Goal: Information Seeking & Learning: Learn about a topic

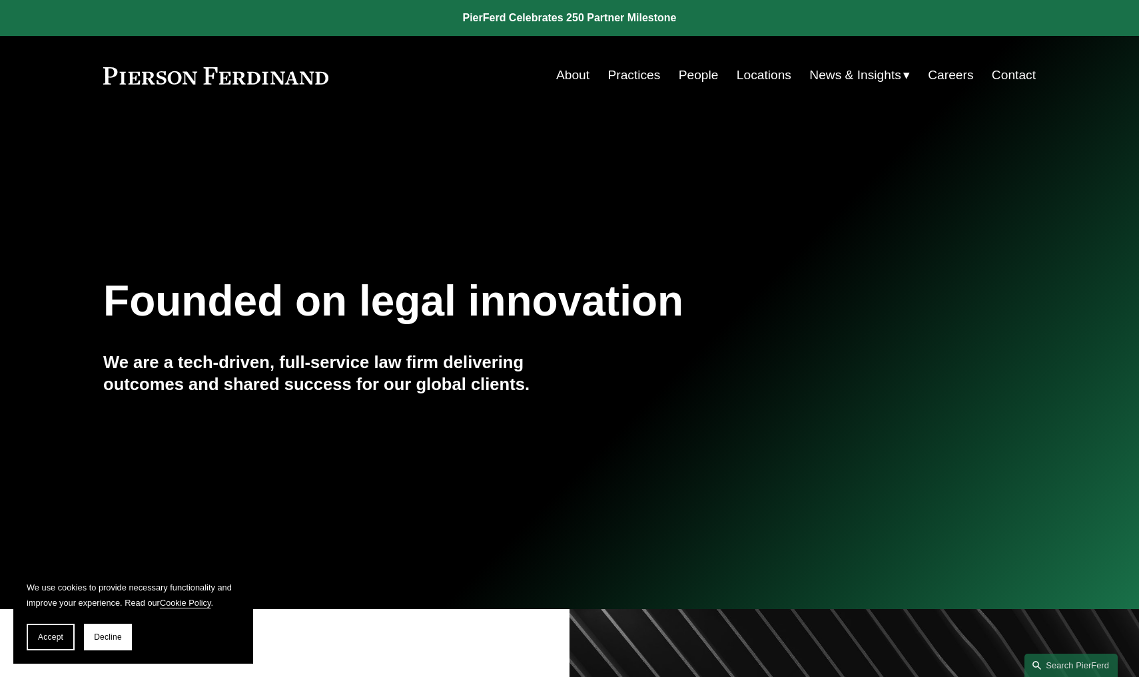
click at [700, 73] on link "People" at bounding box center [699, 75] width 40 height 25
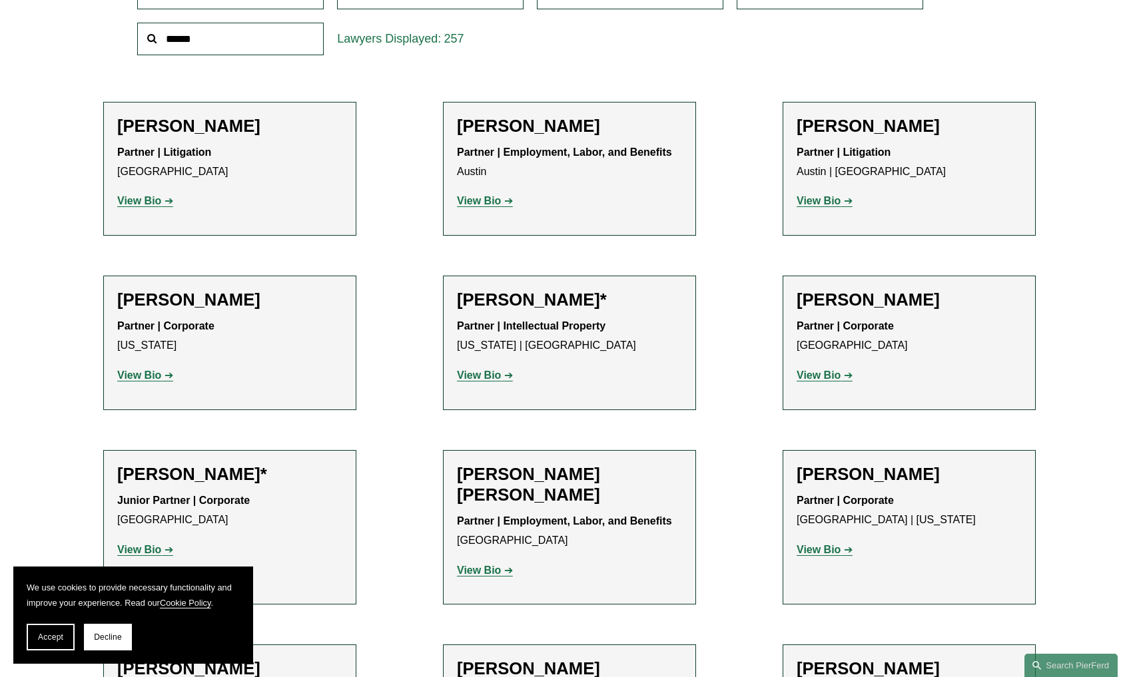
scroll to position [495, 0]
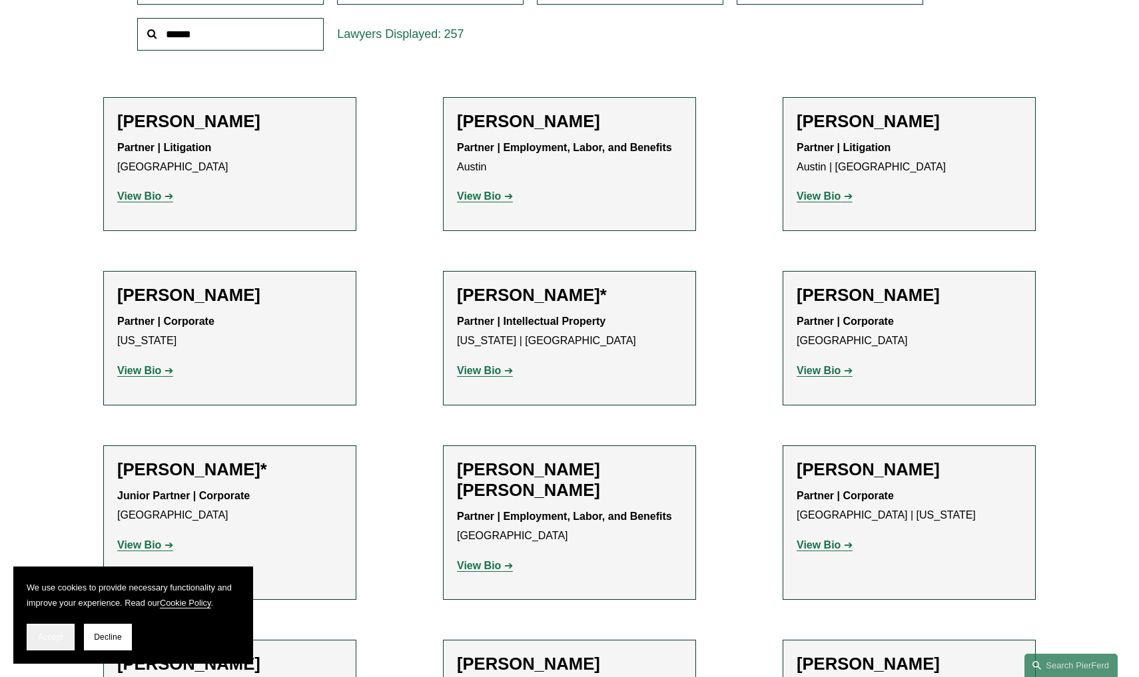
click at [48, 643] on button "Accept" at bounding box center [51, 637] width 48 height 27
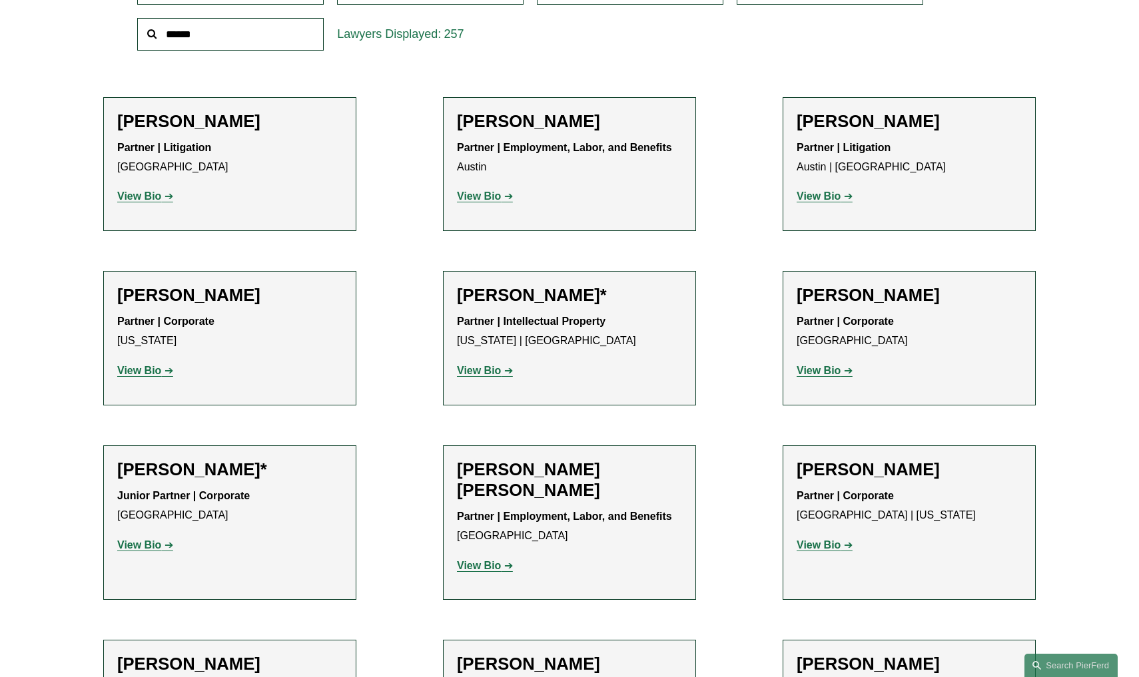
click at [477, 194] on strong "View Bio" at bounding box center [479, 195] width 44 height 11
click at [840, 201] on p "View Bio" at bounding box center [908, 196] width 225 height 19
click at [822, 196] on strong "View Bio" at bounding box center [818, 195] width 44 height 11
click at [150, 370] on strong "View Bio" at bounding box center [139, 370] width 44 height 11
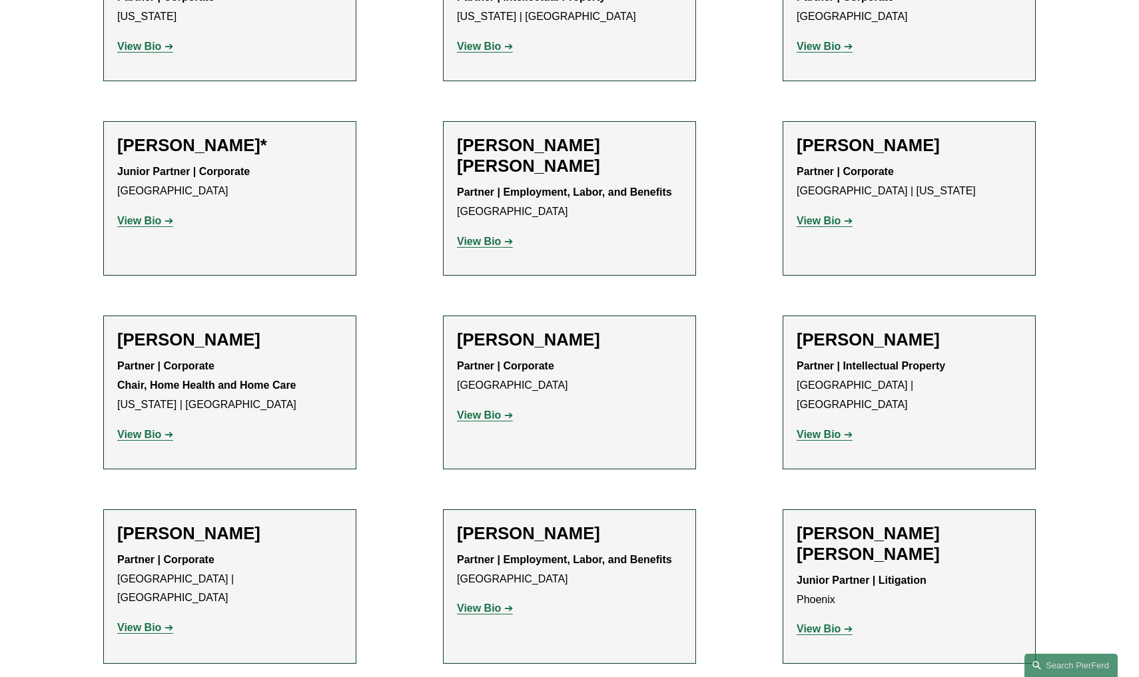
scroll to position [820, 0]
click at [133, 214] on strong "View Bio" at bounding box center [139, 219] width 44 height 11
click at [144, 430] on strong "View Bio" at bounding box center [139, 433] width 44 height 11
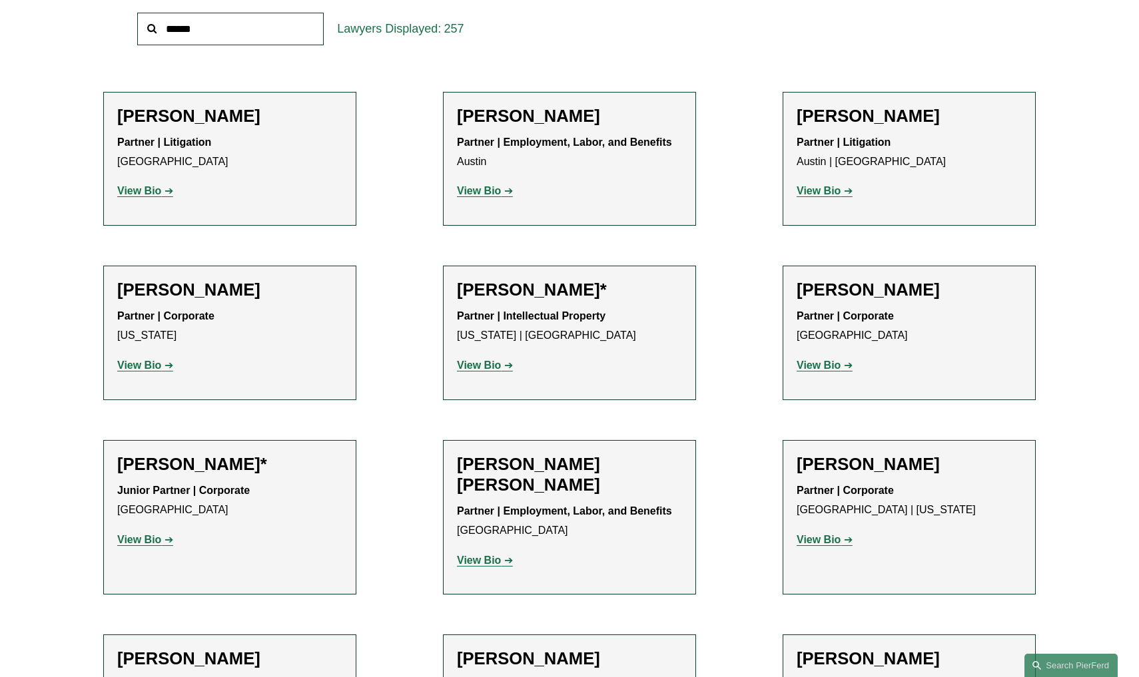
scroll to position [386, 0]
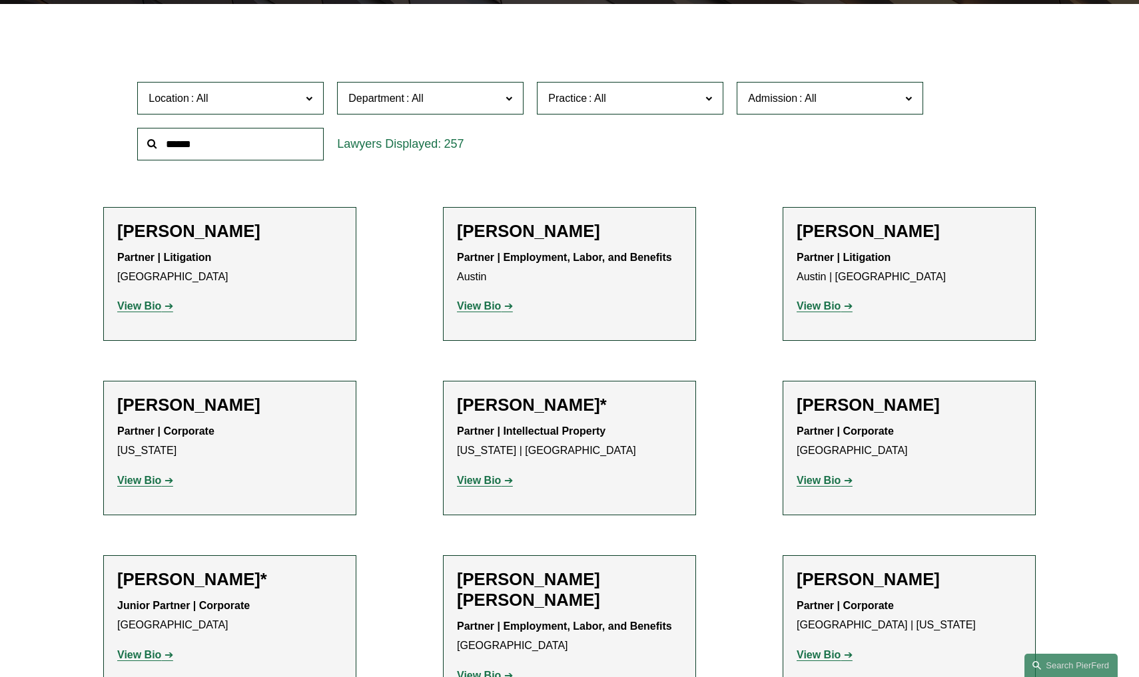
click at [832, 306] on strong "View Bio" at bounding box center [818, 305] width 44 height 11
click at [475, 310] on strong "View Bio" at bounding box center [479, 305] width 44 height 11
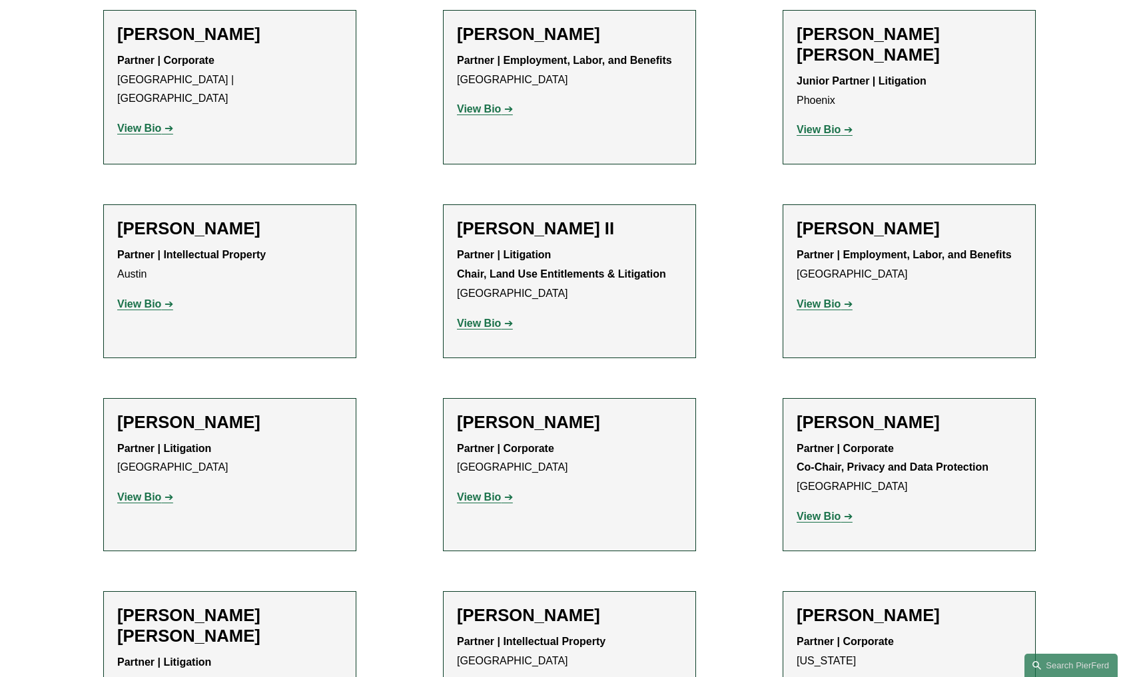
scroll to position [1320, 0]
click at [475, 317] on strong "View Bio" at bounding box center [479, 322] width 44 height 11
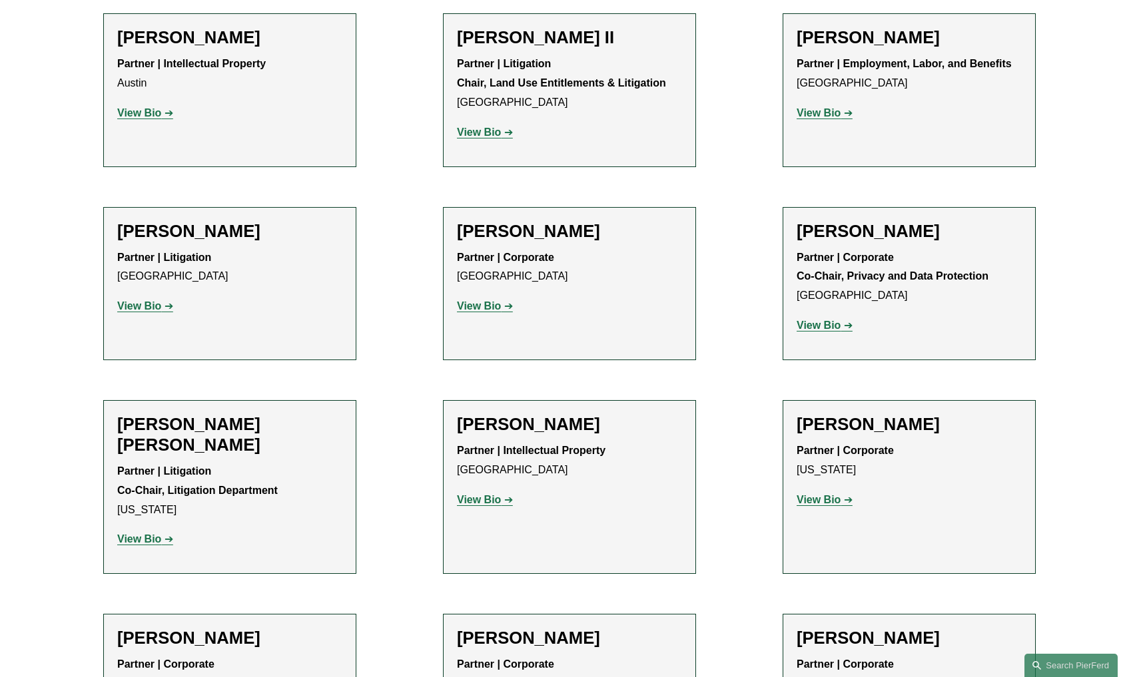
scroll to position [1508, 0]
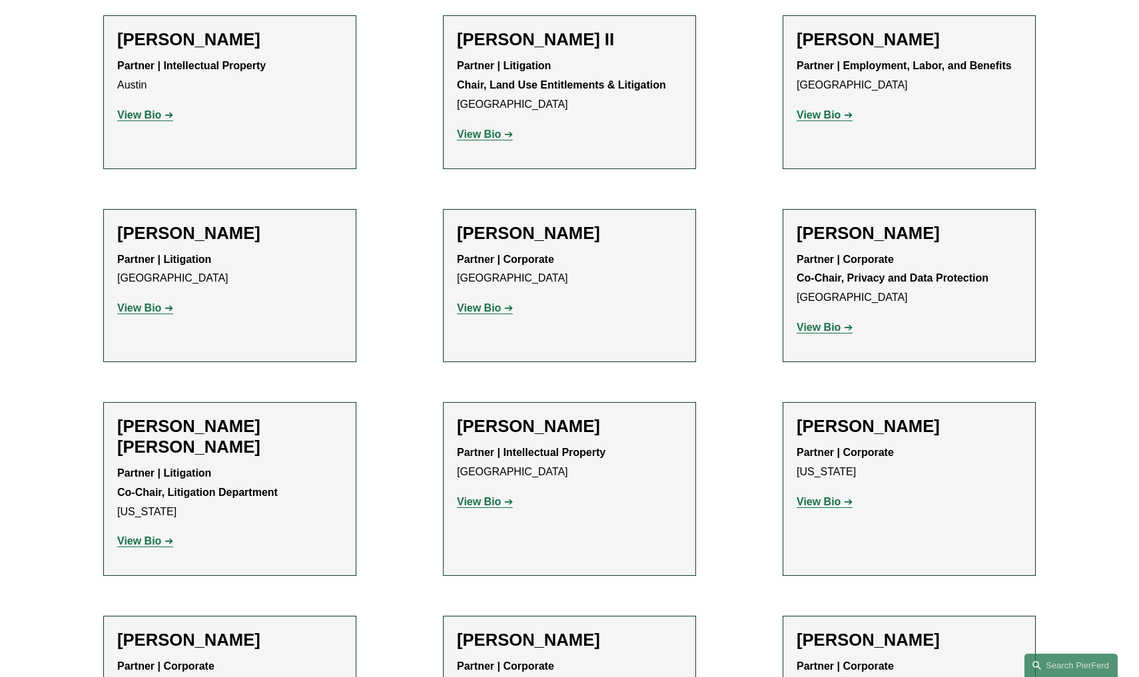
click at [135, 302] on strong "View Bio" at bounding box center [139, 307] width 44 height 11
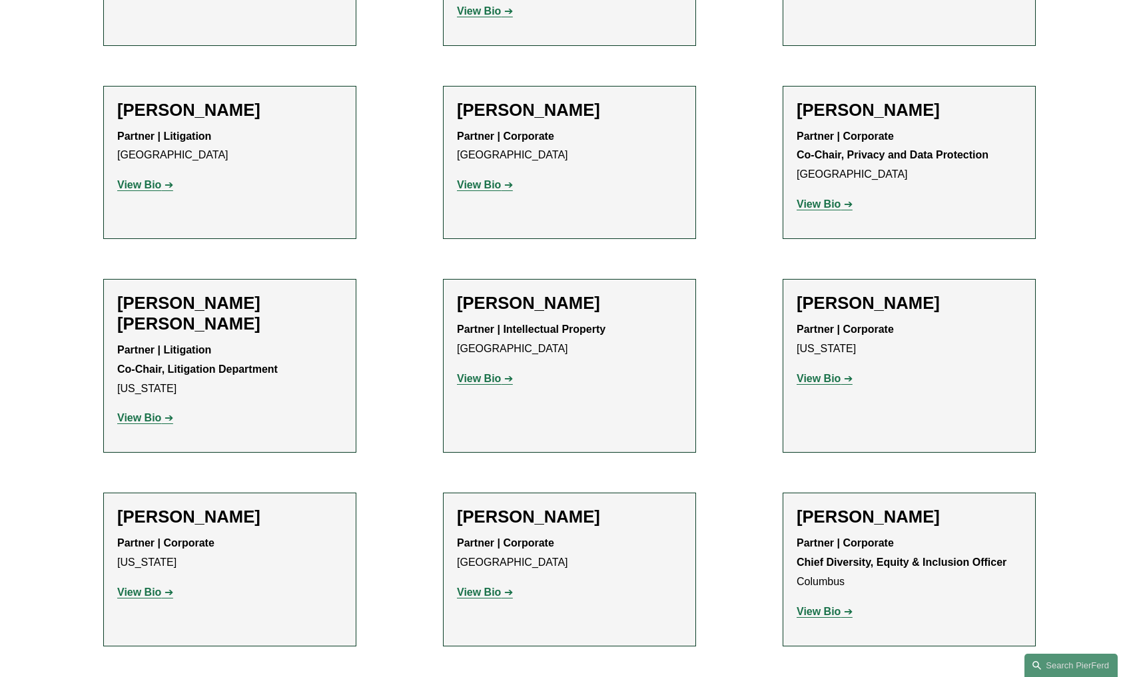
scroll to position [1639, 0]
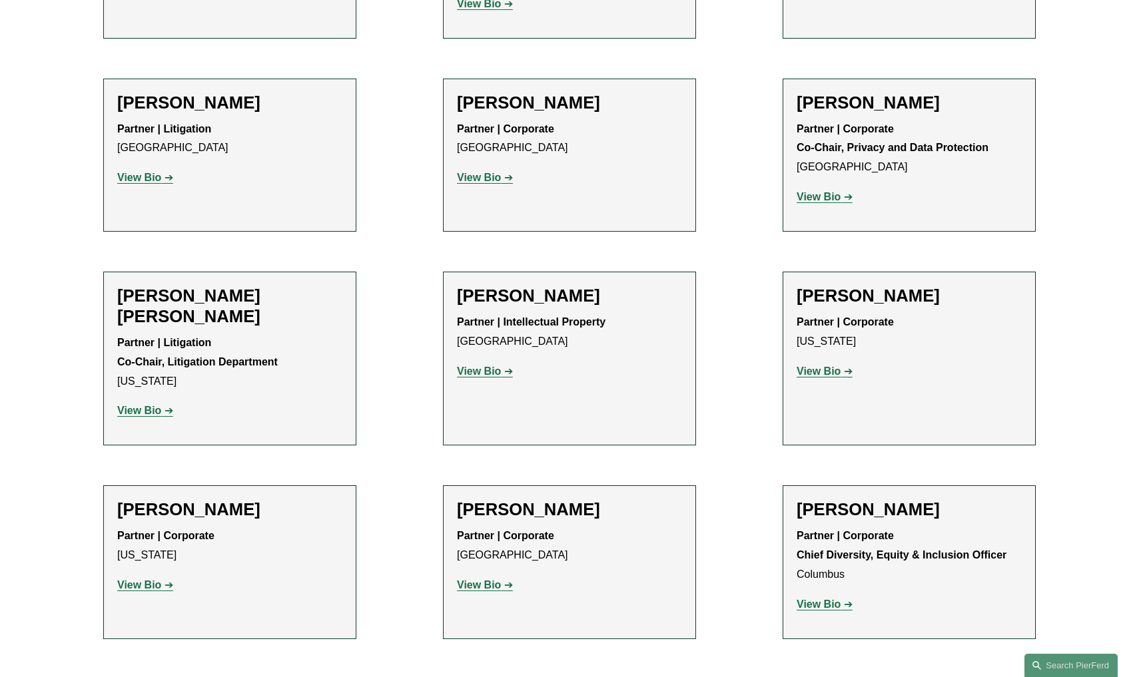
click at [144, 405] on strong "View Bio" at bounding box center [139, 410] width 44 height 11
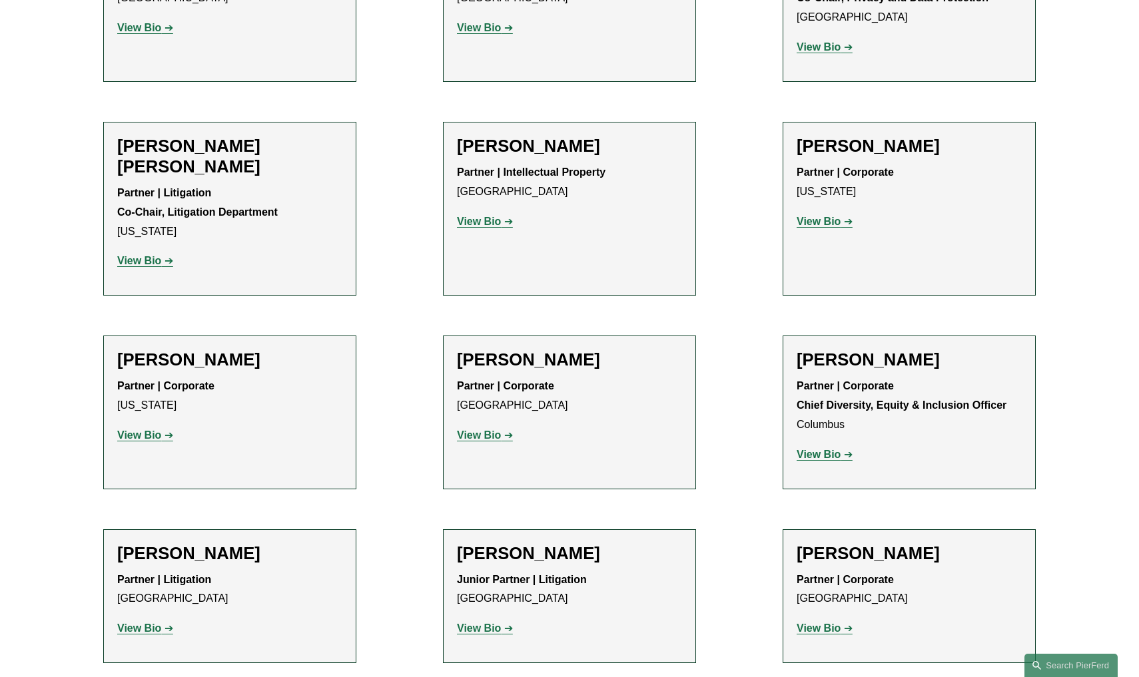
scroll to position [1789, 0]
click at [833, 448] on strong "View Bio" at bounding box center [818, 453] width 44 height 11
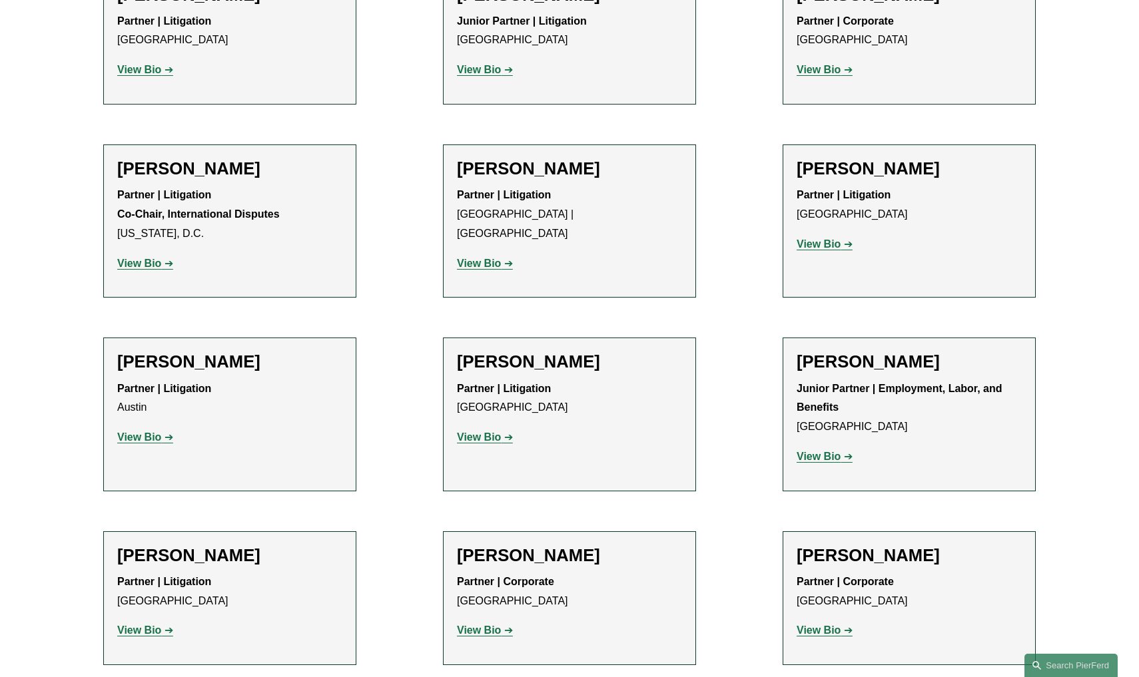
scroll to position [2354, 0]
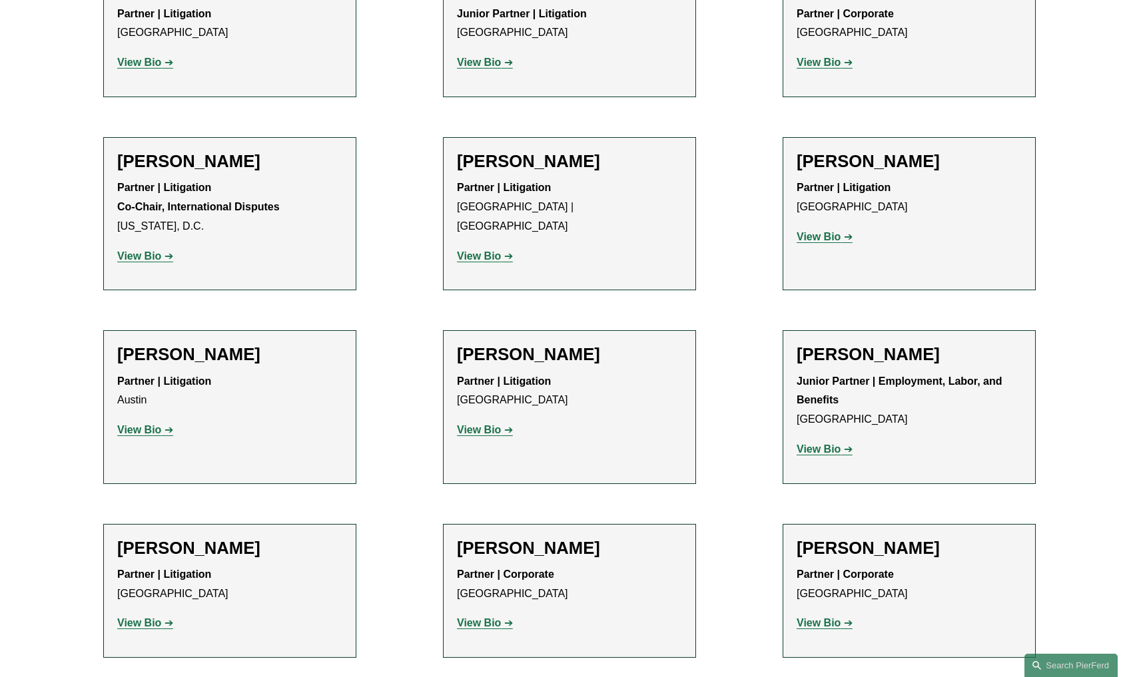
click at [146, 250] on strong "View Bio" at bounding box center [139, 255] width 44 height 11
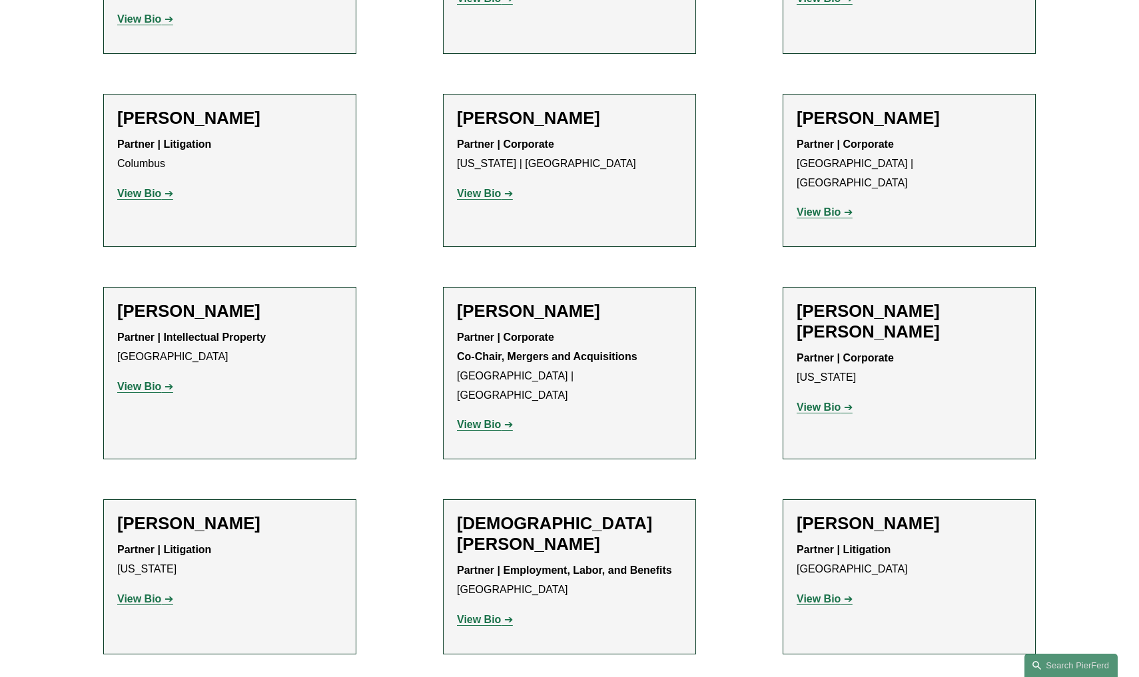
scroll to position [3155, 0]
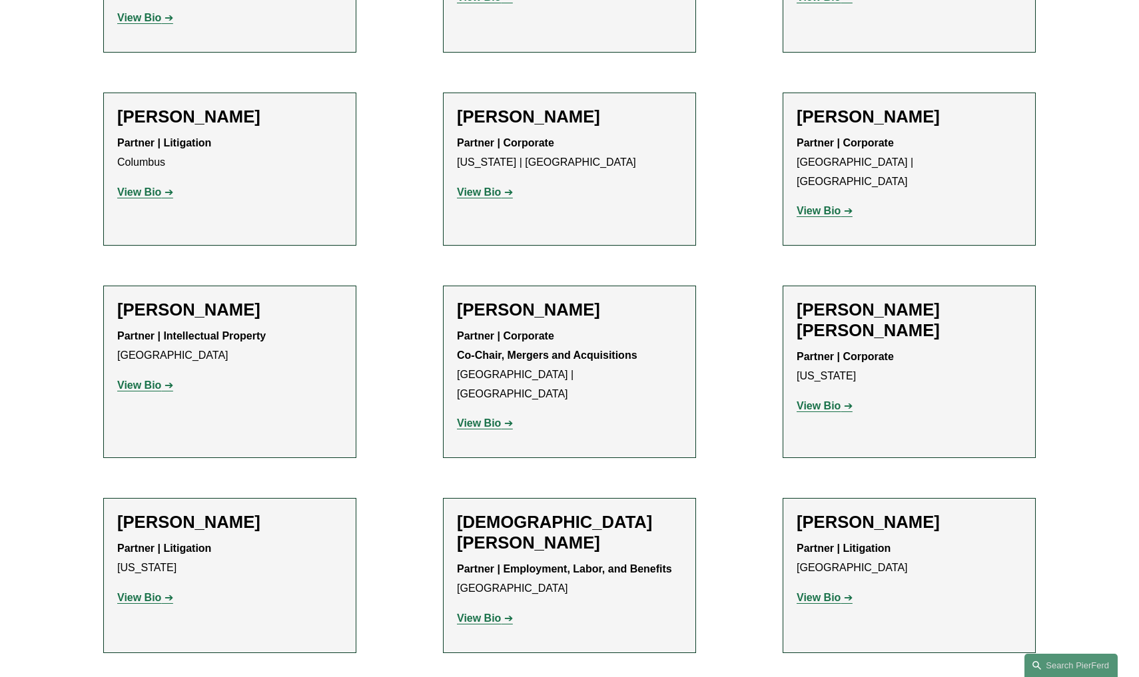
click at [491, 417] on strong "View Bio" at bounding box center [479, 422] width 44 height 11
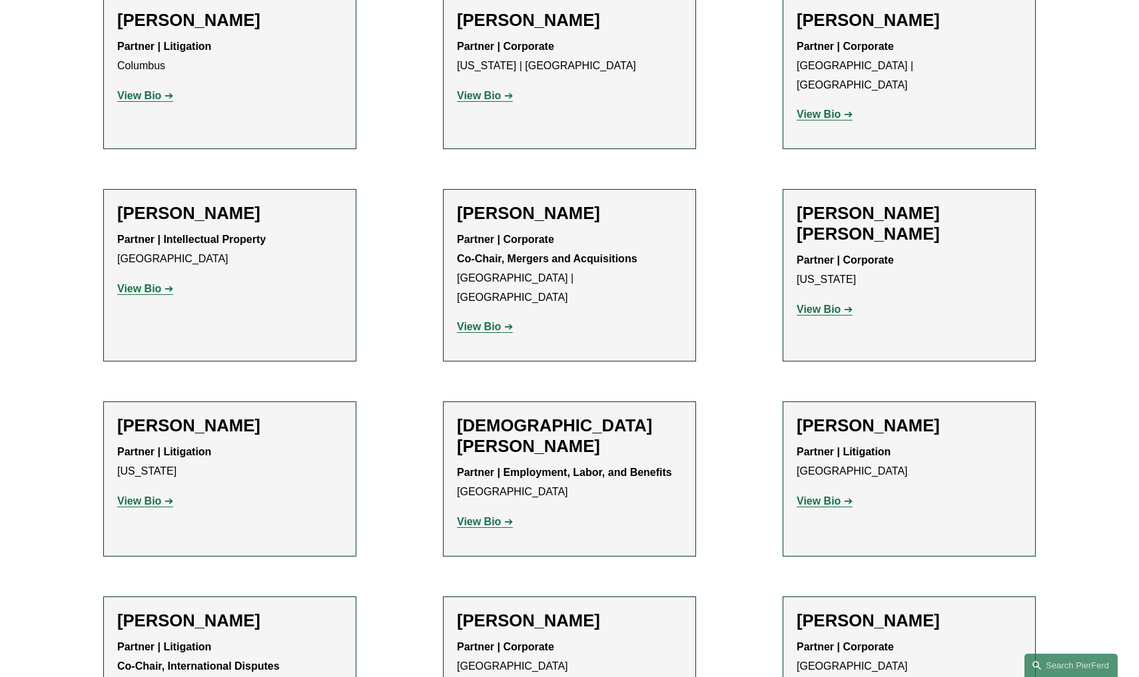
scroll to position [3251, 0]
click at [485, 322] on strong "View Bio" at bounding box center [479, 327] width 44 height 11
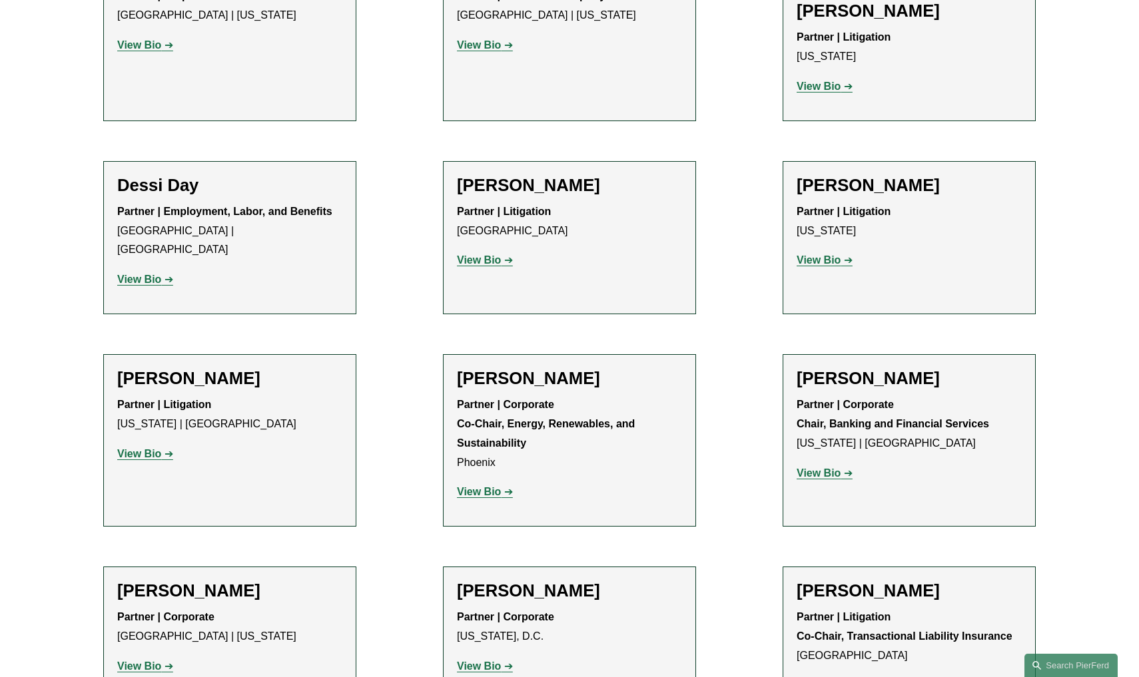
scroll to position [4113, 0]
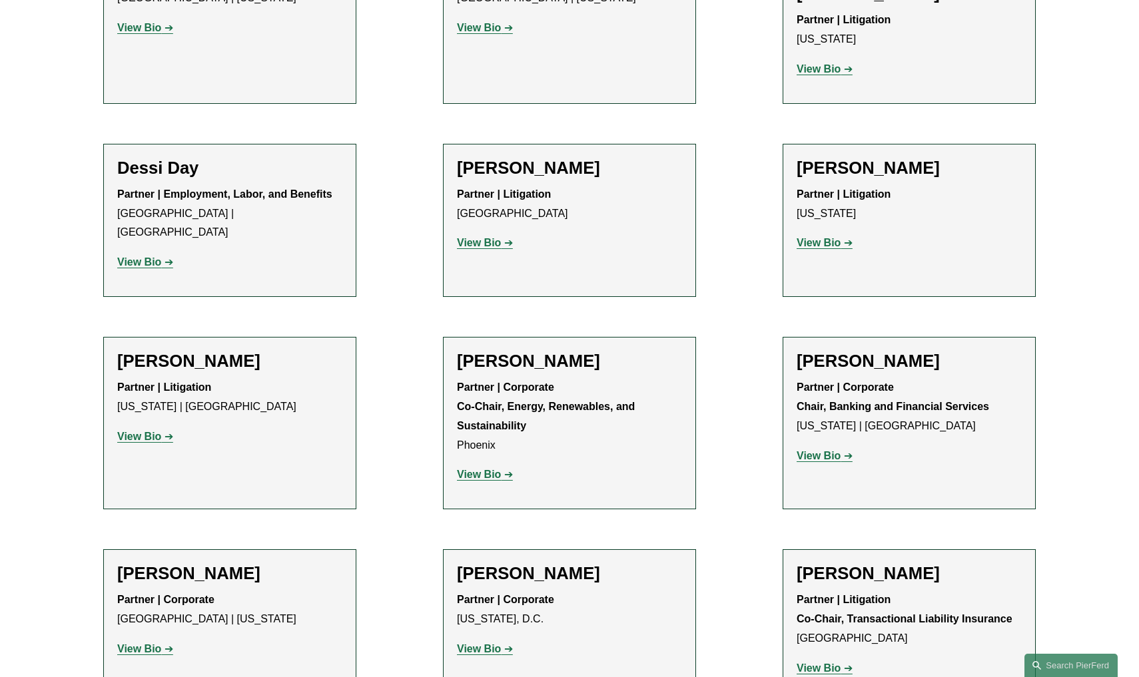
click at [477, 469] on strong "View Bio" at bounding box center [479, 474] width 44 height 11
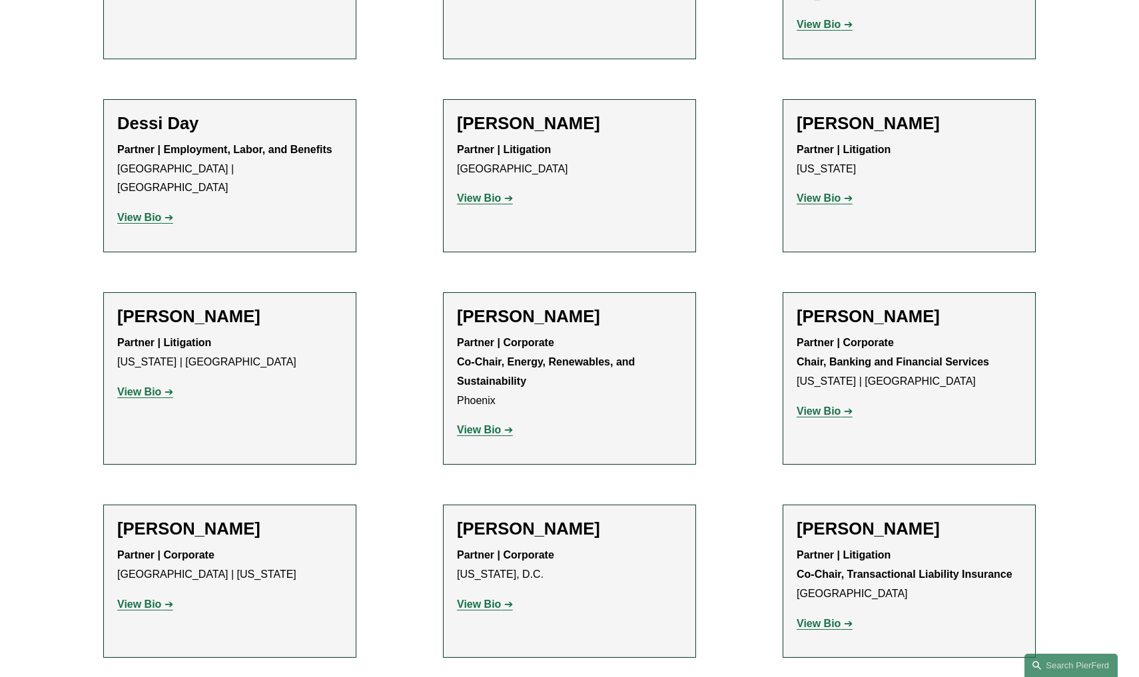
scroll to position [4157, 0]
click at [826, 406] on strong "View Bio" at bounding box center [818, 411] width 44 height 11
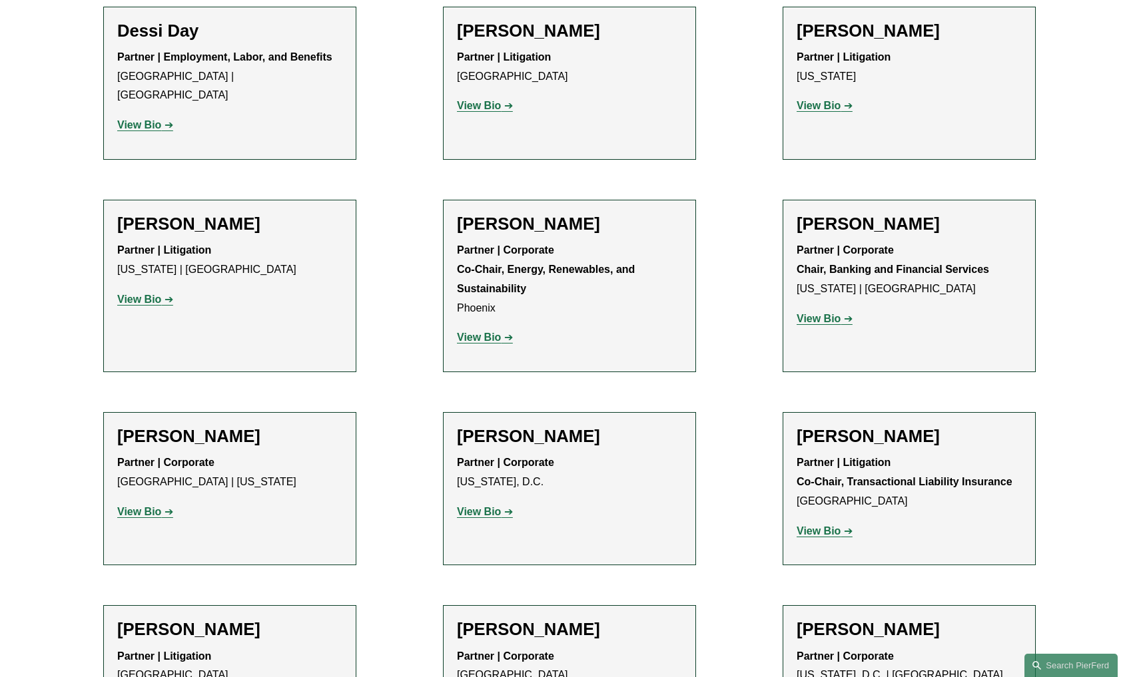
scroll to position [4295, 0]
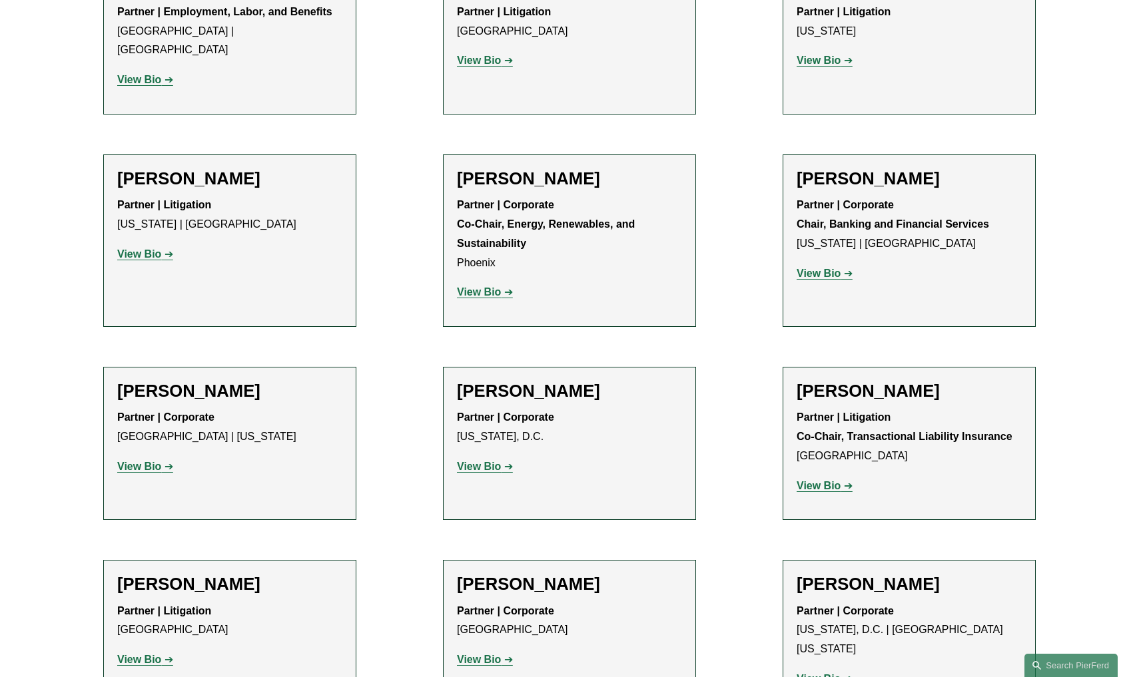
click at [826, 480] on strong "View Bio" at bounding box center [818, 485] width 44 height 11
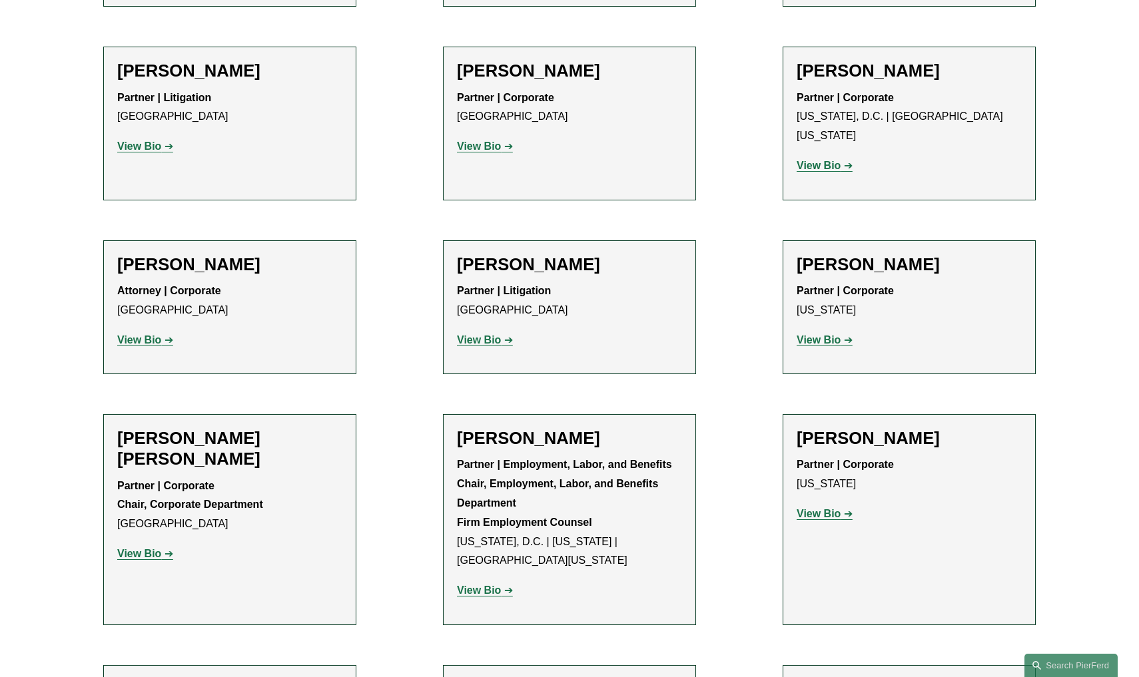
scroll to position [4809, 0]
click at [496, 584] on strong "View Bio" at bounding box center [479, 589] width 44 height 11
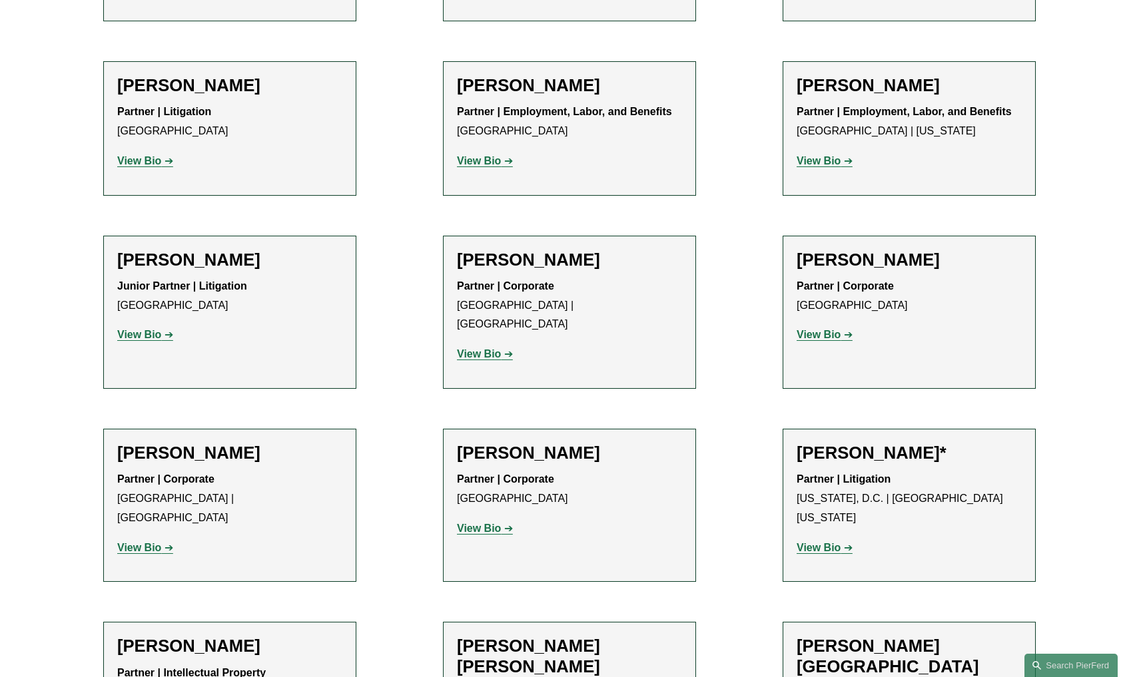
scroll to position [7142, 0]
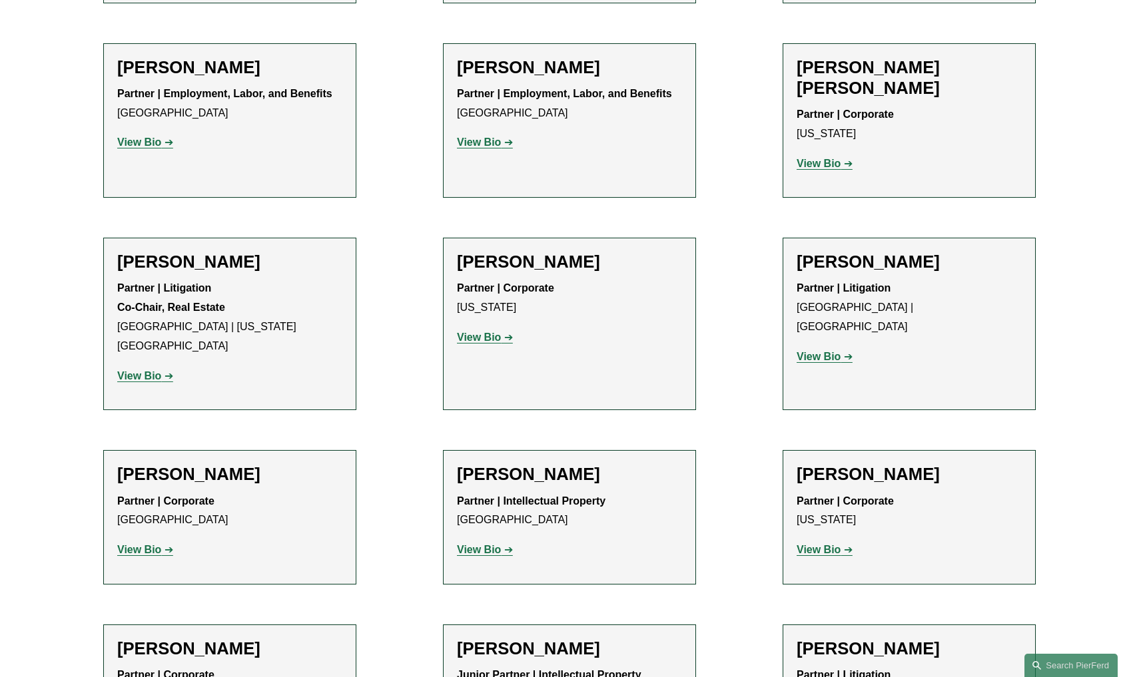
scroll to position [7960, 0]
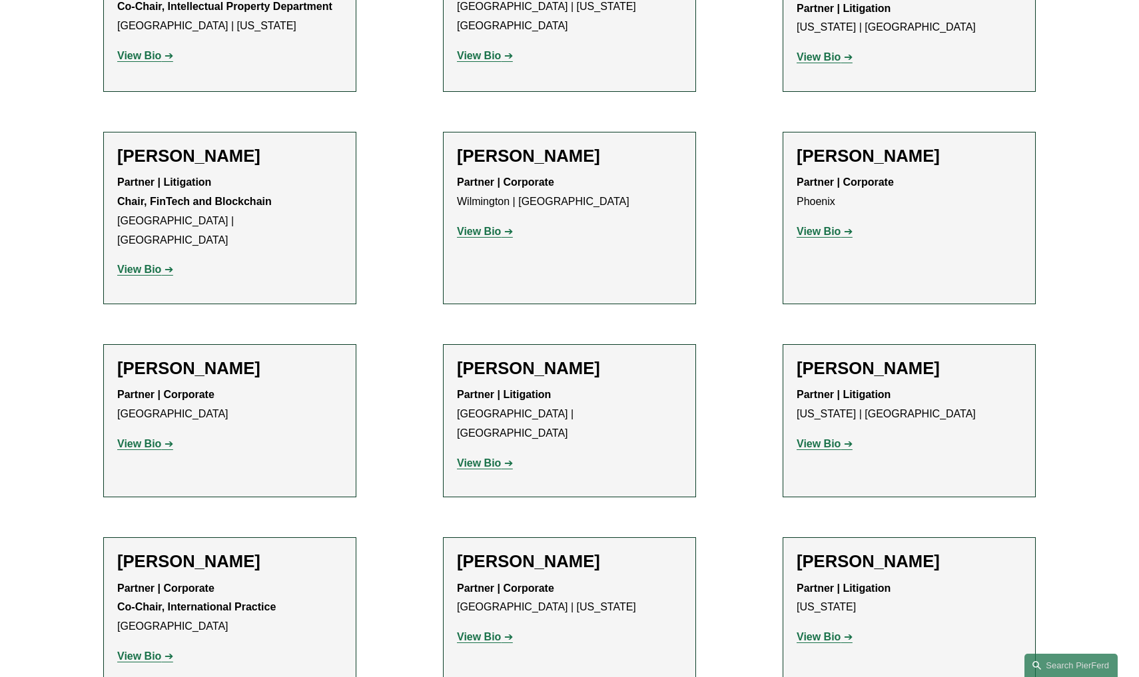
scroll to position [8794, 0]
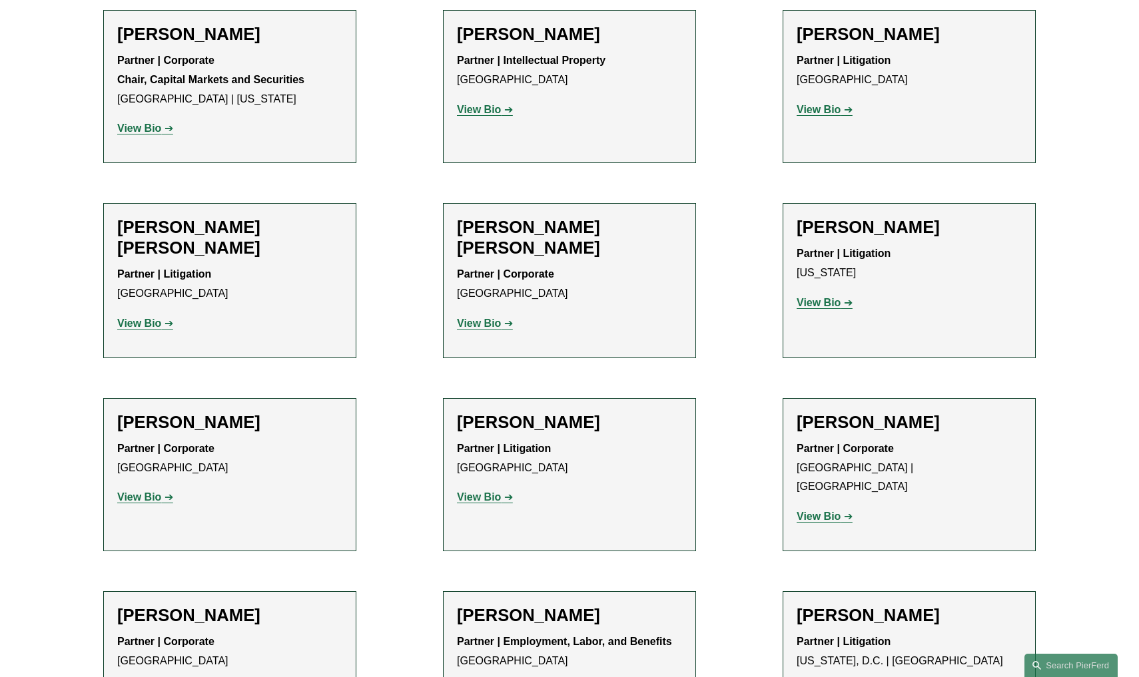
scroll to position [9511, 0]
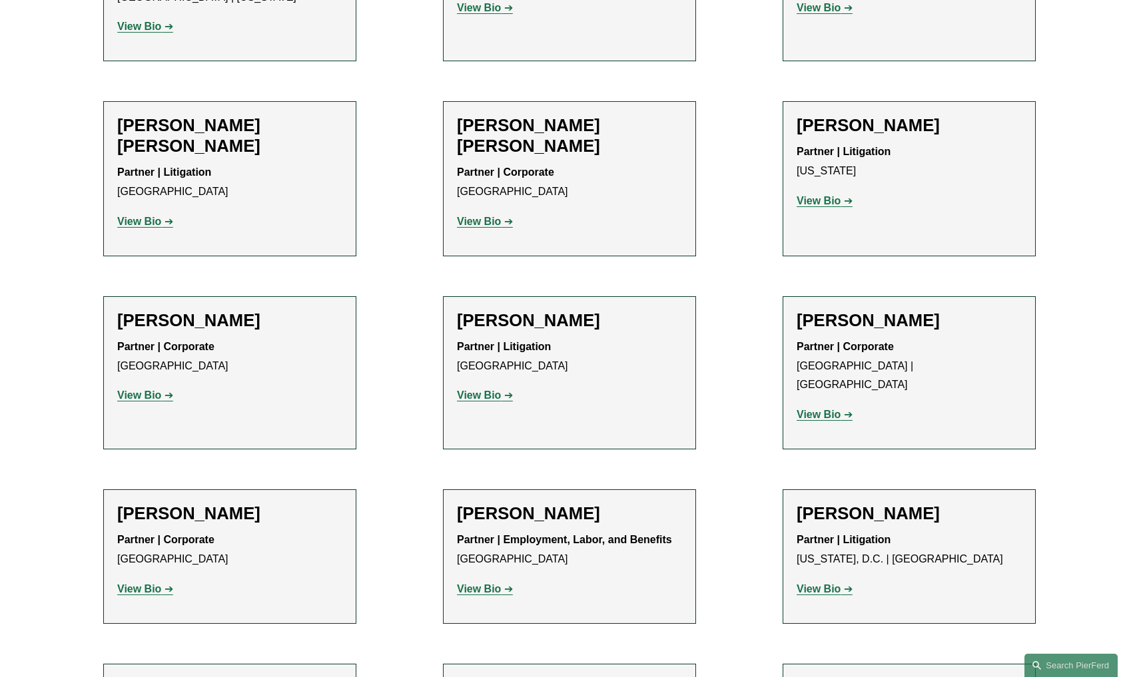
scroll to position [9697, 0]
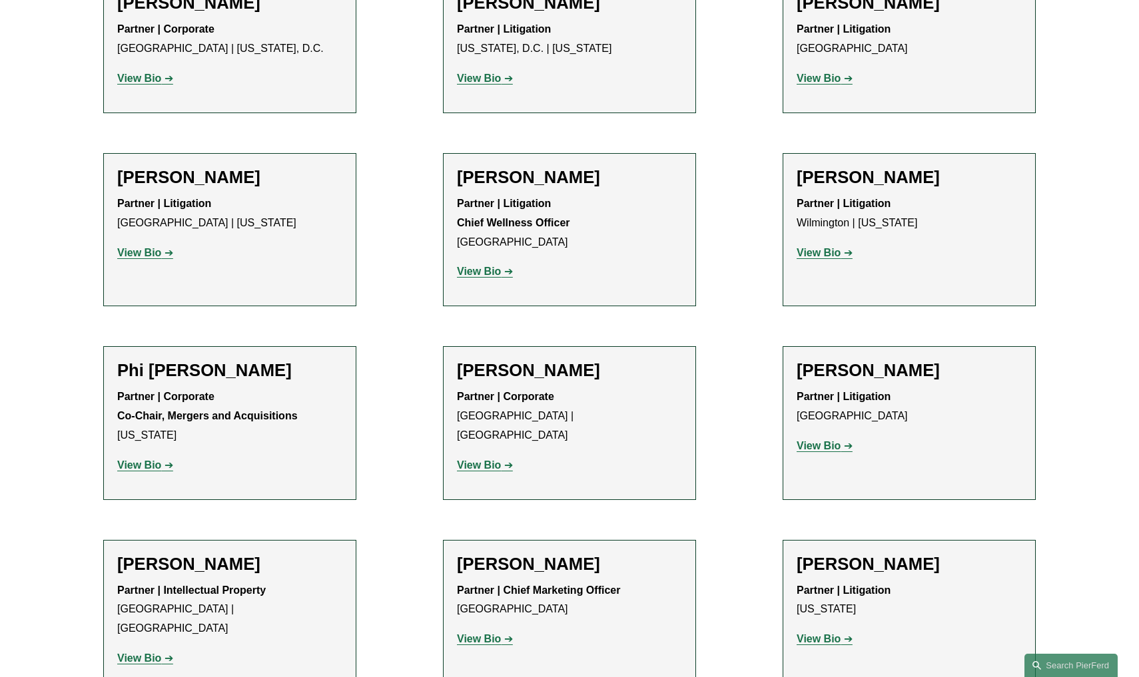
scroll to position [10857, 0]
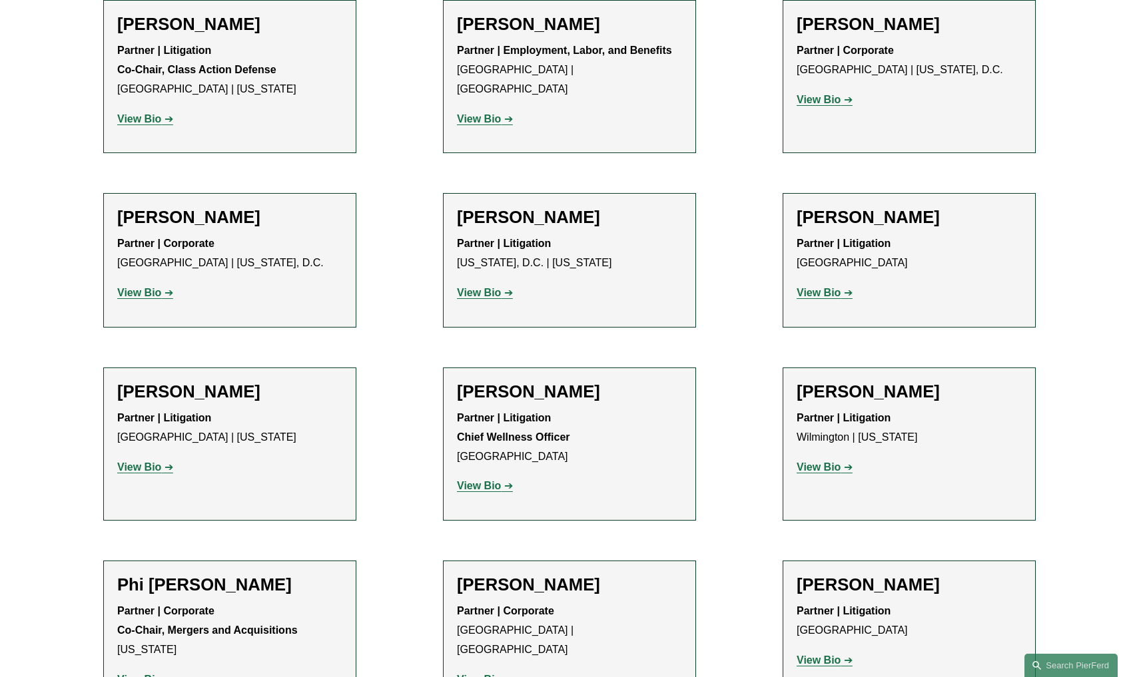
scroll to position [10679, 0]
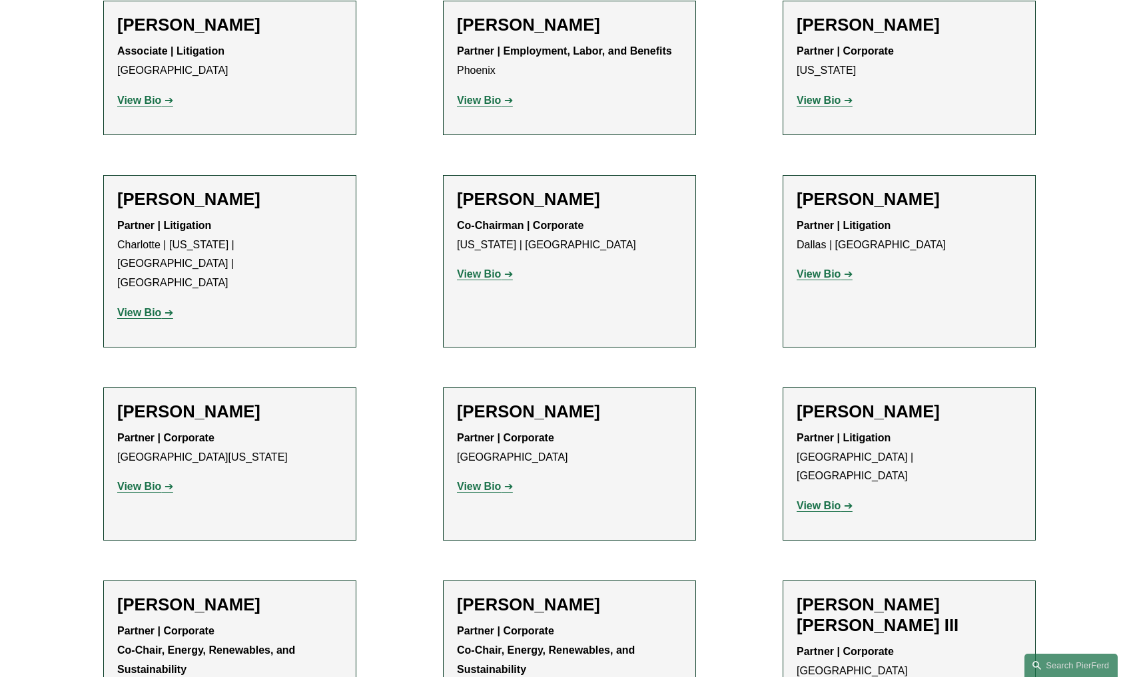
scroll to position [12210, 0]
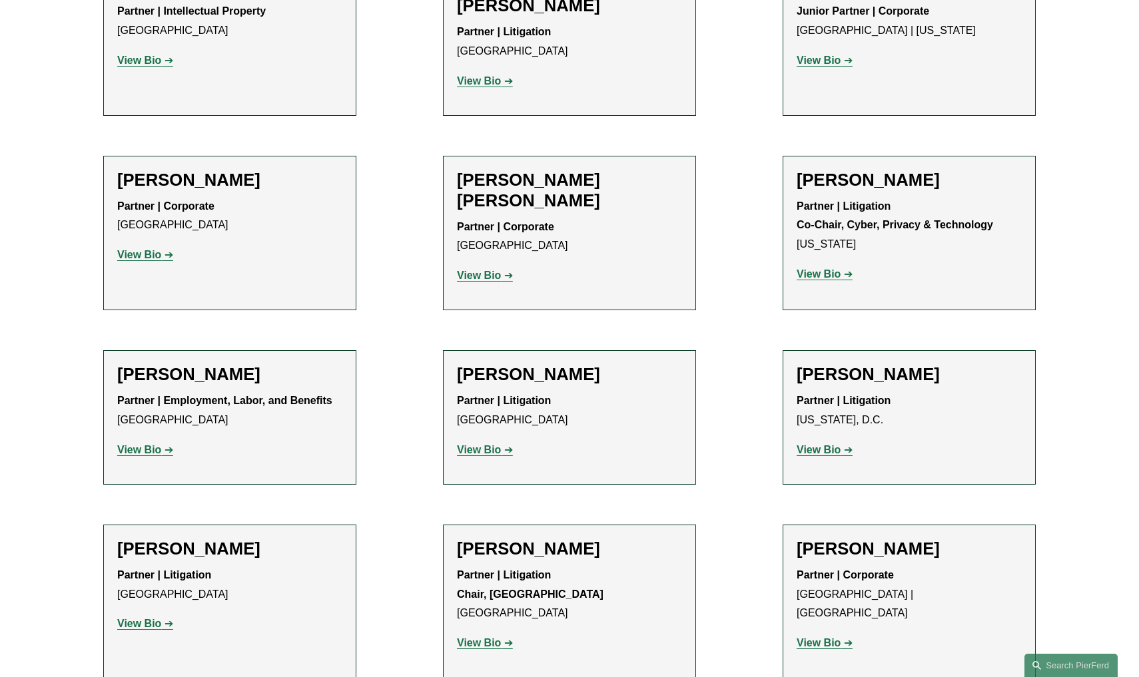
scroll to position [13061, 0]
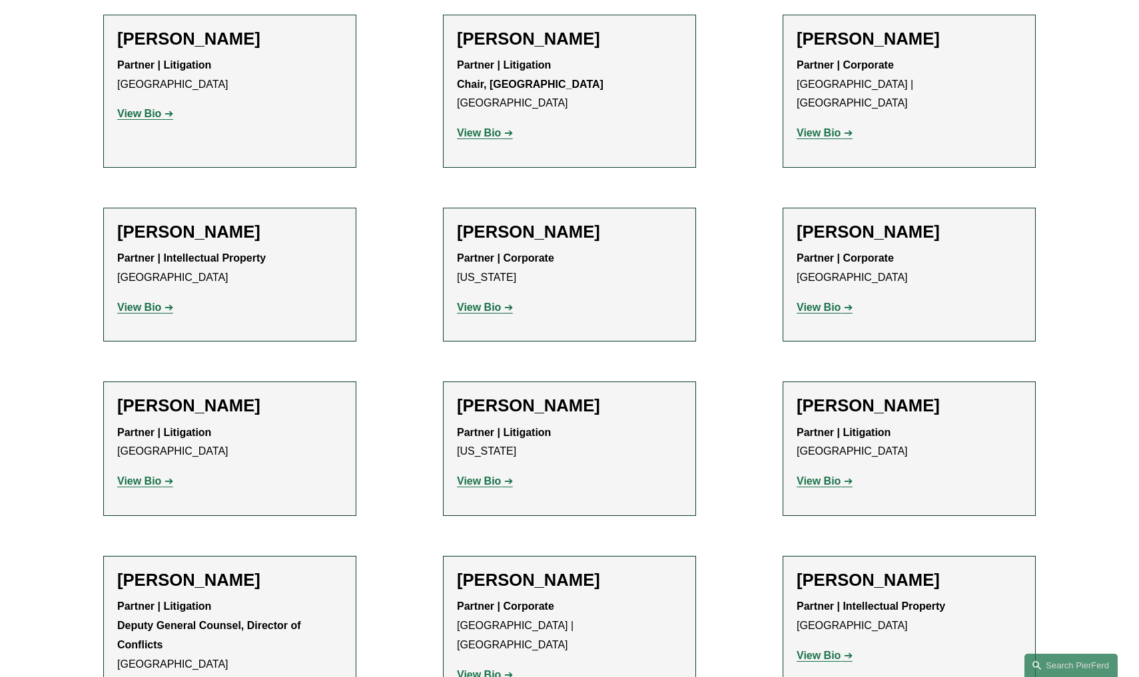
scroll to position [13571, 0]
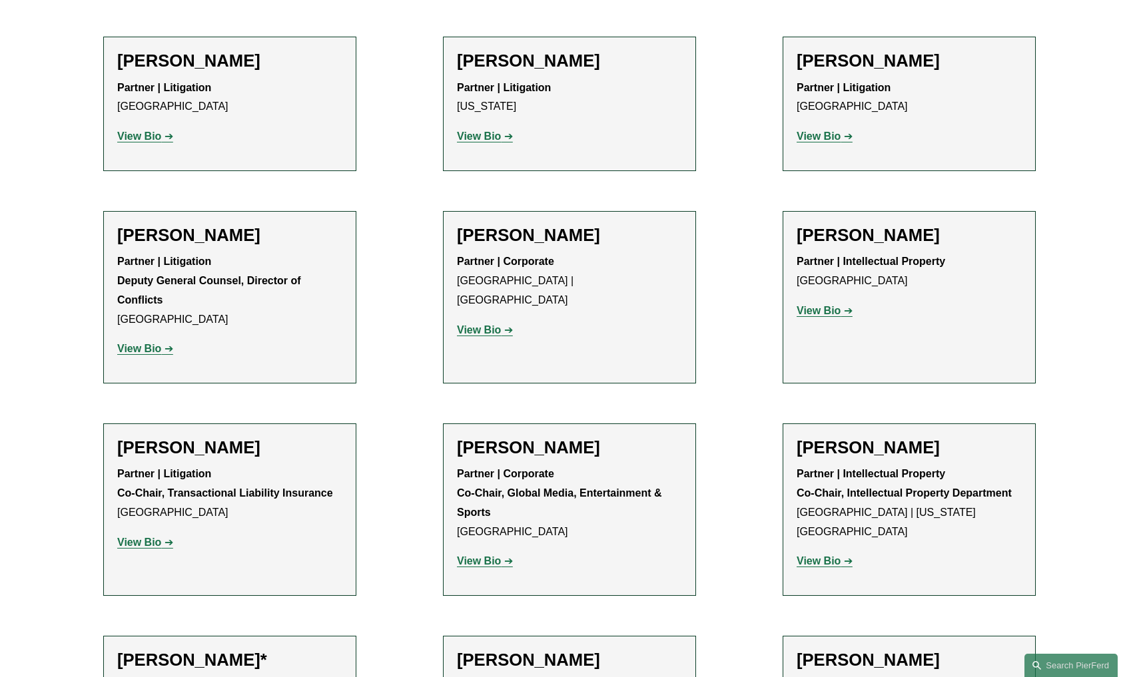
scroll to position [13918, 0]
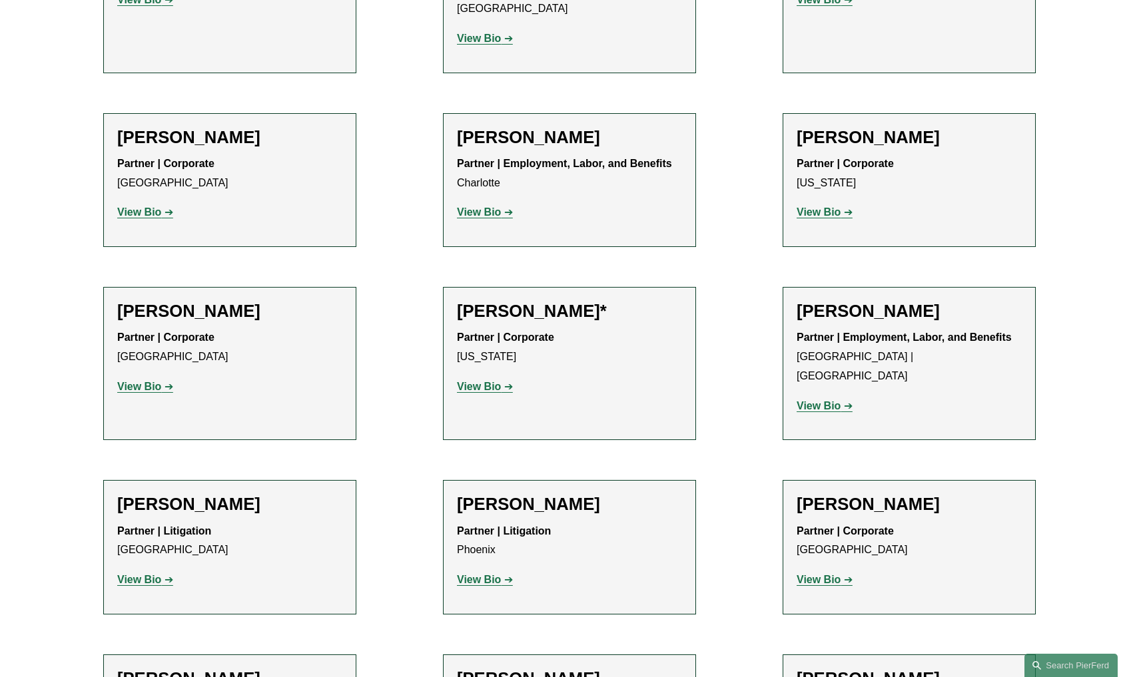
scroll to position [15076, 0]
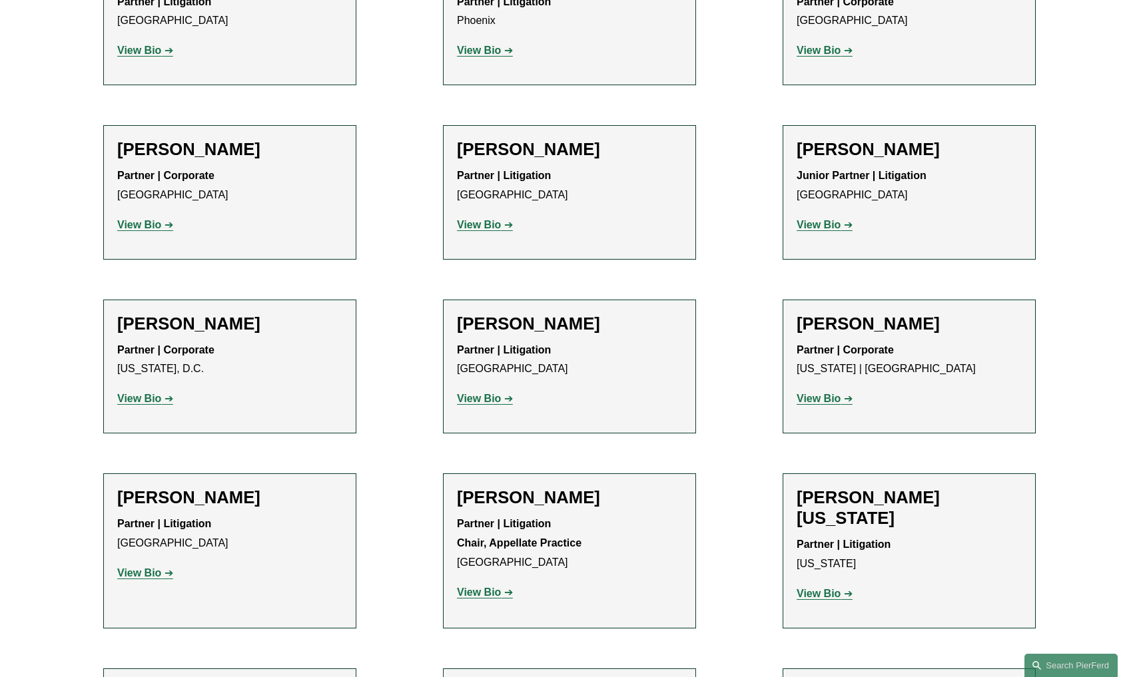
scroll to position [15608, 0]
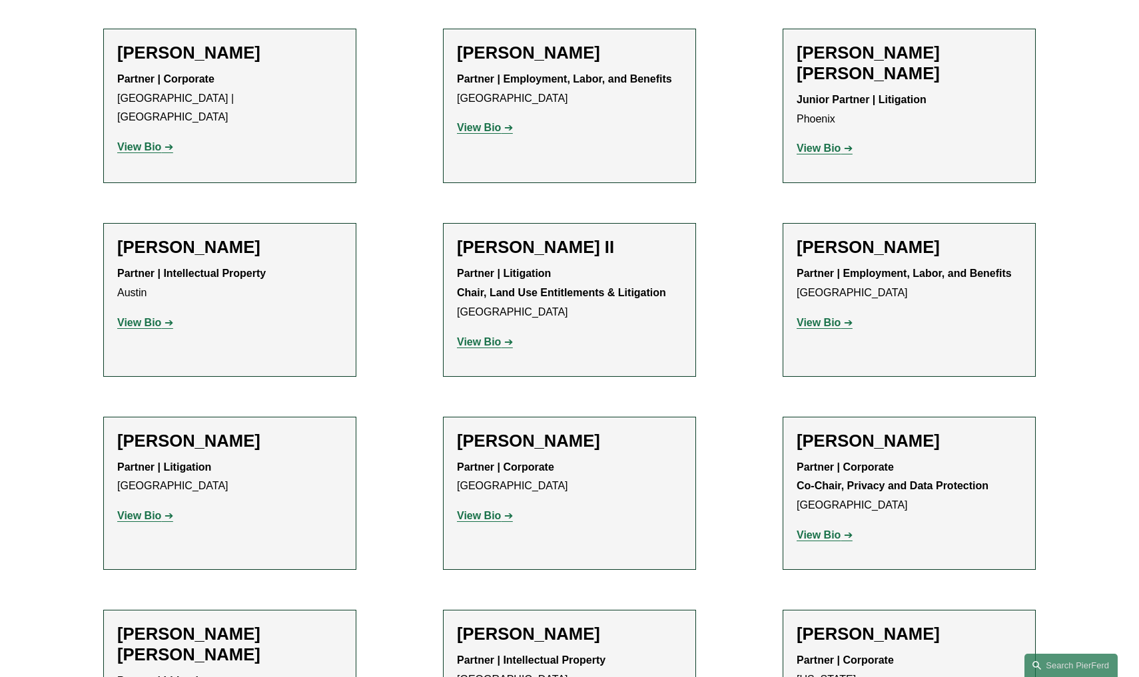
scroll to position [1302, 0]
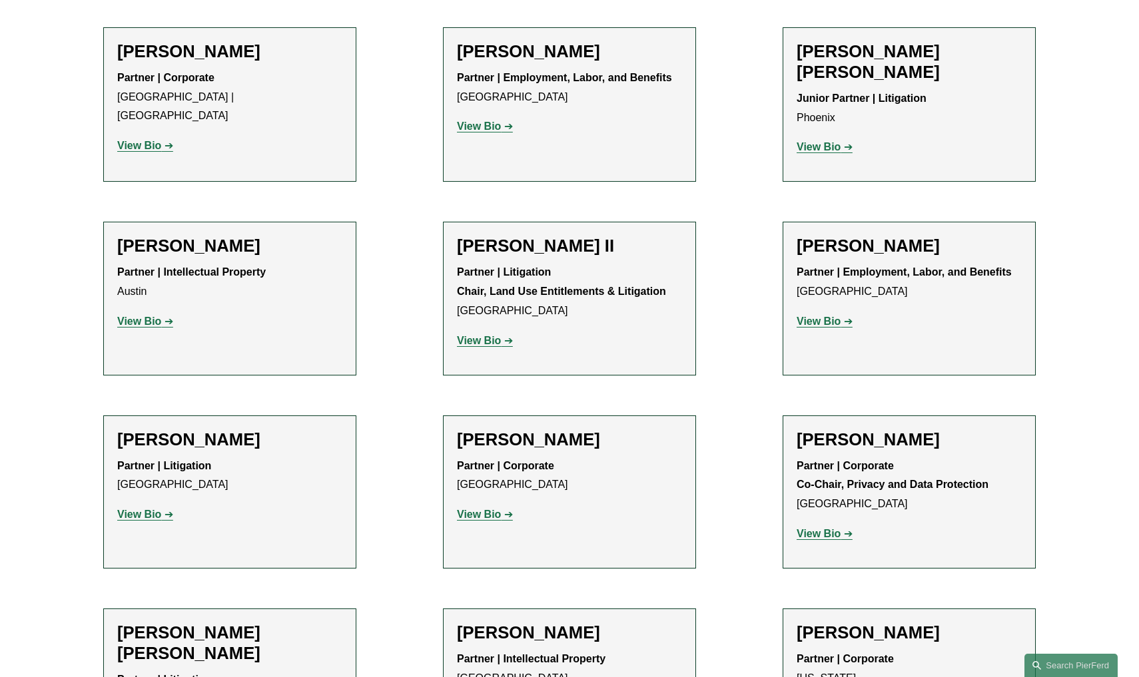
click at [142, 509] on strong "View Bio" at bounding box center [139, 514] width 44 height 11
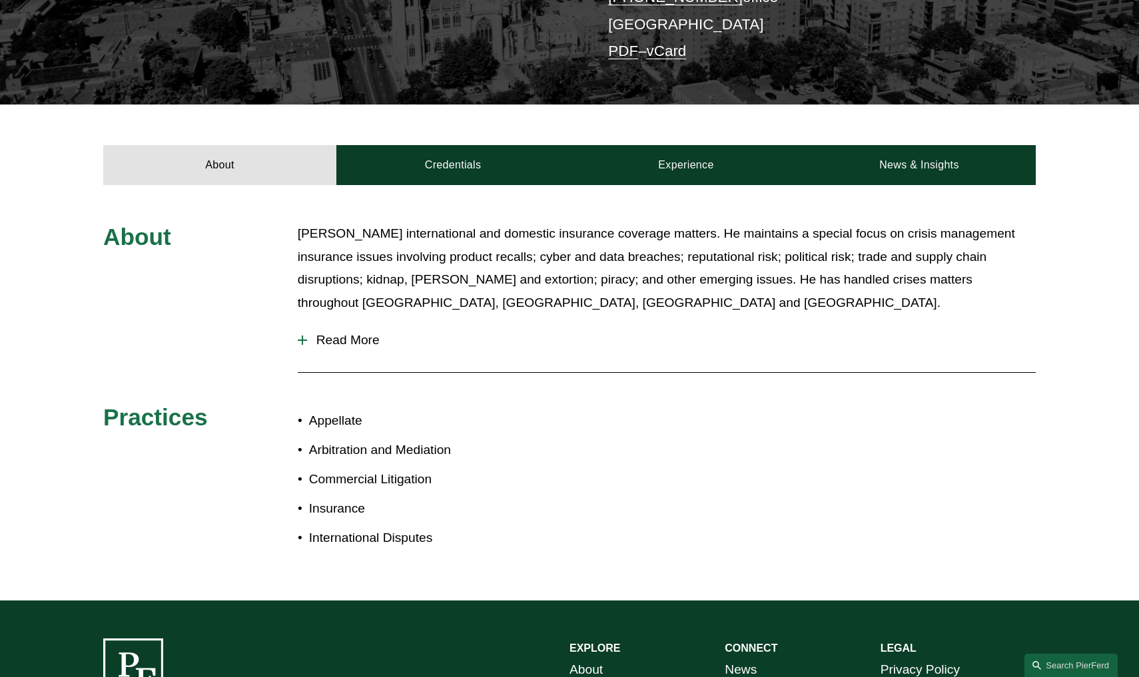
scroll to position [386, 0]
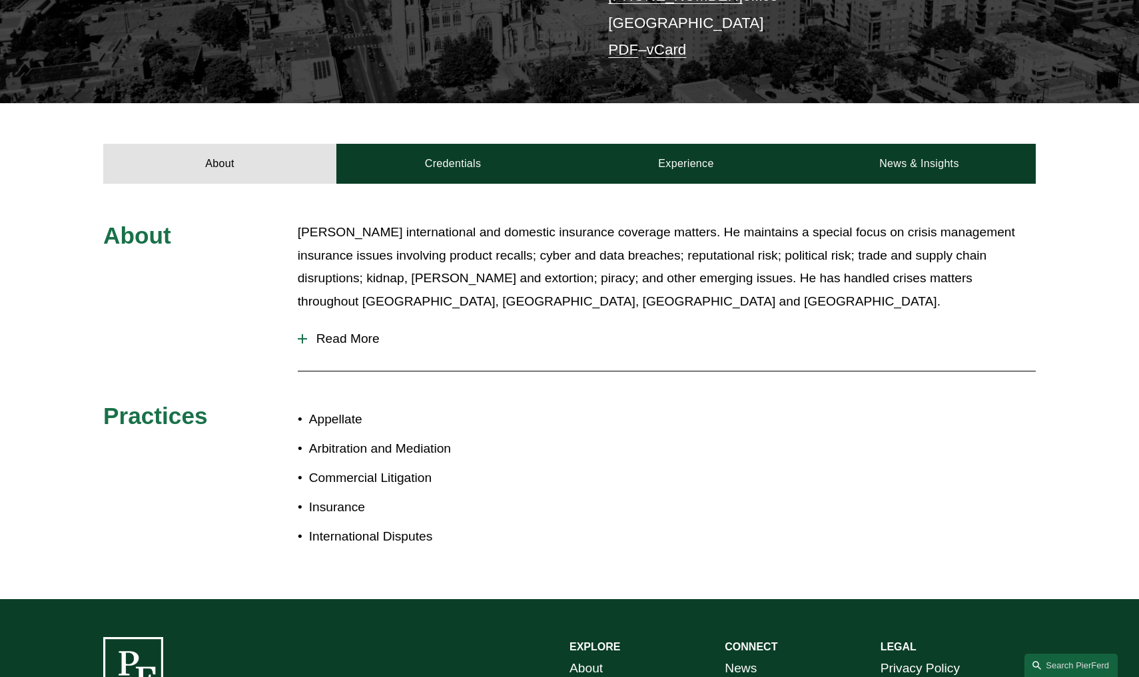
click at [355, 332] on span "Read More" at bounding box center [671, 339] width 728 height 15
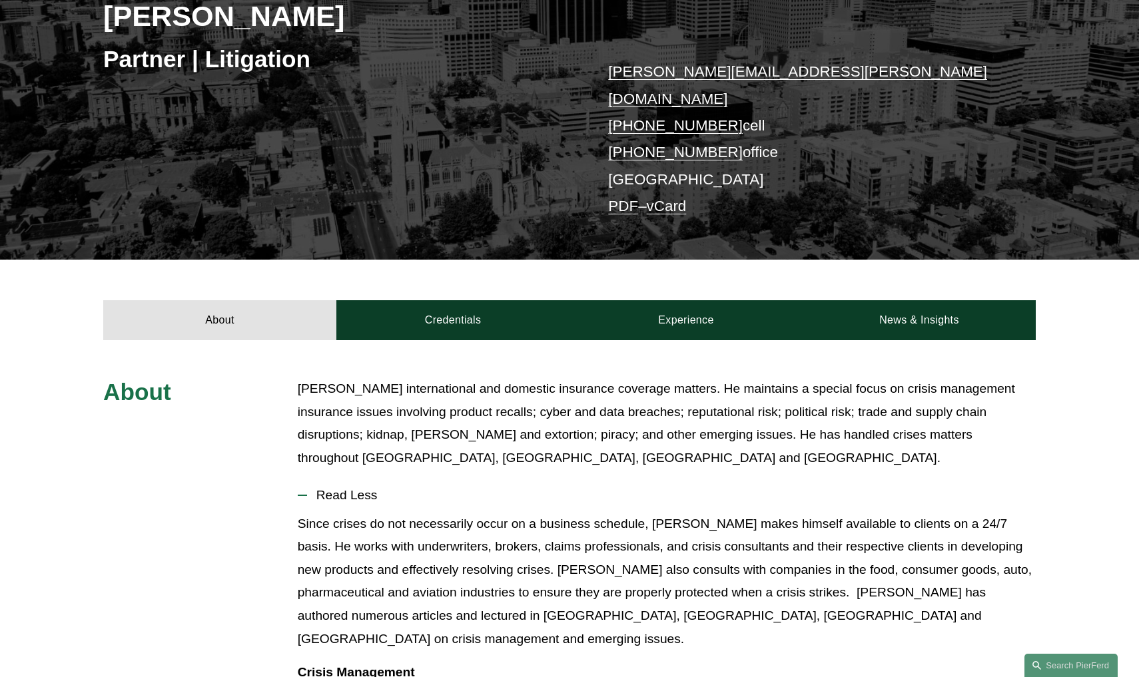
scroll to position [230, 0]
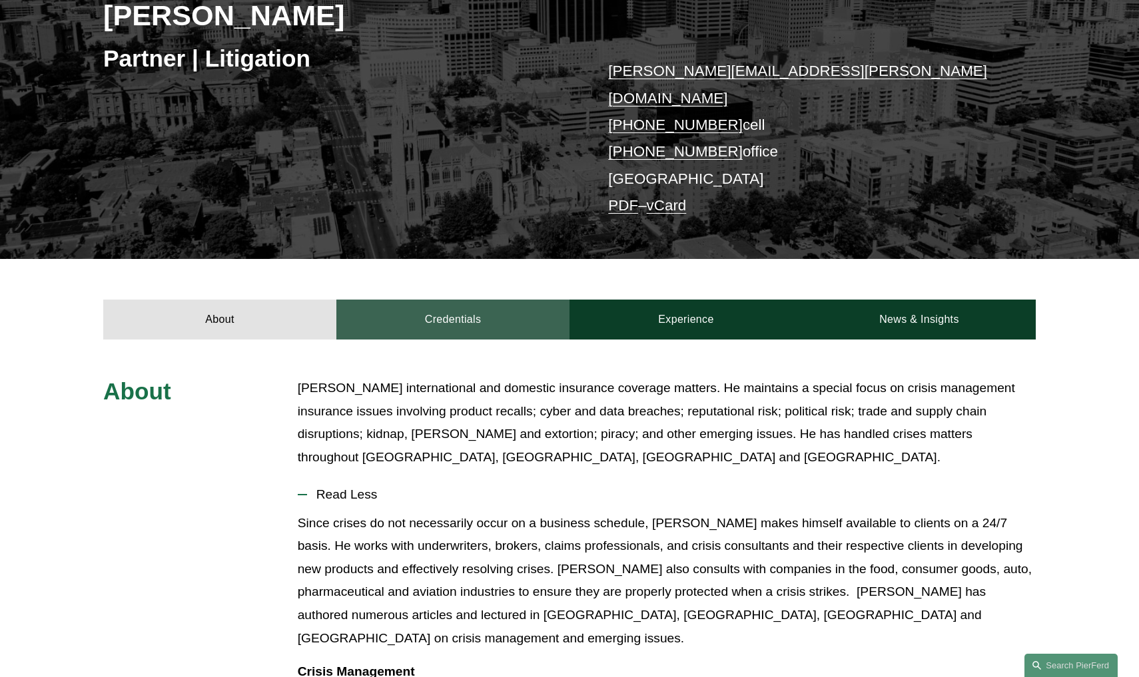
click at [464, 300] on link "Credentials" at bounding box center [452, 320] width 233 height 40
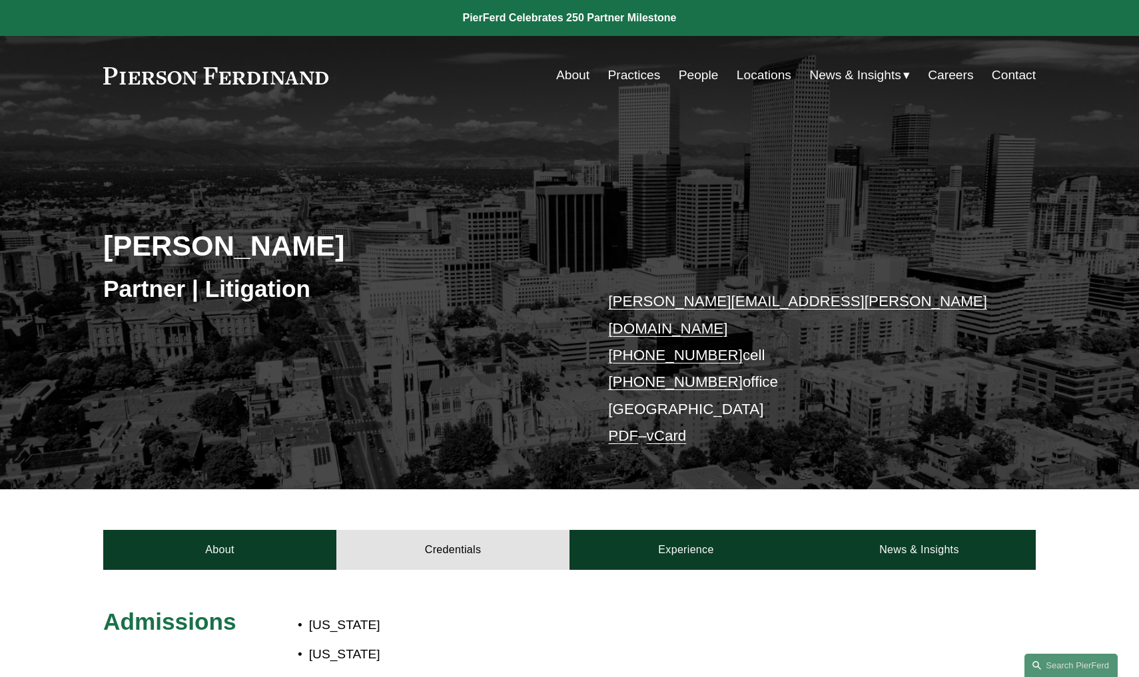
scroll to position [0, 0]
click at [698, 538] on link "Experience" at bounding box center [685, 550] width 233 height 40
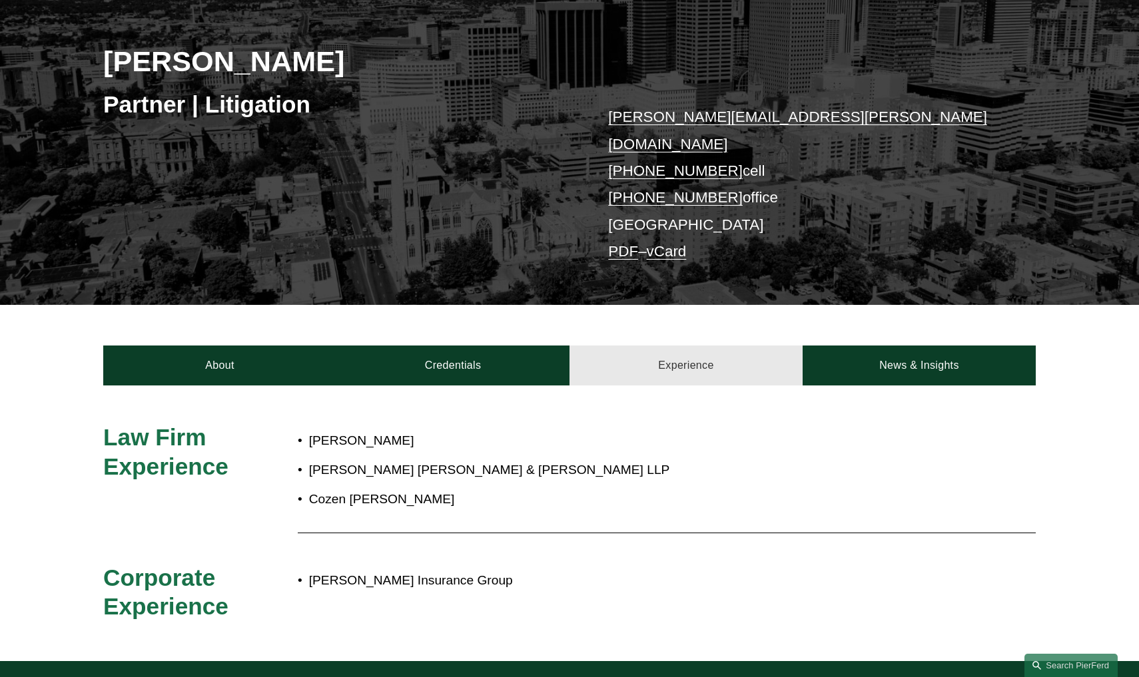
scroll to position [394, 0]
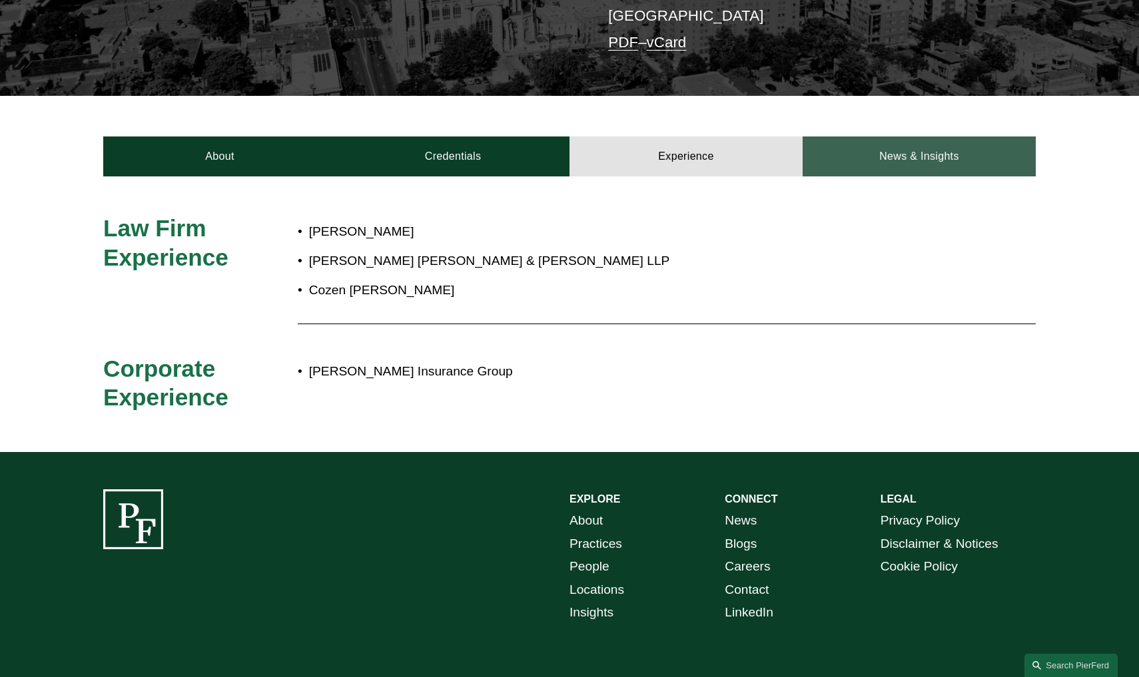
click at [912, 136] on link "News & Insights" at bounding box center [918, 156] width 233 height 40
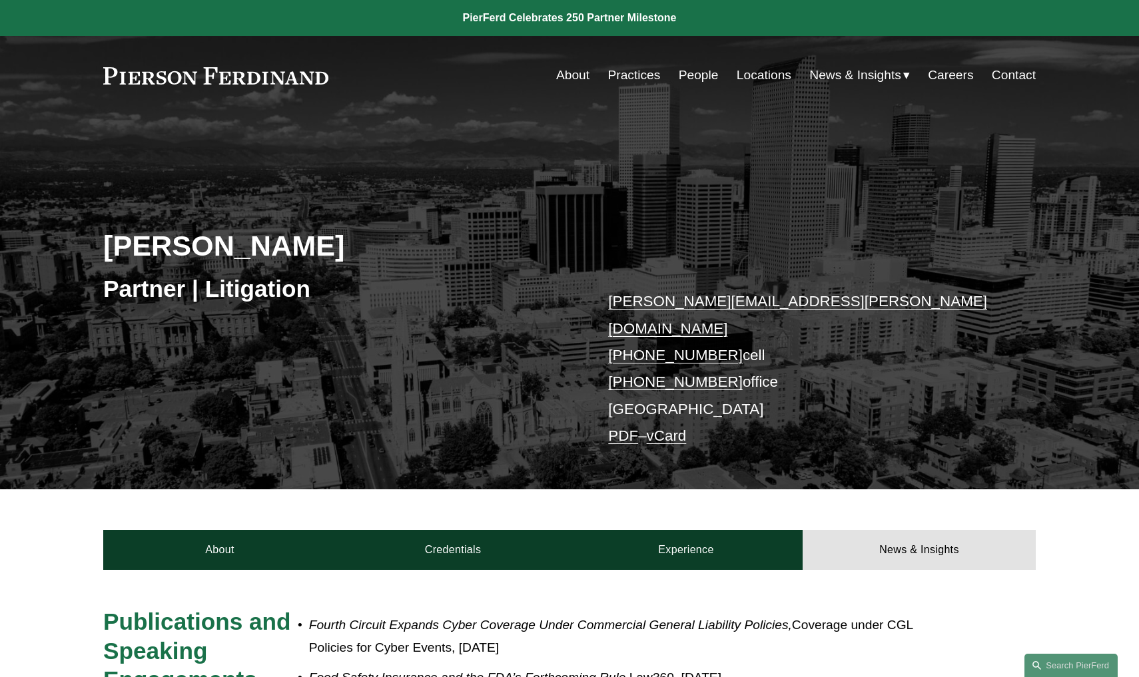
scroll to position [0, 0]
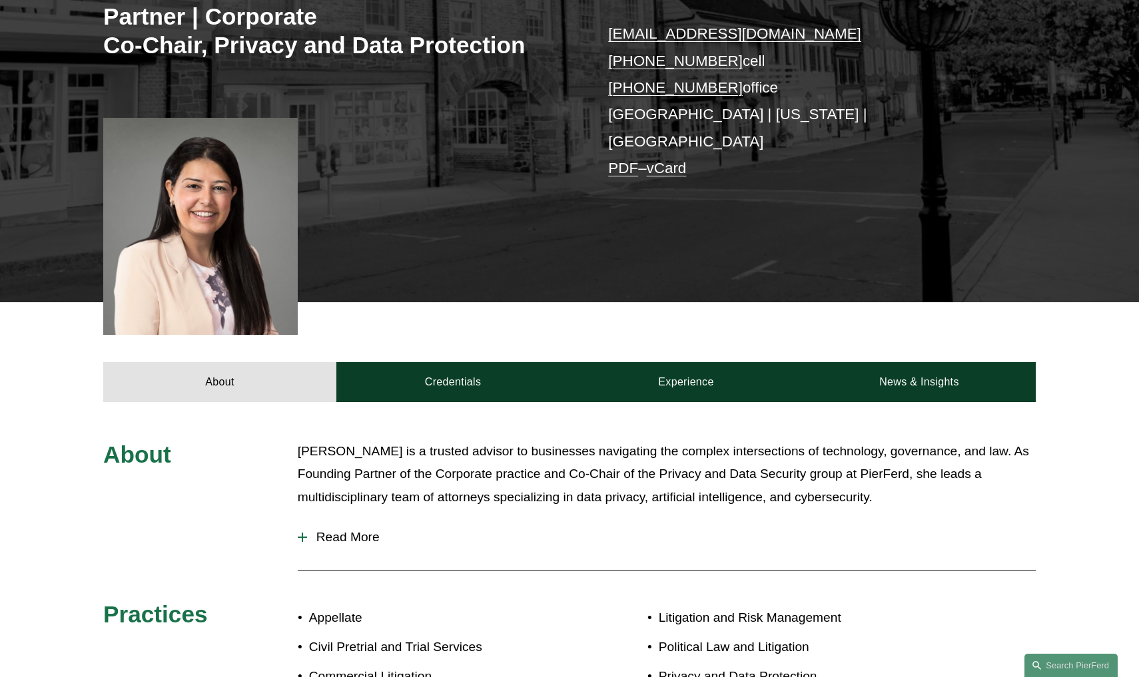
scroll to position [184, 0]
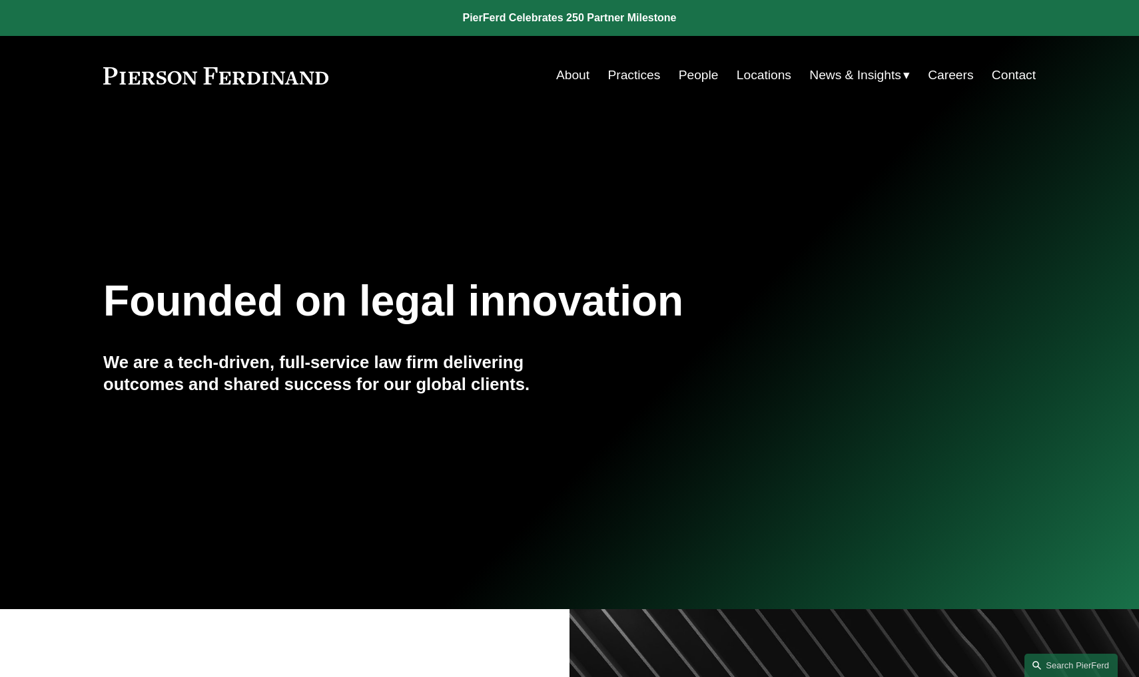
click at [700, 82] on link "People" at bounding box center [699, 75] width 40 height 25
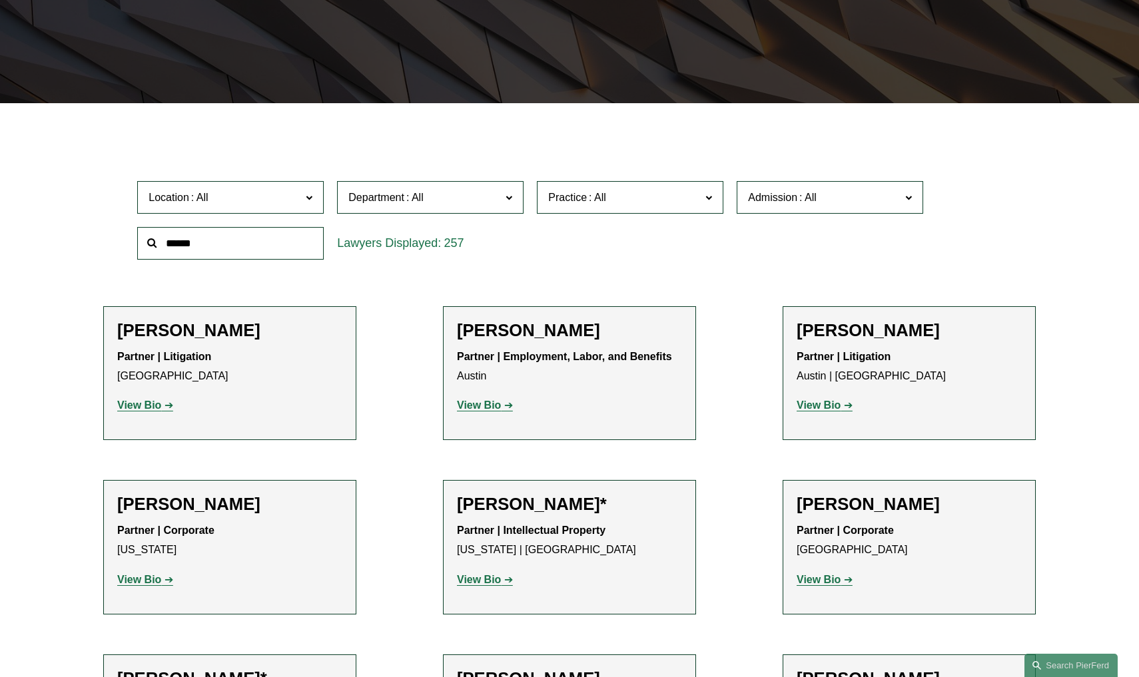
scroll to position [455, 0]
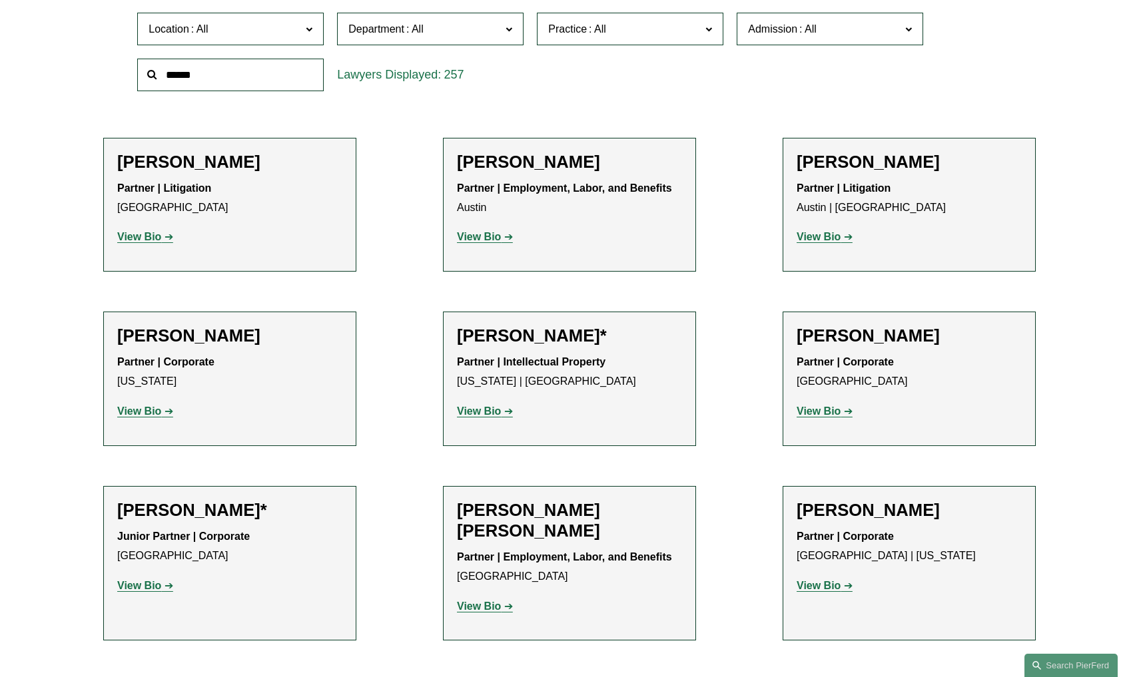
click at [501, 238] on link "View Bio" at bounding box center [485, 236] width 56 height 11
click at [818, 240] on strong "View Bio" at bounding box center [818, 236] width 44 height 11
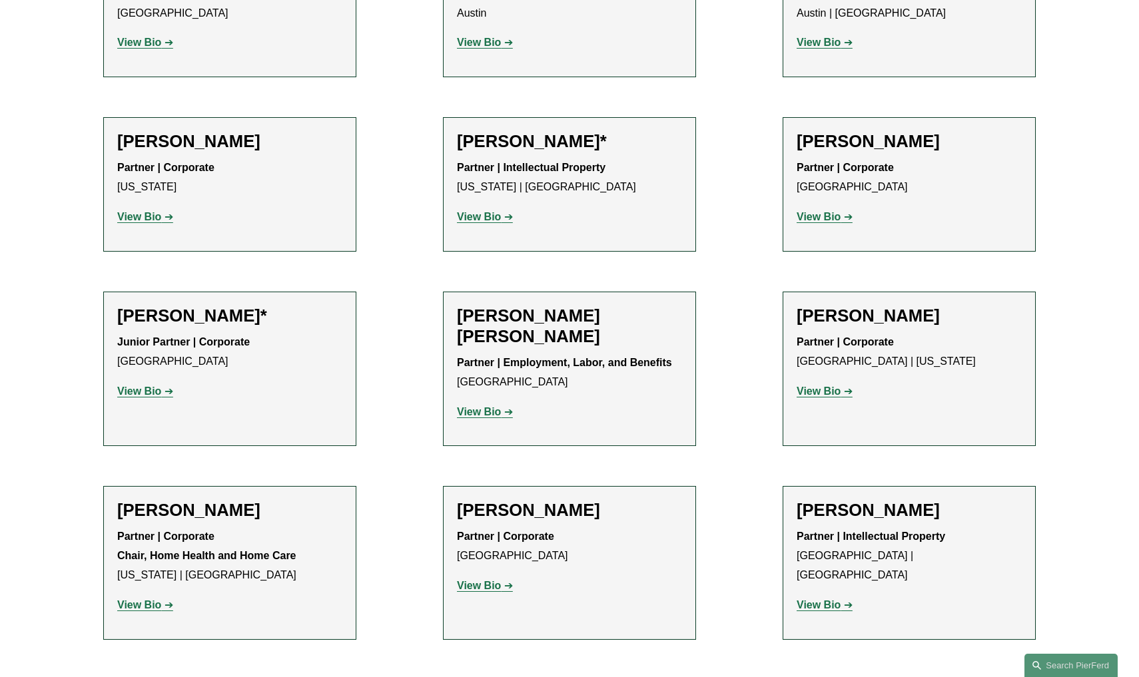
scroll to position [728, 0]
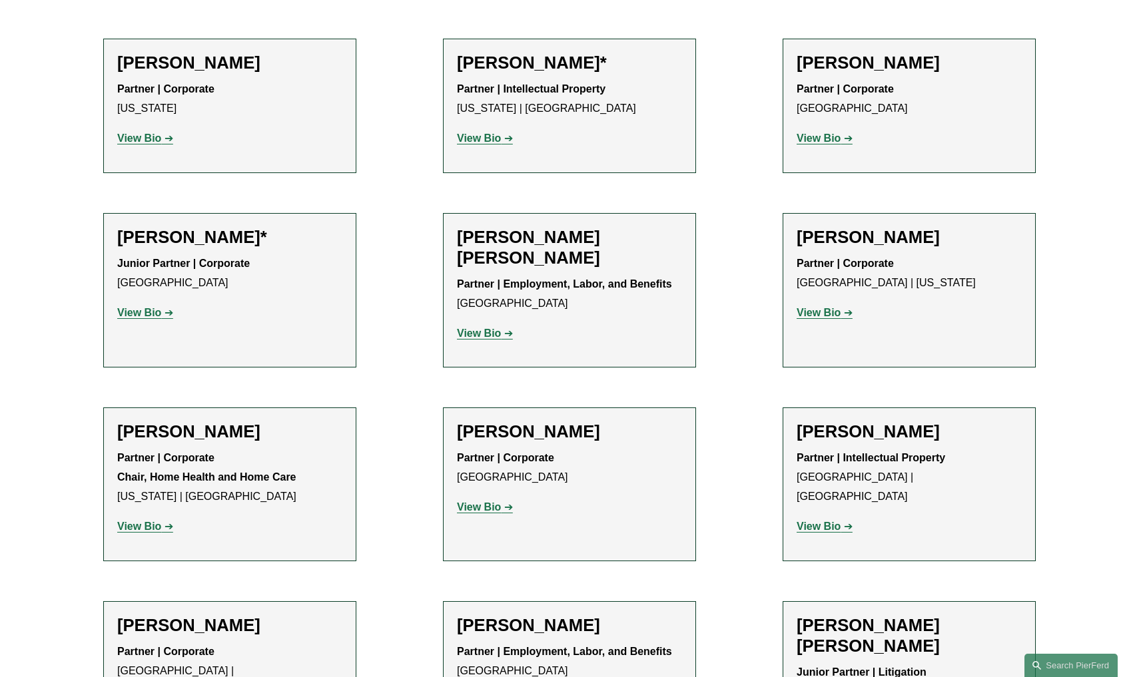
click at [485, 140] on strong "View Bio" at bounding box center [479, 138] width 44 height 11
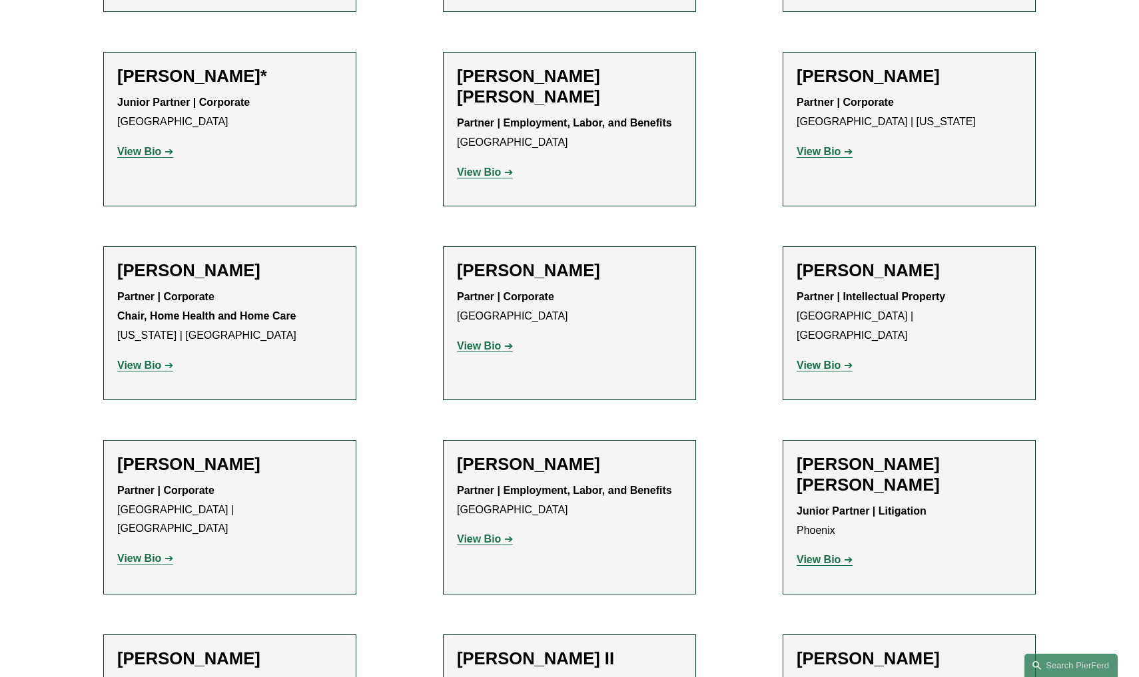
scroll to position [893, 0]
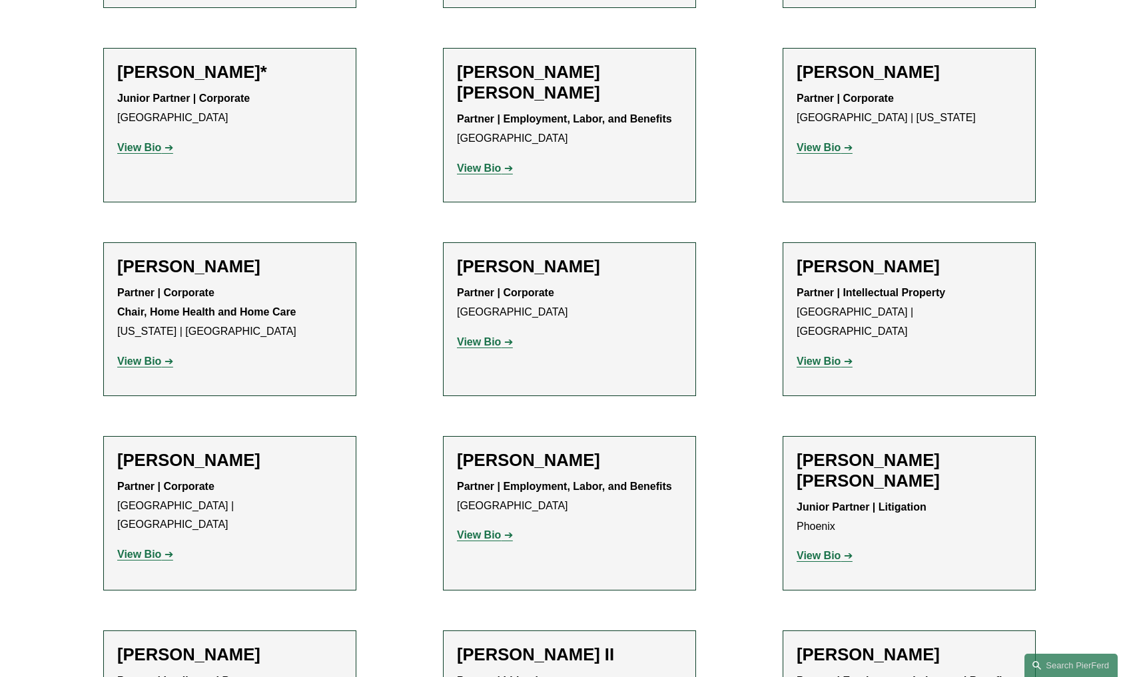
click at [465, 165] on strong "View Bio" at bounding box center [479, 167] width 44 height 11
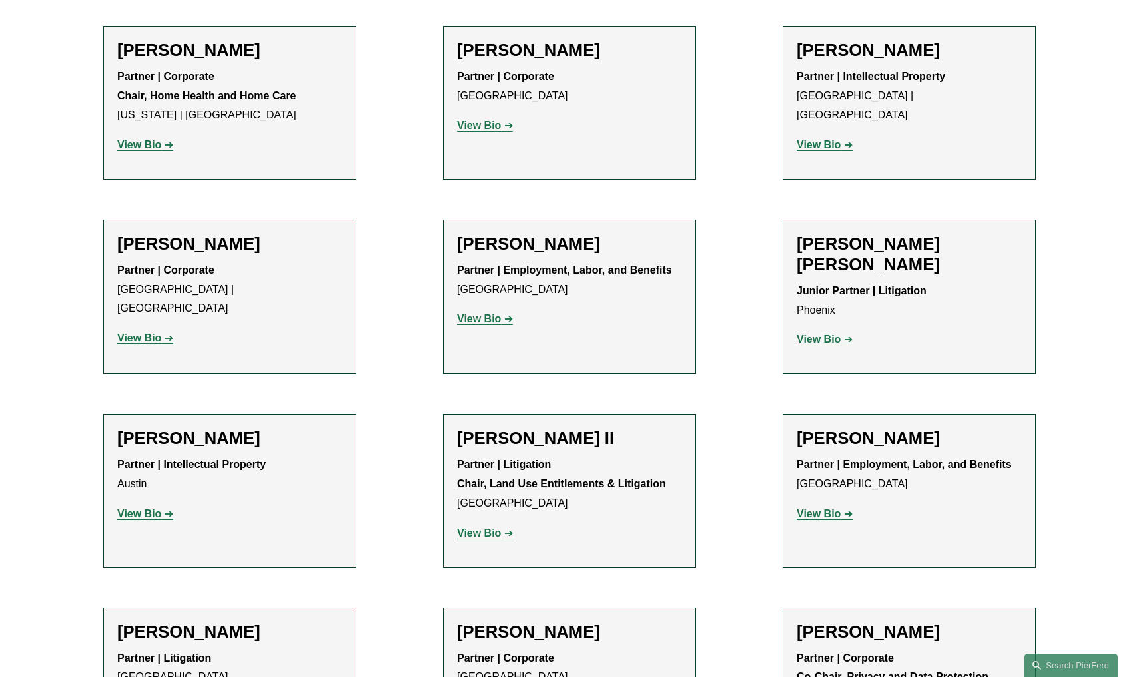
scroll to position [1127, 0]
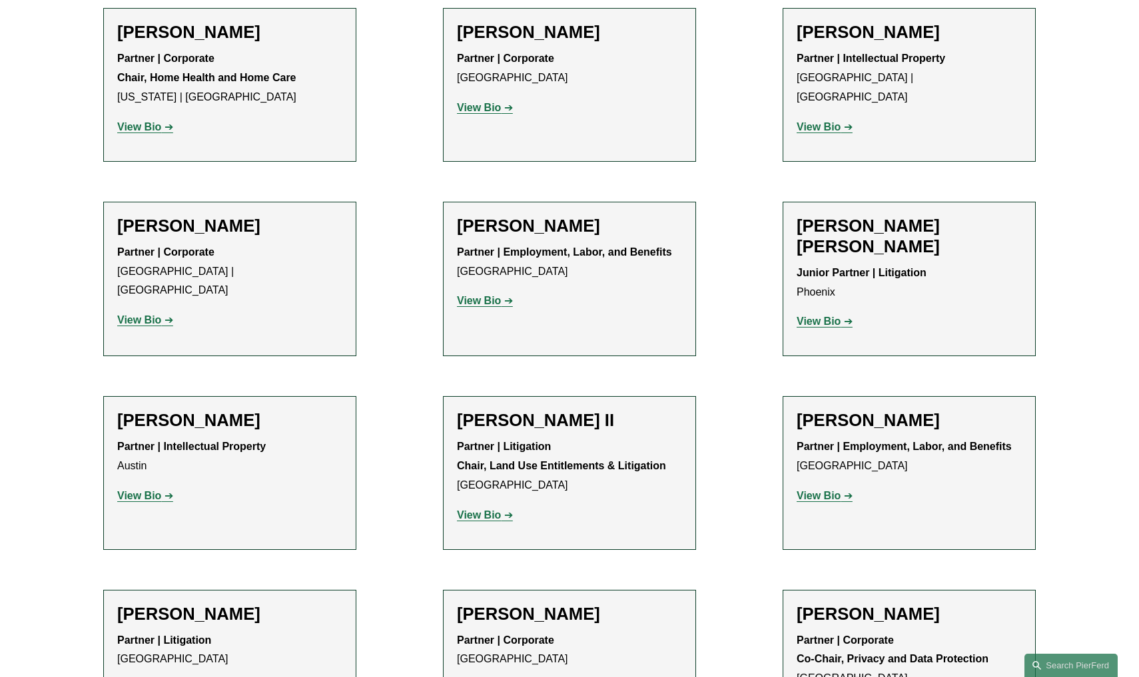
click at [138, 314] on strong "View Bio" at bounding box center [139, 319] width 44 height 11
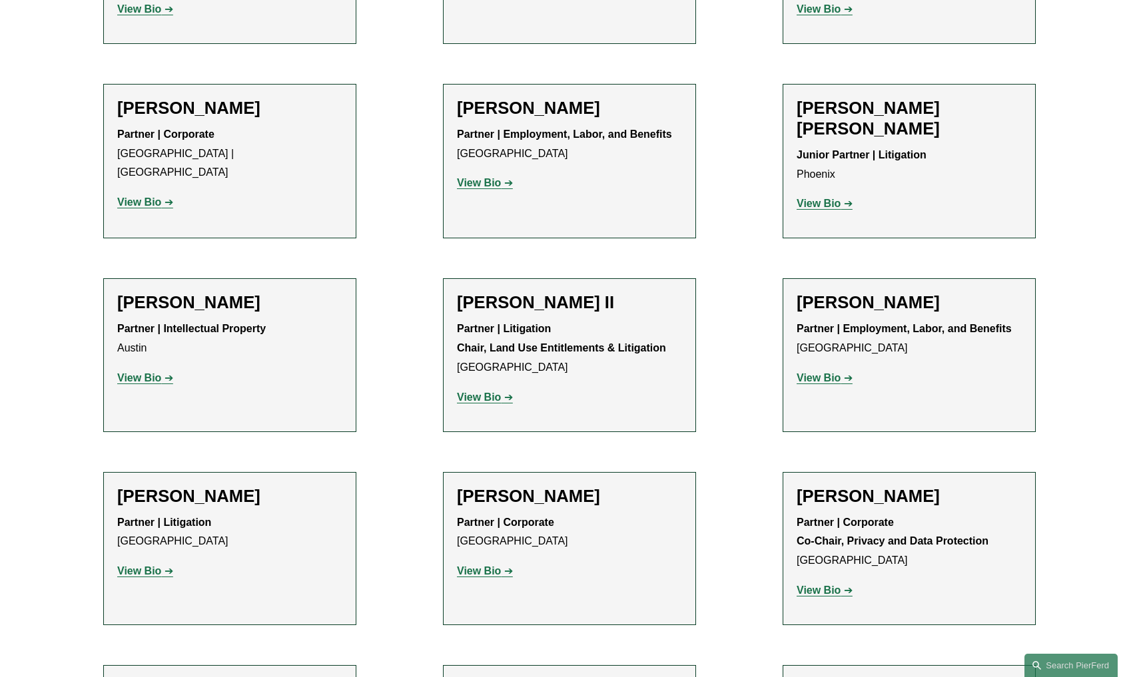
scroll to position [1247, 0]
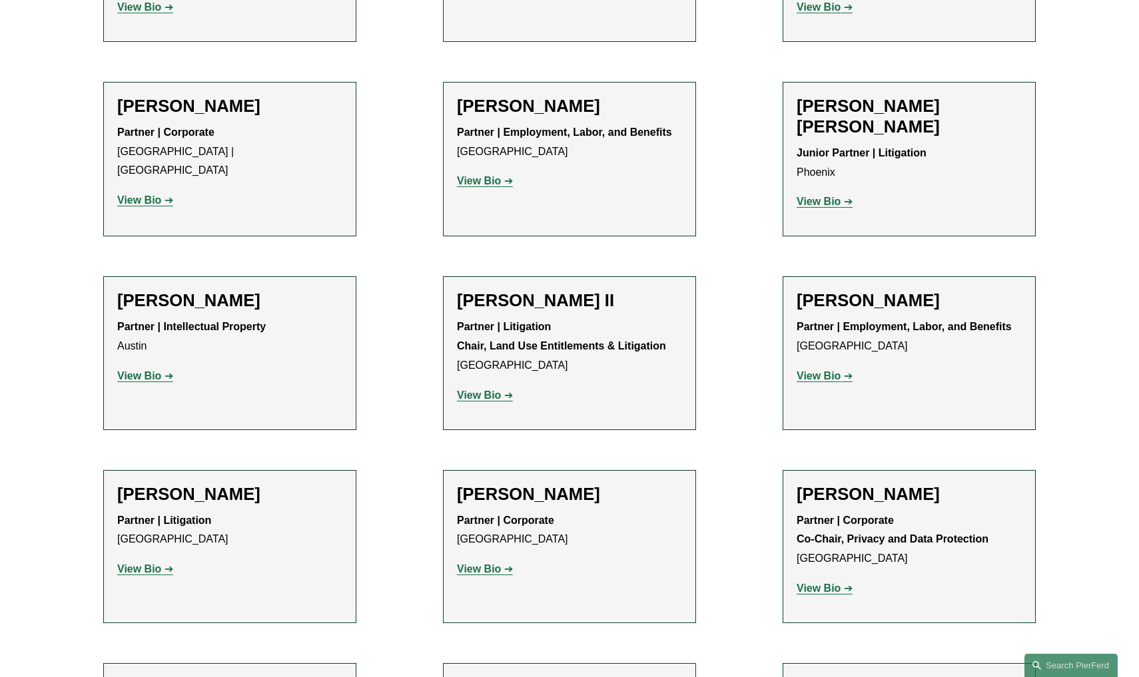
click at [812, 196] on strong "View Bio" at bounding box center [818, 201] width 44 height 11
click at [138, 370] on strong "View Bio" at bounding box center [139, 375] width 44 height 11
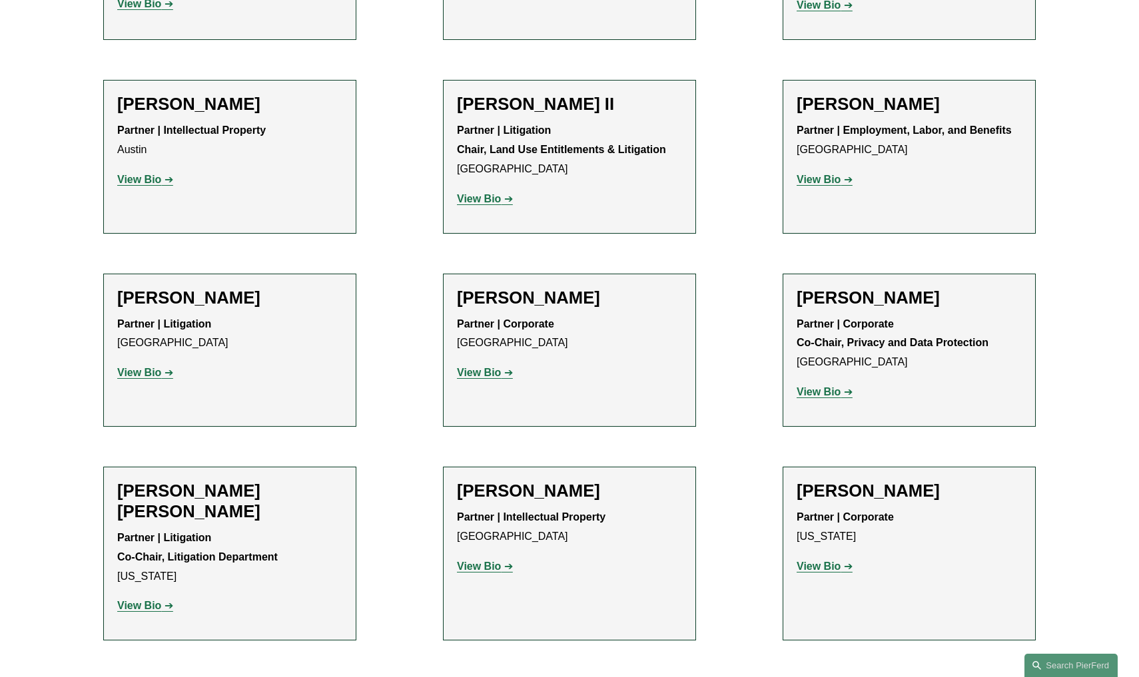
scroll to position [1444, 0]
click at [490, 192] on strong "View Bio" at bounding box center [479, 197] width 44 height 11
click at [832, 173] on strong "View Bio" at bounding box center [818, 178] width 44 height 11
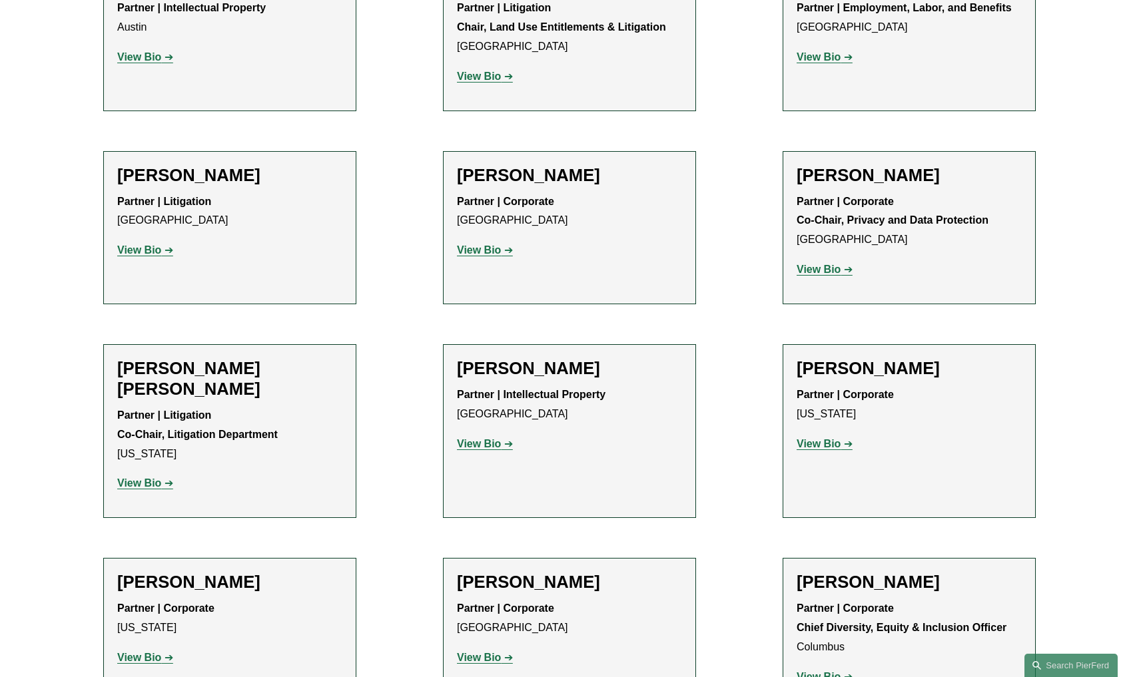
scroll to position [1577, 0]
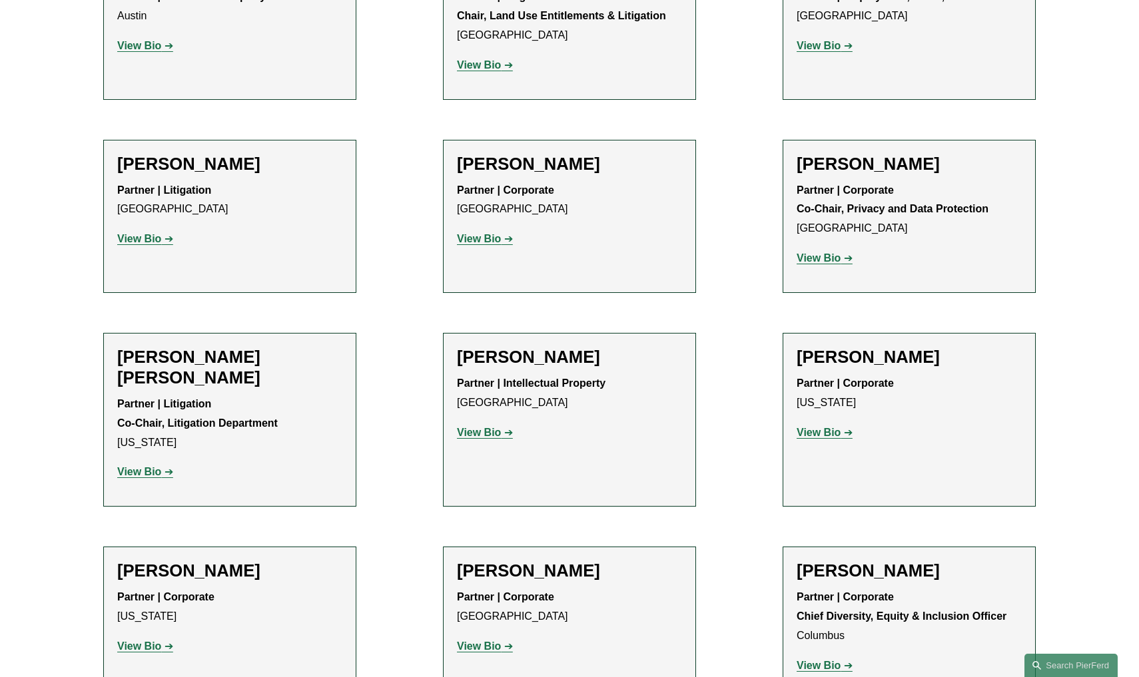
click at [495, 233] on strong "View Bio" at bounding box center [479, 238] width 44 height 11
click at [826, 252] on strong "View Bio" at bounding box center [818, 257] width 44 height 11
click at [152, 466] on strong "View Bio" at bounding box center [139, 471] width 44 height 11
click at [474, 427] on strong "View Bio" at bounding box center [479, 432] width 44 height 11
click at [816, 427] on strong "View Bio" at bounding box center [818, 432] width 44 height 11
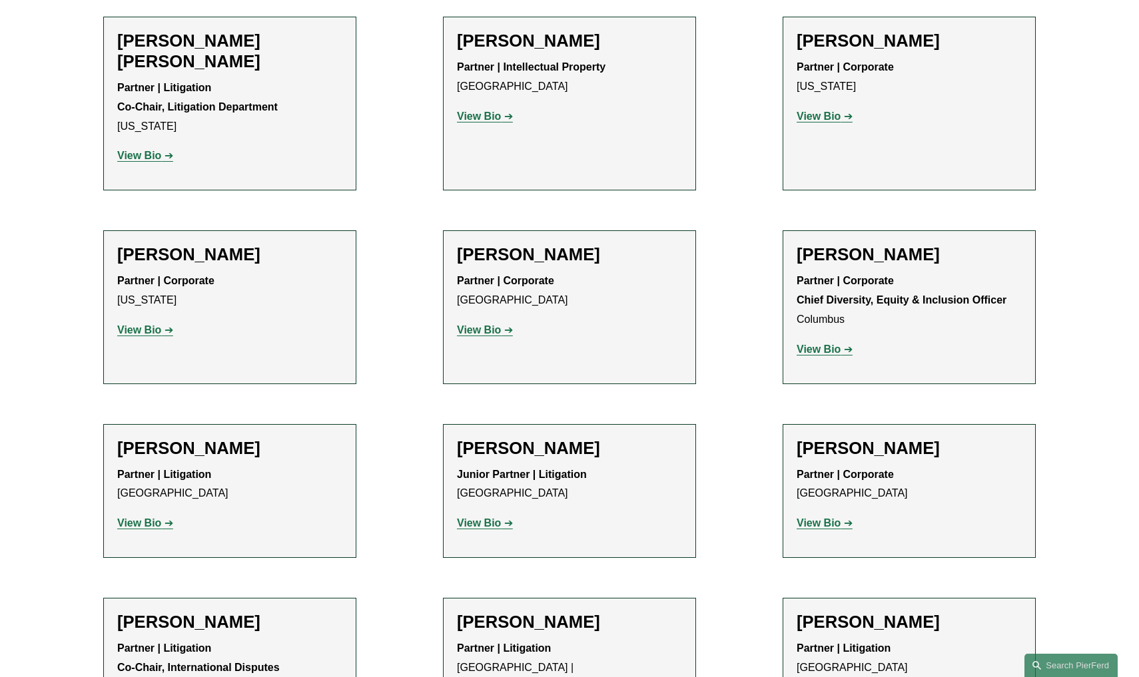
scroll to position [1908, 0]
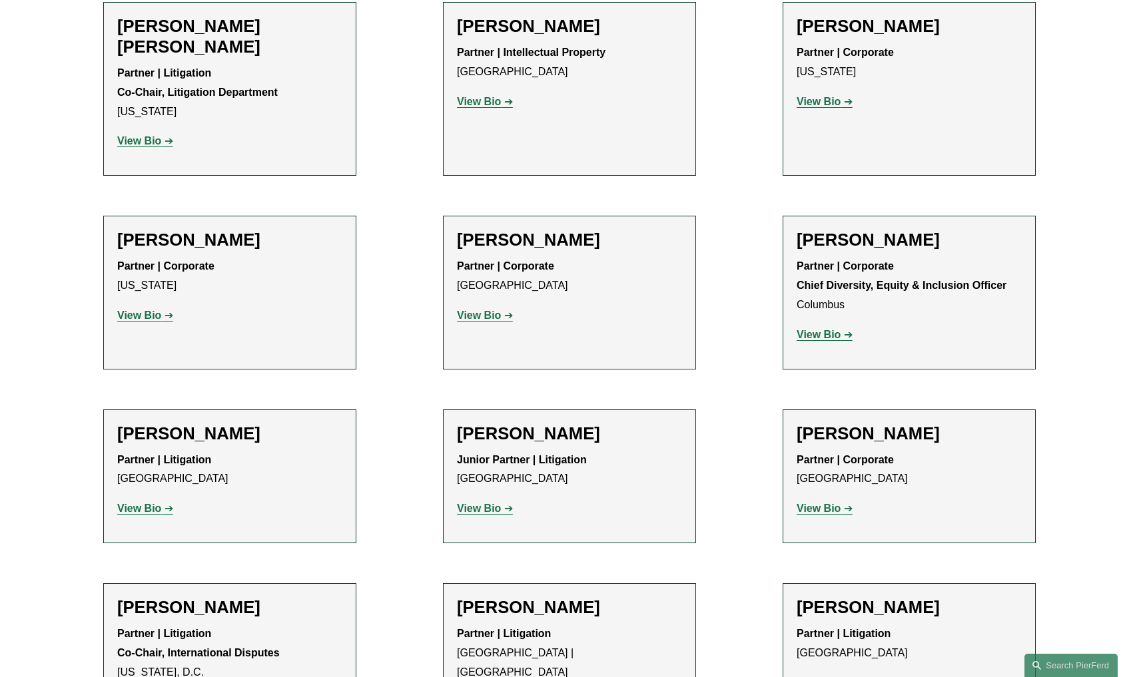
click at [137, 310] on strong "View Bio" at bounding box center [139, 315] width 44 height 11
click at [489, 306] on p "View Bio" at bounding box center [569, 315] width 225 height 19
click at [490, 310] on strong "View Bio" at bounding box center [479, 315] width 44 height 11
click at [838, 329] on strong "View Bio" at bounding box center [818, 334] width 44 height 11
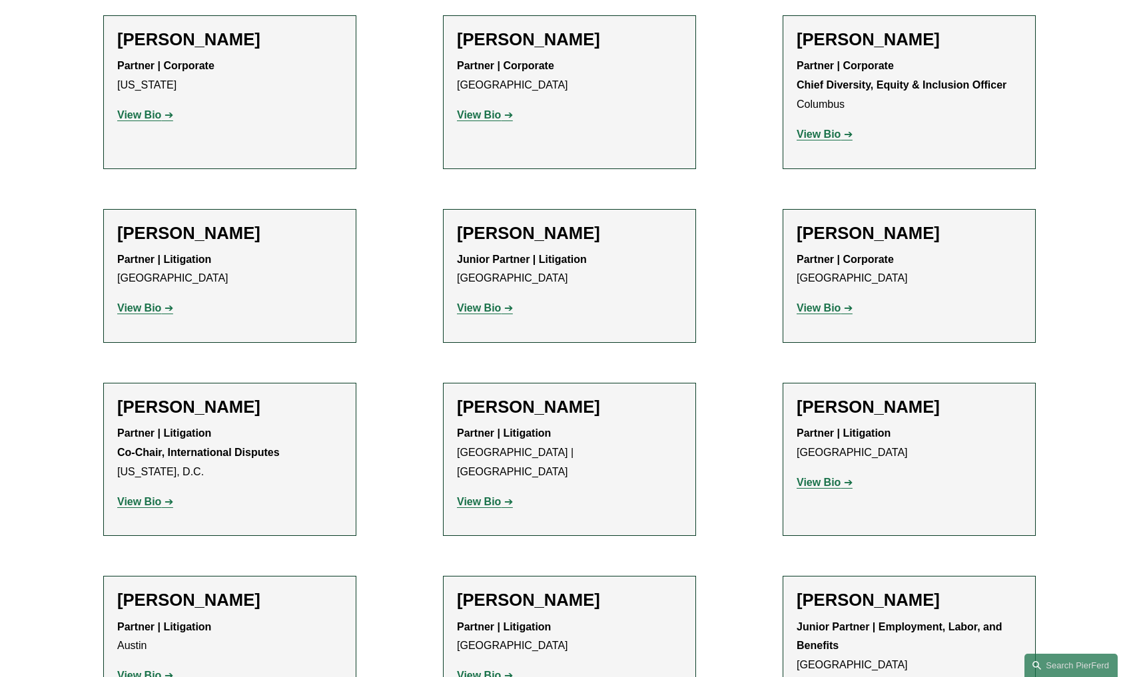
scroll to position [2203, 0]
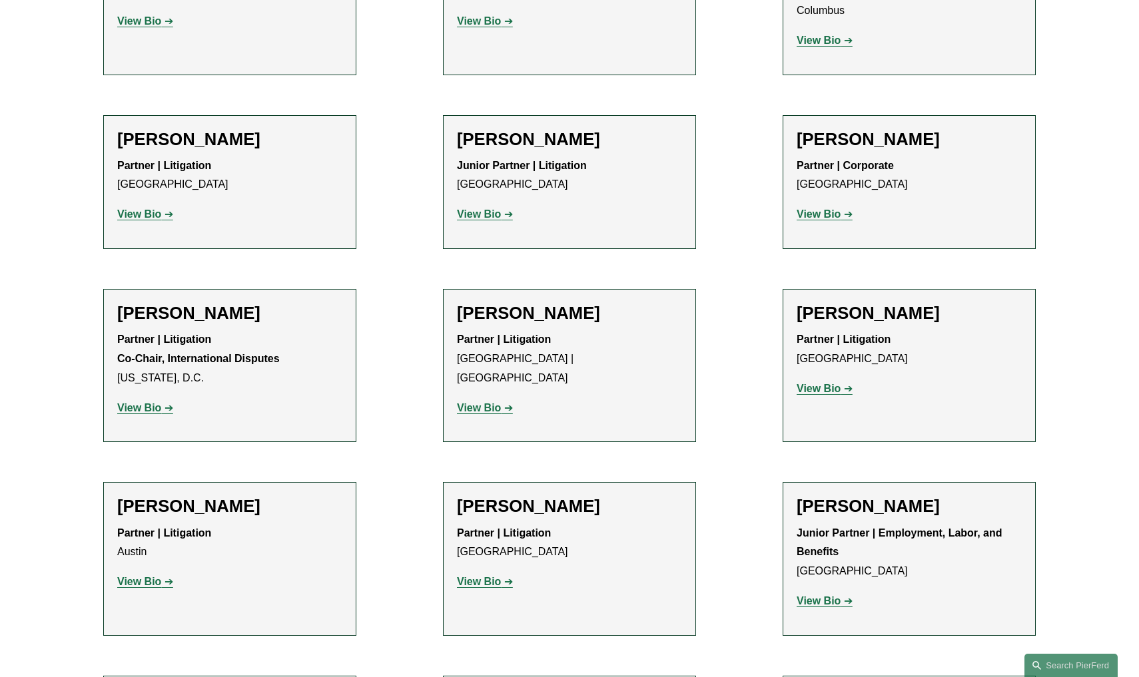
click at [832, 208] on strong "View Bio" at bounding box center [818, 213] width 44 height 11
click at [829, 208] on strong "View Bio" at bounding box center [818, 213] width 44 height 11
click at [145, 208] on strong "View Bio" at bounding box center [139, 213] width 44 height 11
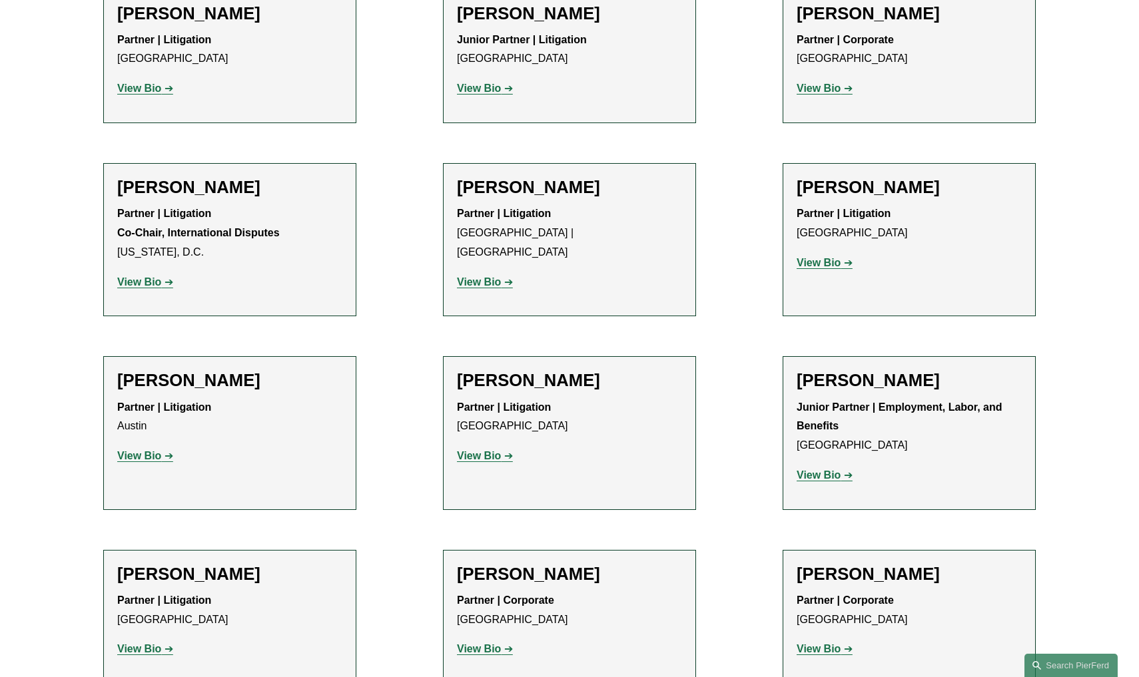
scroll to position [2333, 0]
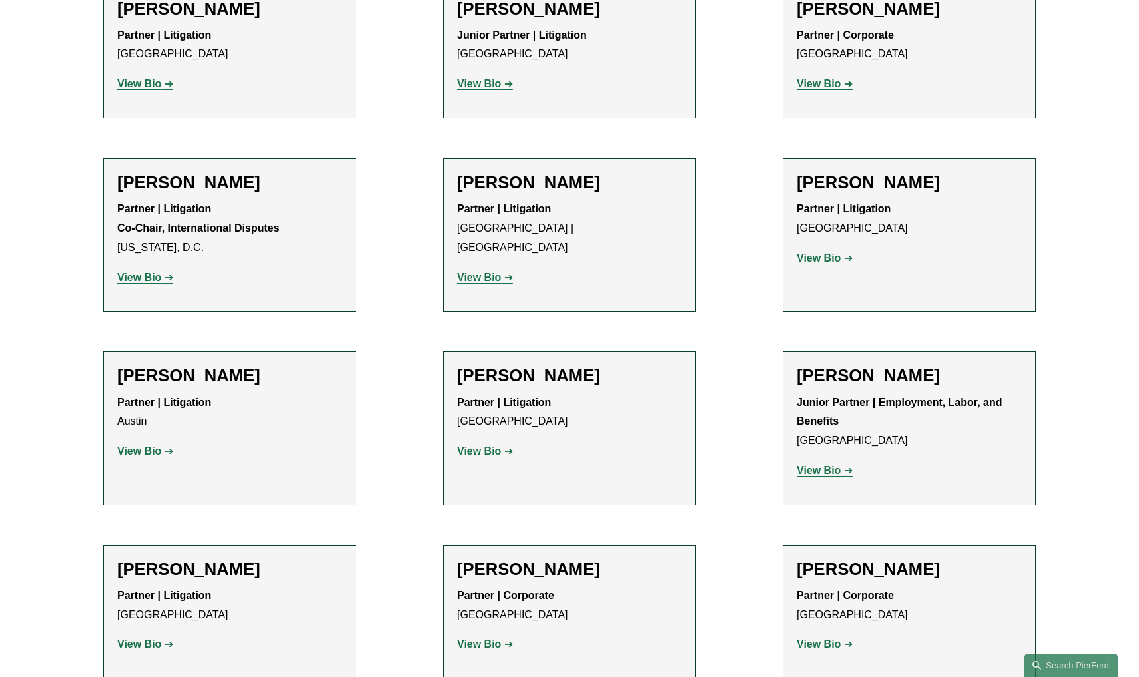
click at [150, 272] on strong "View Bio" at bounding box center [139, 277] width 44 height 11
click at [833, 252] on strong "View Bio" at bounding box center [818, 257] width 44 height 11
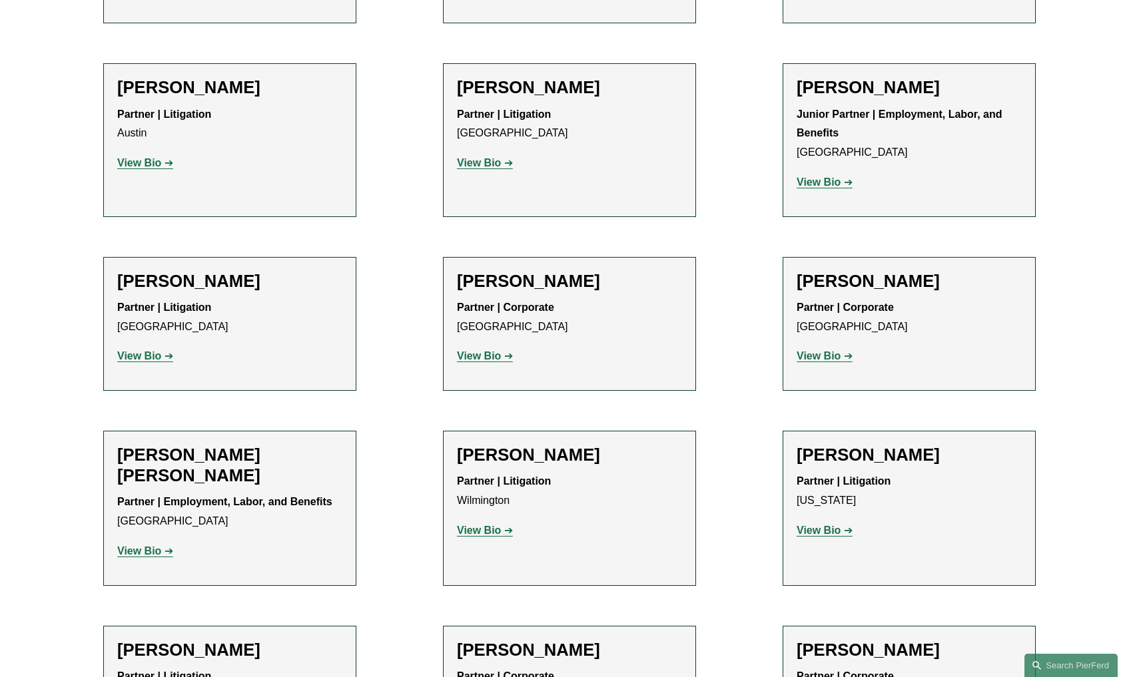
scroll to position [2621, 0]
click at [473, 158] on strong "View Bio" at bounding box center [479, 163] width 44 height 11
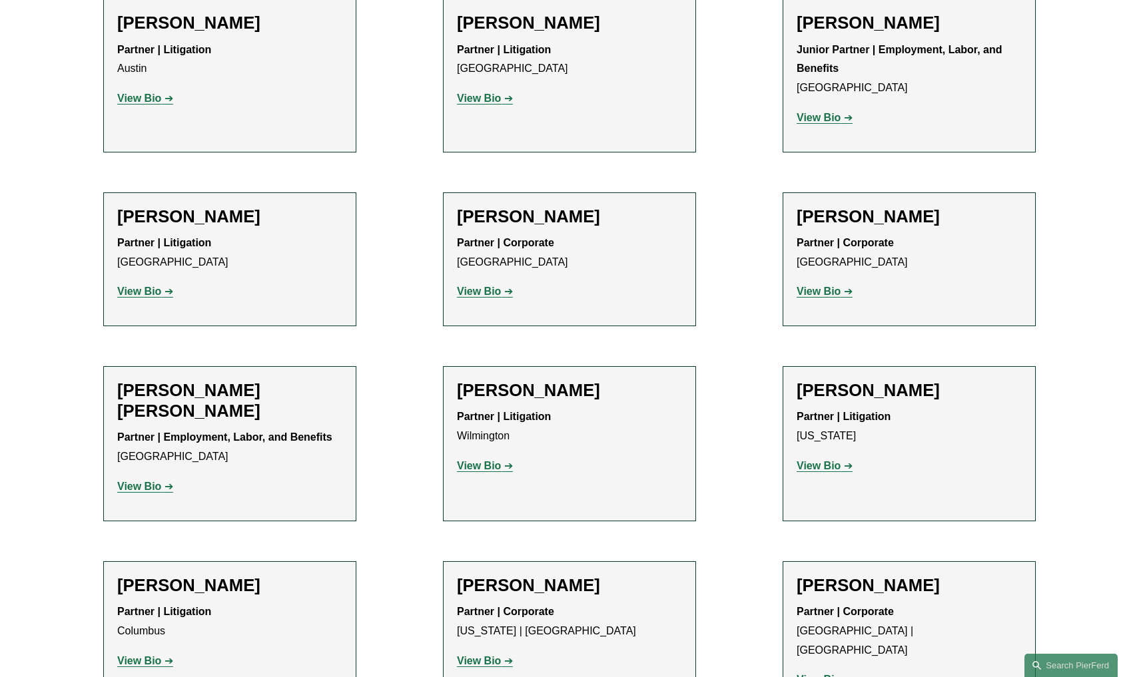
scroll to position [2696, 0]
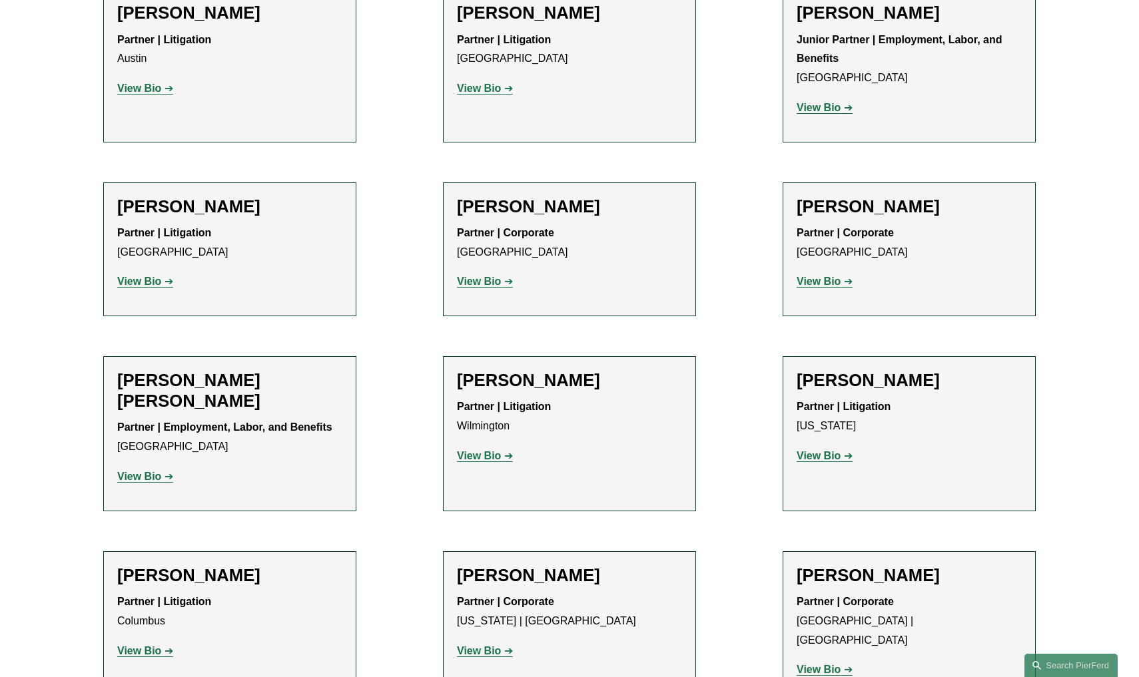
click at [127, 276] on strong "View Bio" at bounding box center [139, 281] width 44 height 11
click at [477, 276] on strong "View Bio" at bounding box center [479, 281] width 44 height 11
click at [840, 276] on link "View Bio" at bounding box center [824, 281] width 56 height 11
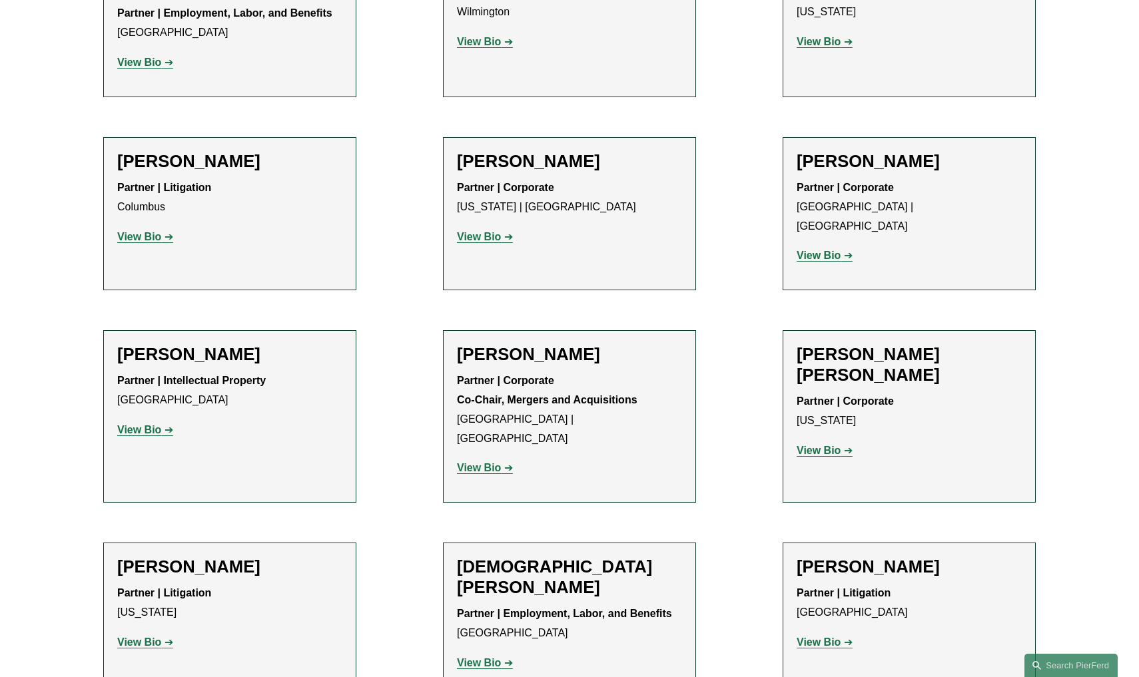
scroll to position [3111, 0]
click at [142, 230] on strong "View Bio" at bounding box center [139, 235] width 44 height 11
click at [491, 230] on strong "View Bio" at bounding box center [479, 235] width 44 height 11
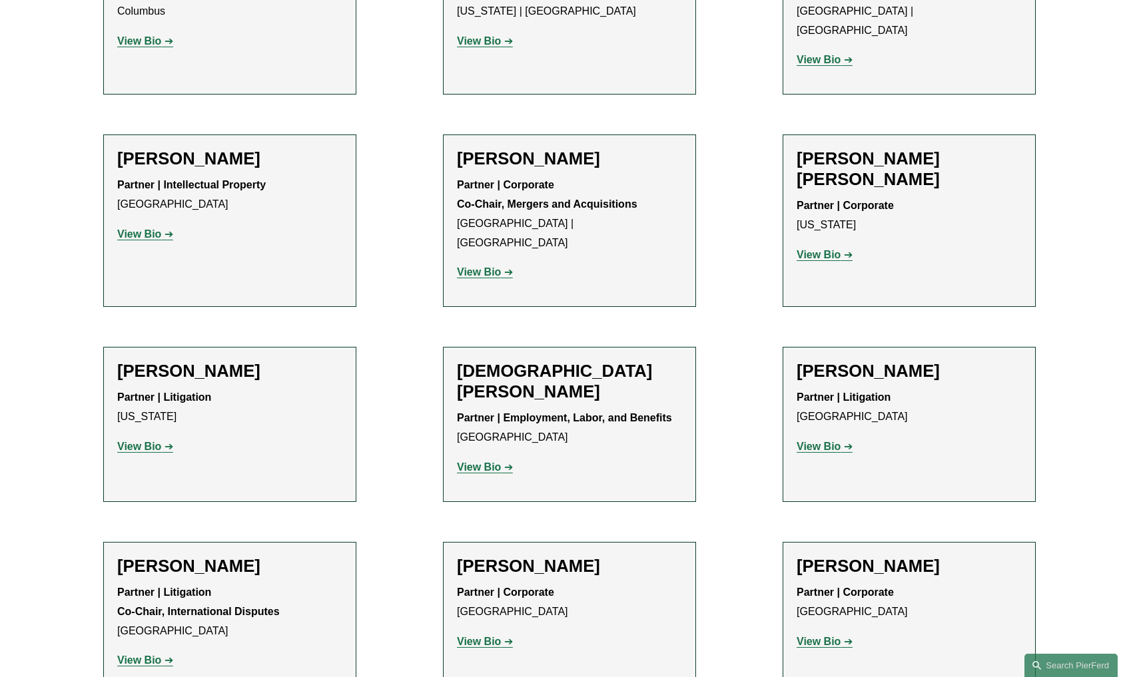
scroll to position [3317, 0]
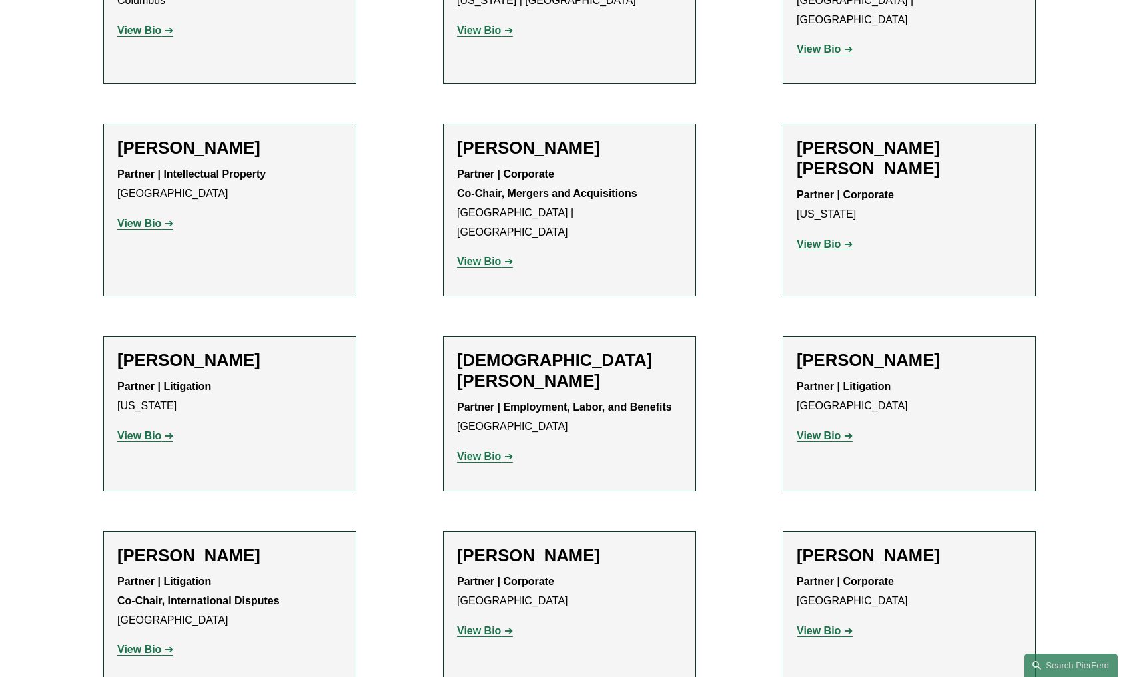
click at [468, 256] on strong "View Bio" at bounding box center [479, 261] width 44 height 11
click at [145, 430] on strong "View Bio" at bounding box center [139, 435] width 44 height 11
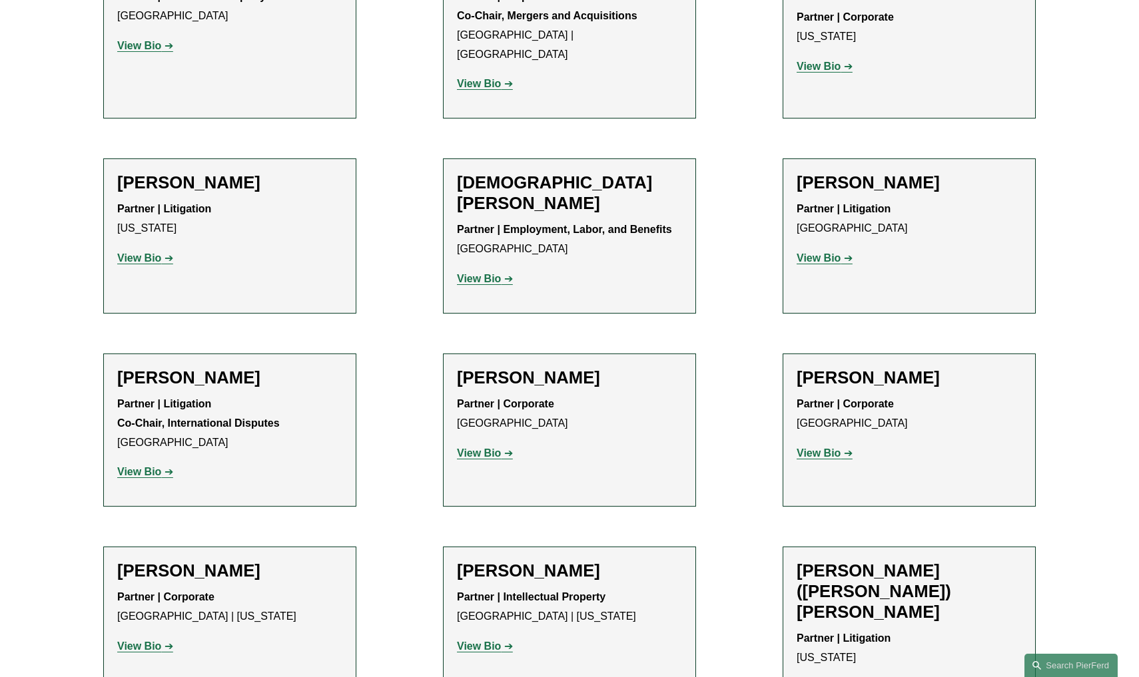
scroll to position [3604, 0]
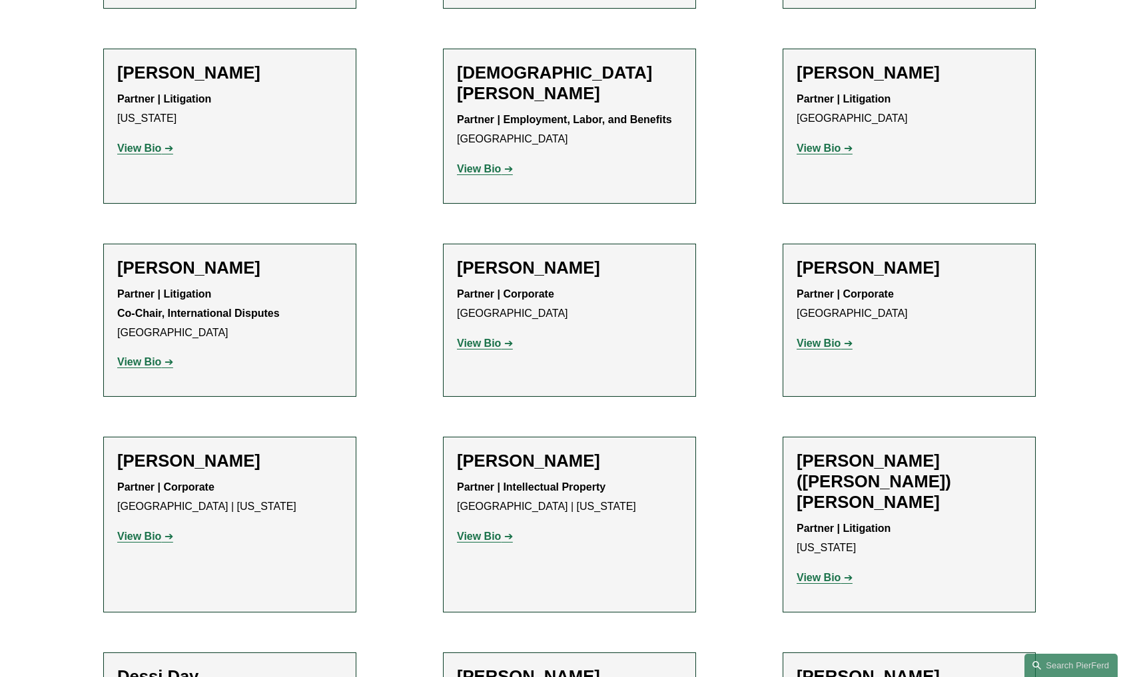
click at [832, 338] on strong "View Bio" at bounding box center [818, 343] width 44 height 11
click at [477, 338] on strong "View Bio" at bounding box center [479, 343] width 44 height 11
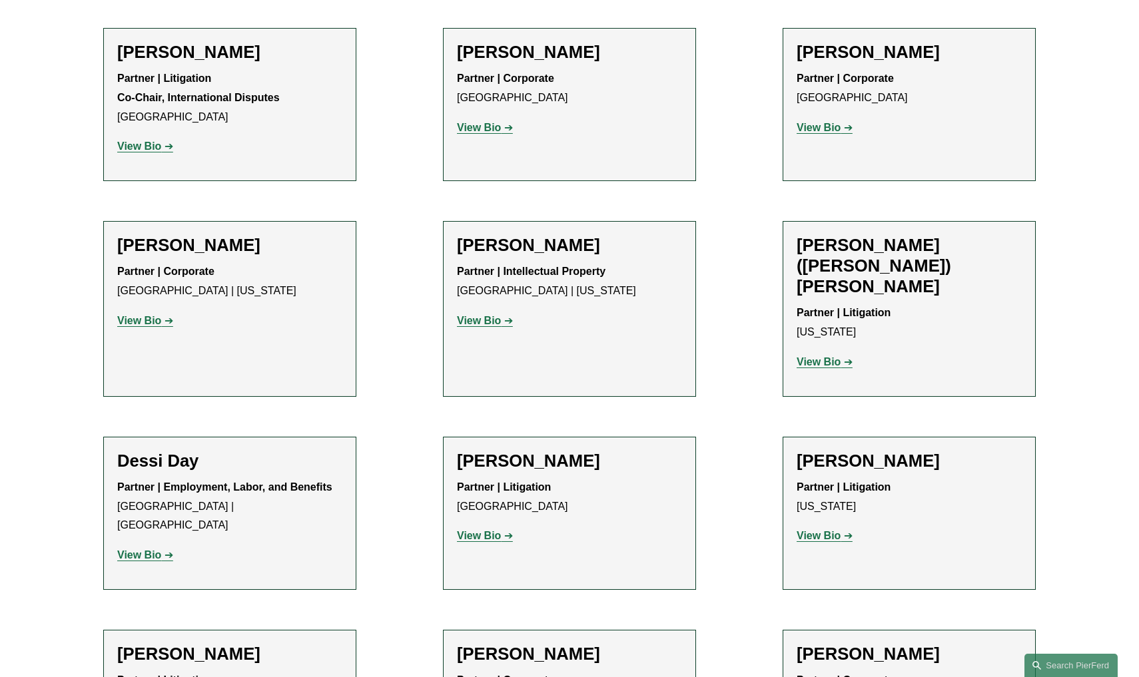
scroll to position [3833, 0]
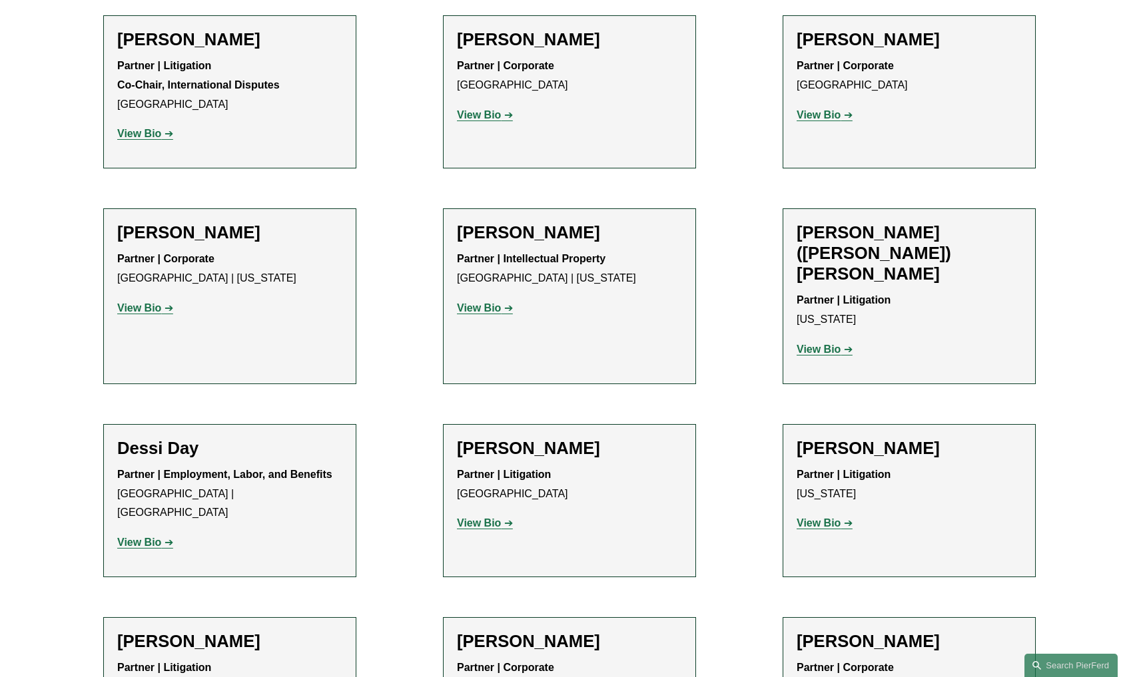
click at [486, 302] on strong "View Bio" at bounding box center [479, 307] width 44 height 11
click at [830, 344] on strong "View Bio" at bounding box center [818, 349] width 44 height 11
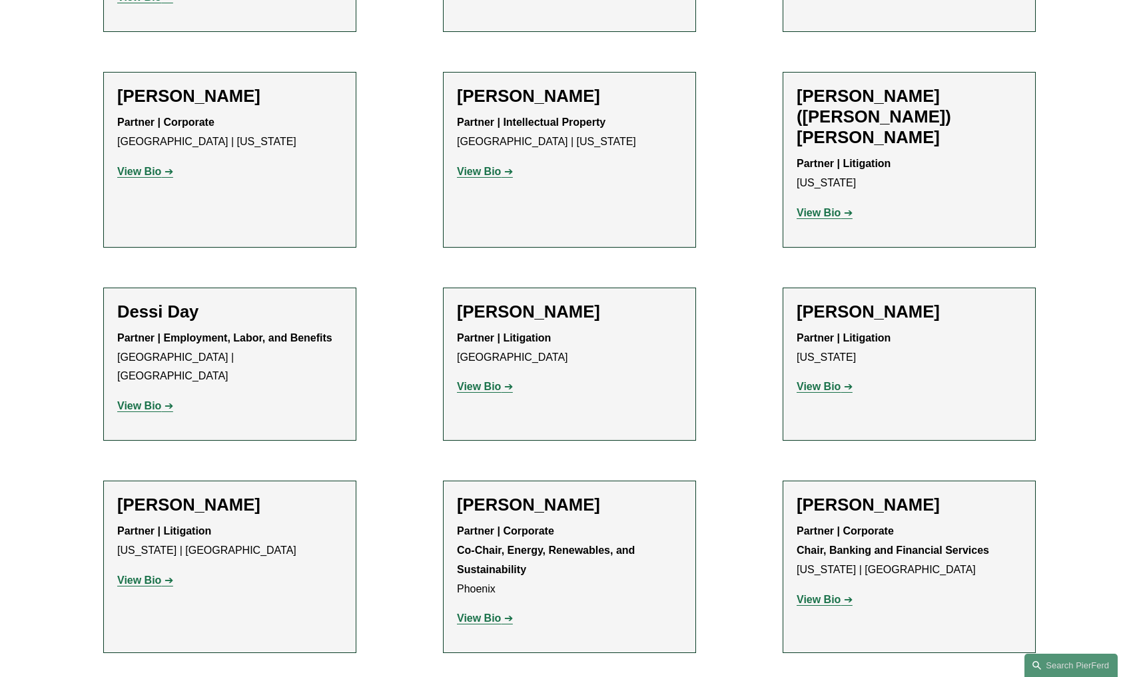
scroll to position [3988, 0]
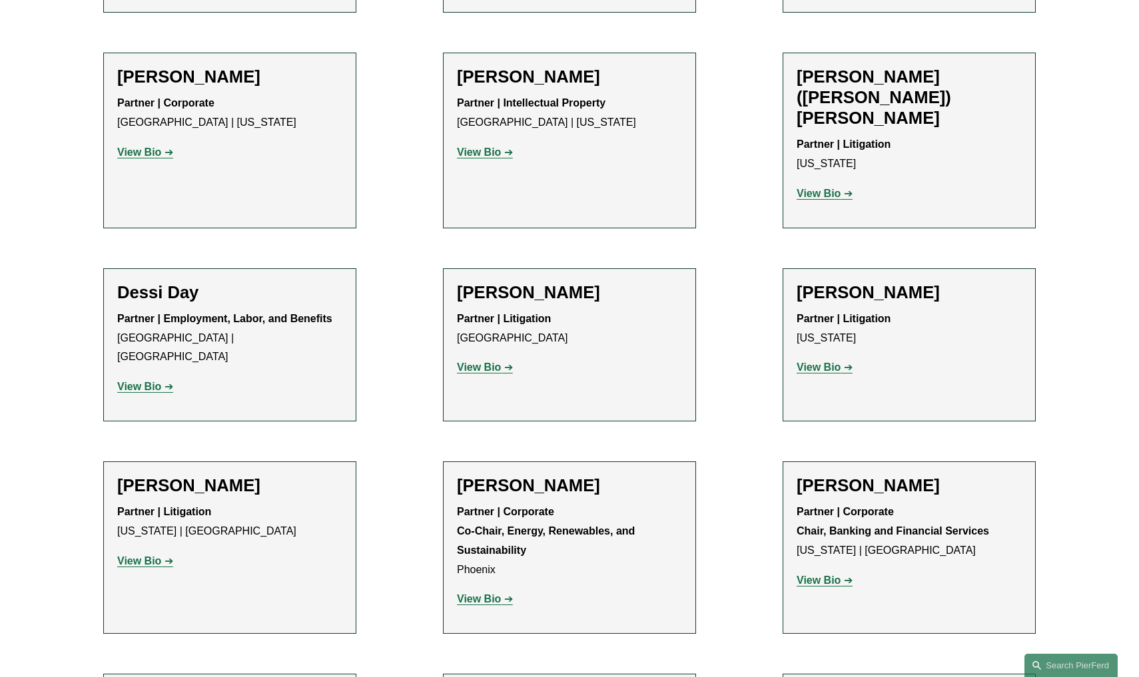
click at [809, 362] on strong "View Bio" at bounding box center [818, 367] width 44 height 11
click at [484, 362] on strong "View Bio" at bounding box center [479, 367] width 44 height 11
click at [141, 555] on strong "View Bio" at bounding box center [139, 560] width 44 height 11
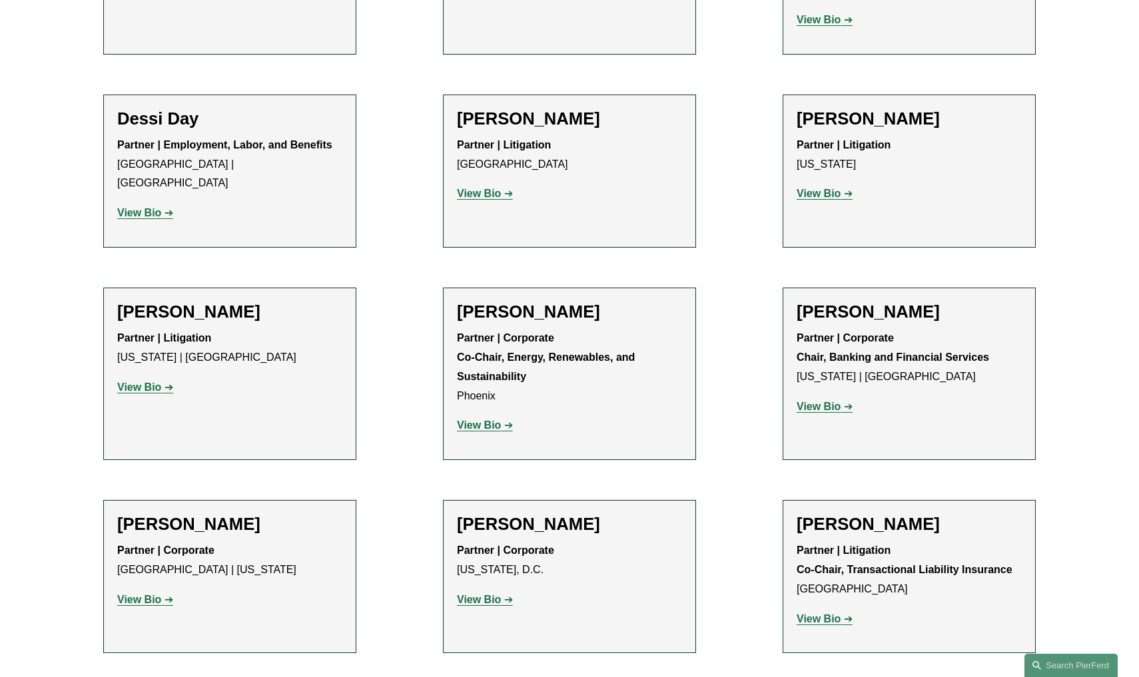
scroll to position [4174, 0]
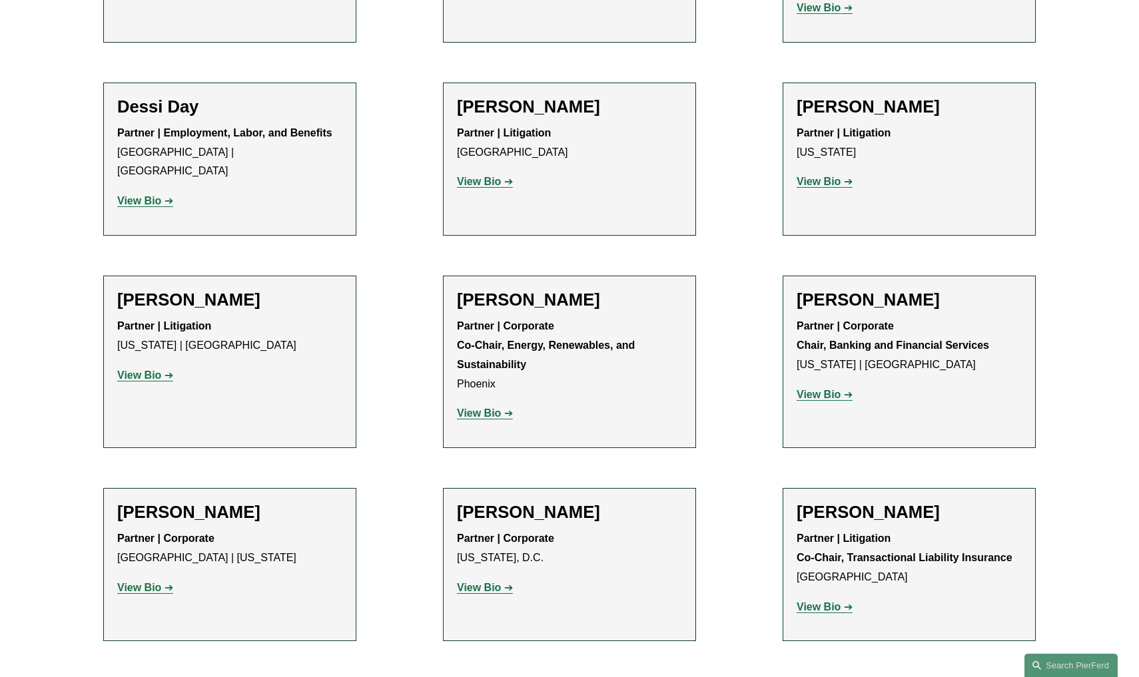
click at [826, 389] on strong "View Bio" at bounding box center [818, 394] width 44 height 11
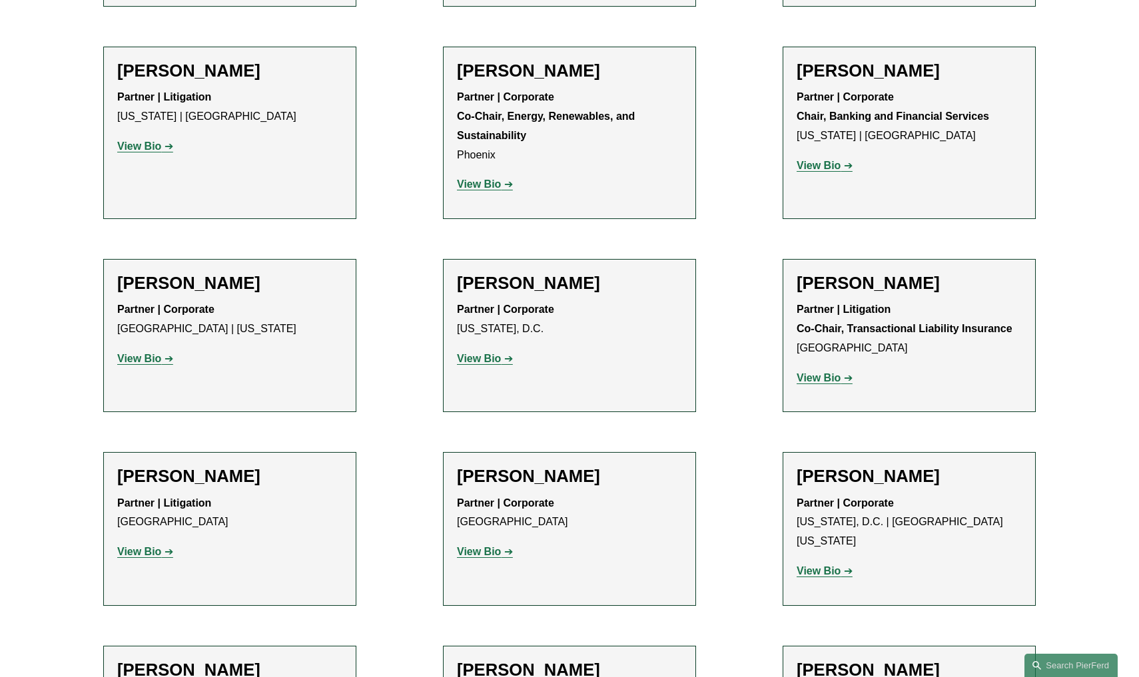
scroll to position [4407, 0]
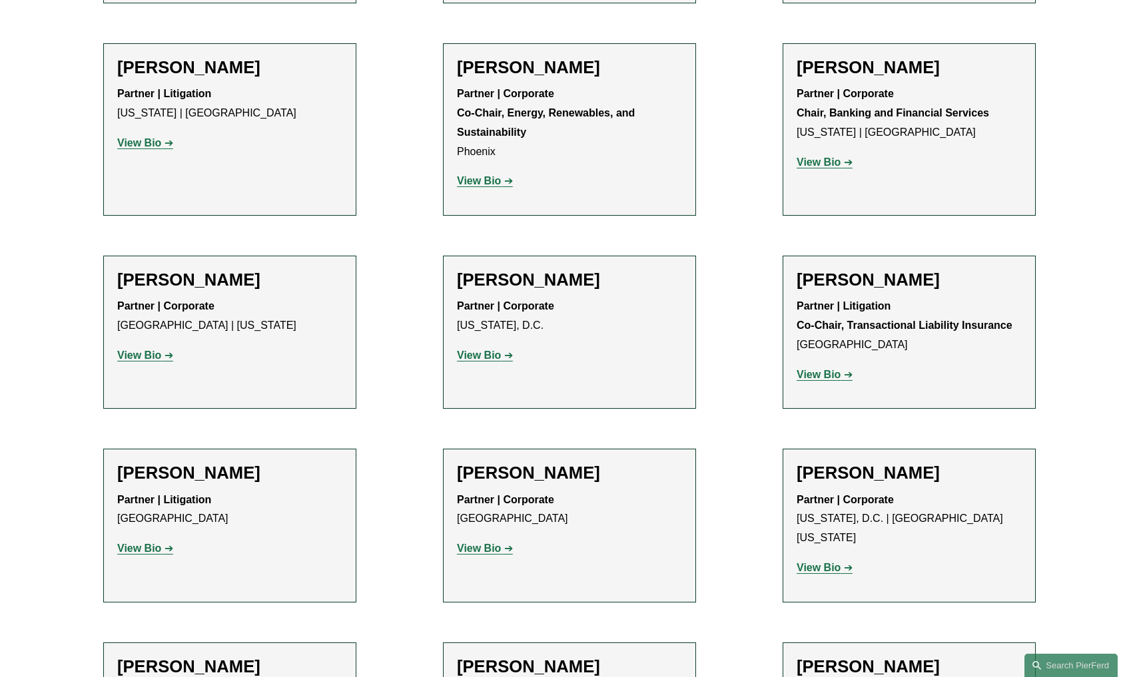
click at [151, 350] on strong "View Bio" at bounding box center [139, 355] width 44 height 11
click at [498, 350] on strong "View Bio" at bounding box center [479, 355] width 44 height 11
click at [828, 369] on strong "View Bio" at bounding box center [818, 374] width 44 height 11
click at [822, 562] on strong "View Bio" at bounding box center [818, 567] width 44 height 11
click at [495, 543] on strong "View Bio" at bounding box center [479, 548] width 44 height 11
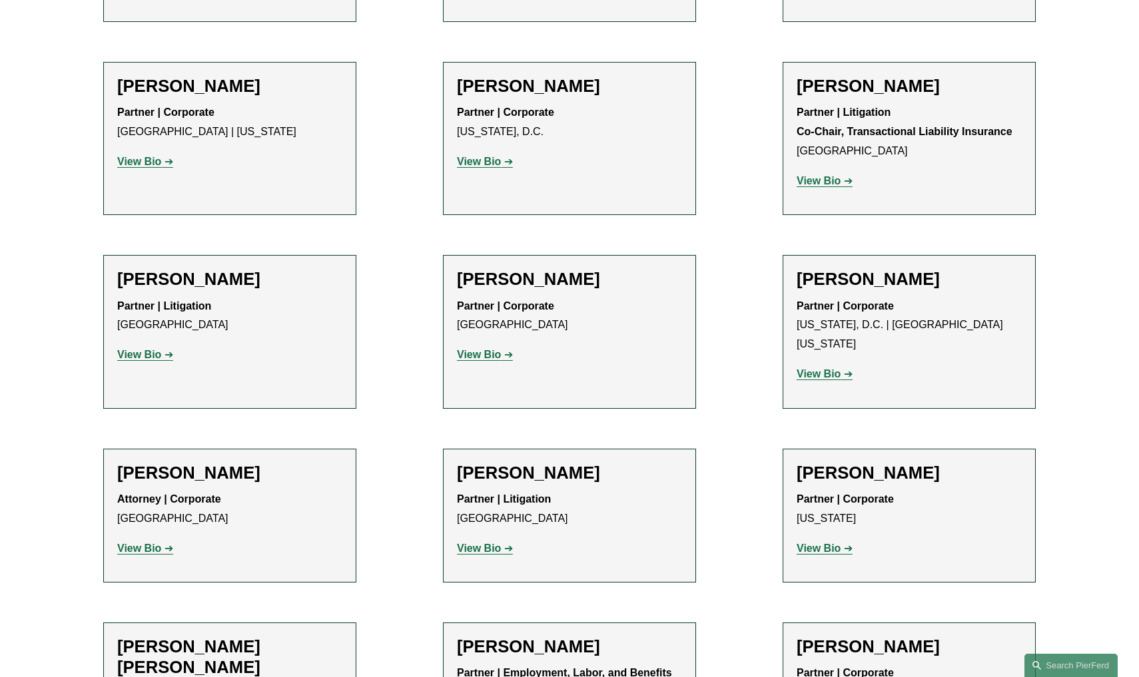
scroll to position [4617, 0]
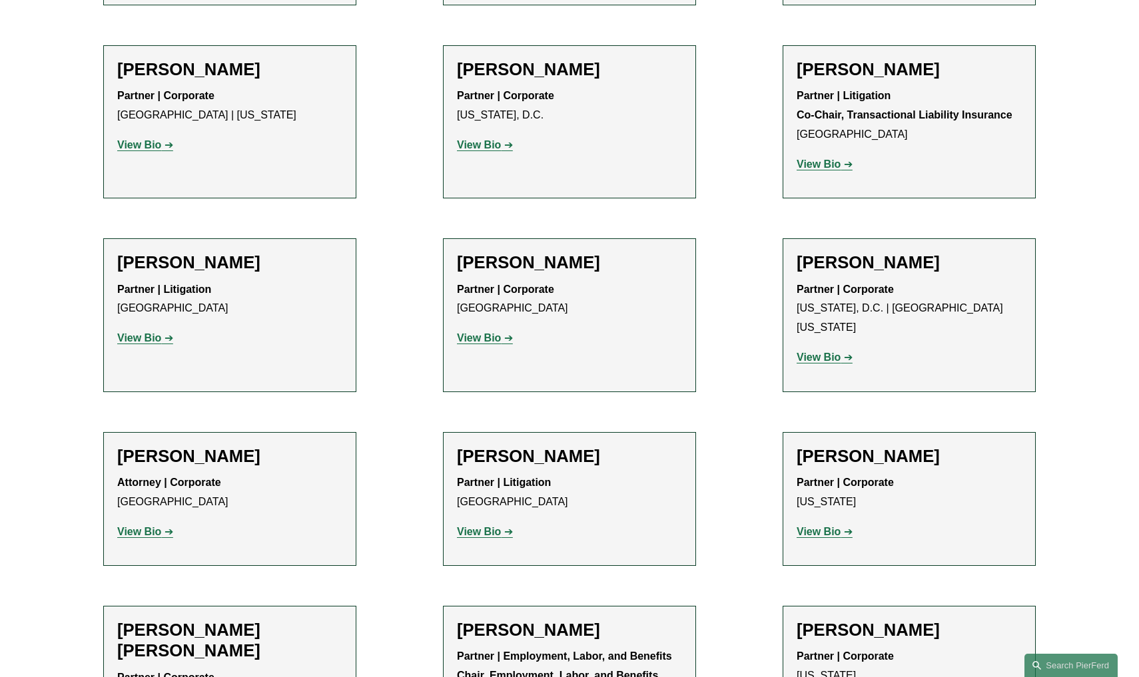
click at [140, 332] on strong "View Bio" at bounding box center [139, 337] width 44 height 11
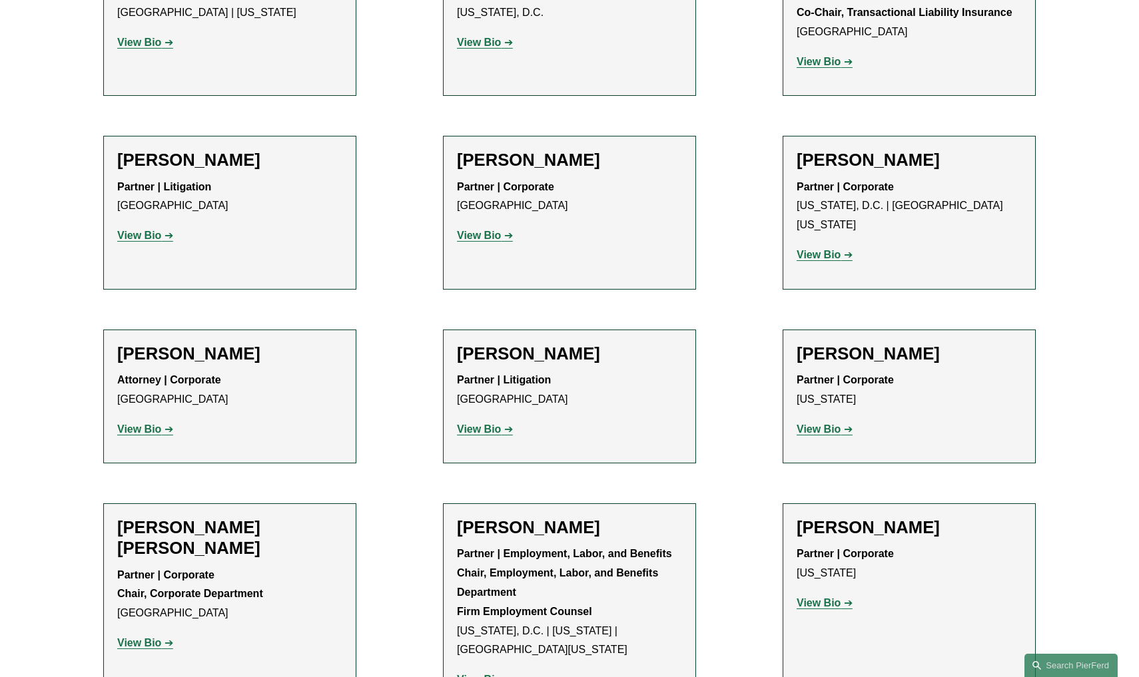
scroll to position [4721, 0]
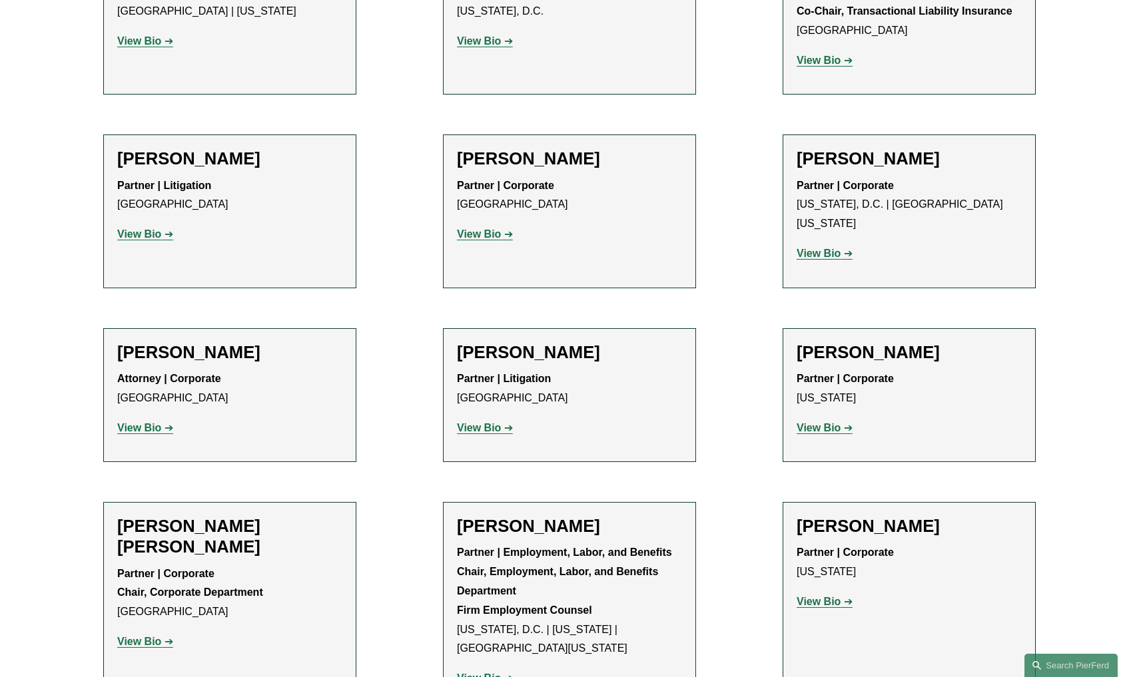
click at [478, 422] on strong "View Bio" at bounding box center [479, 427] width 44 height 11
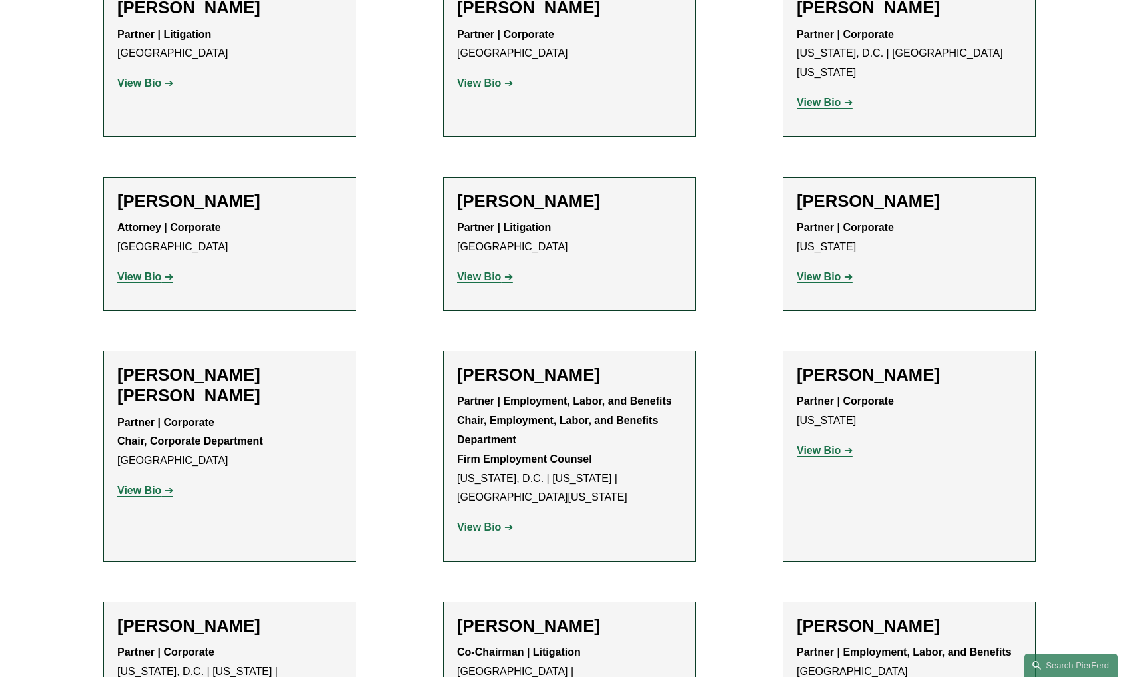
scroll to position [4881, 0]
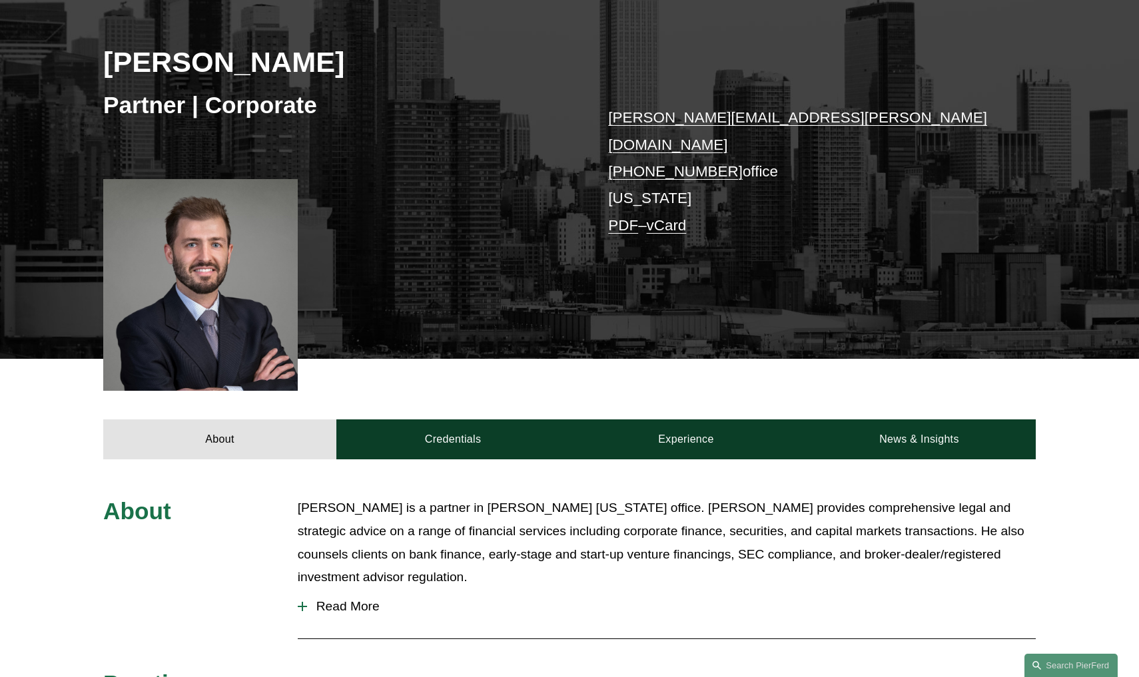
scroll to position [213, 0]
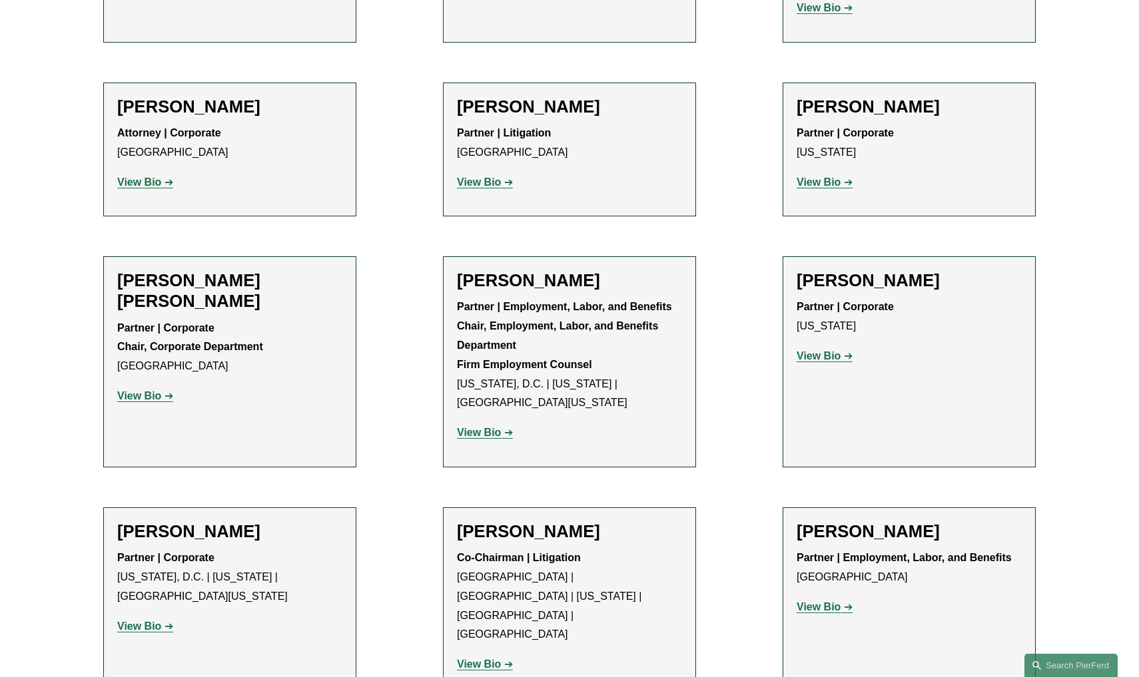
scroll to position [4966, 0]
click at [144, 391] on strong "View Bio" at bounding box center [139, 396] width 44 height 11
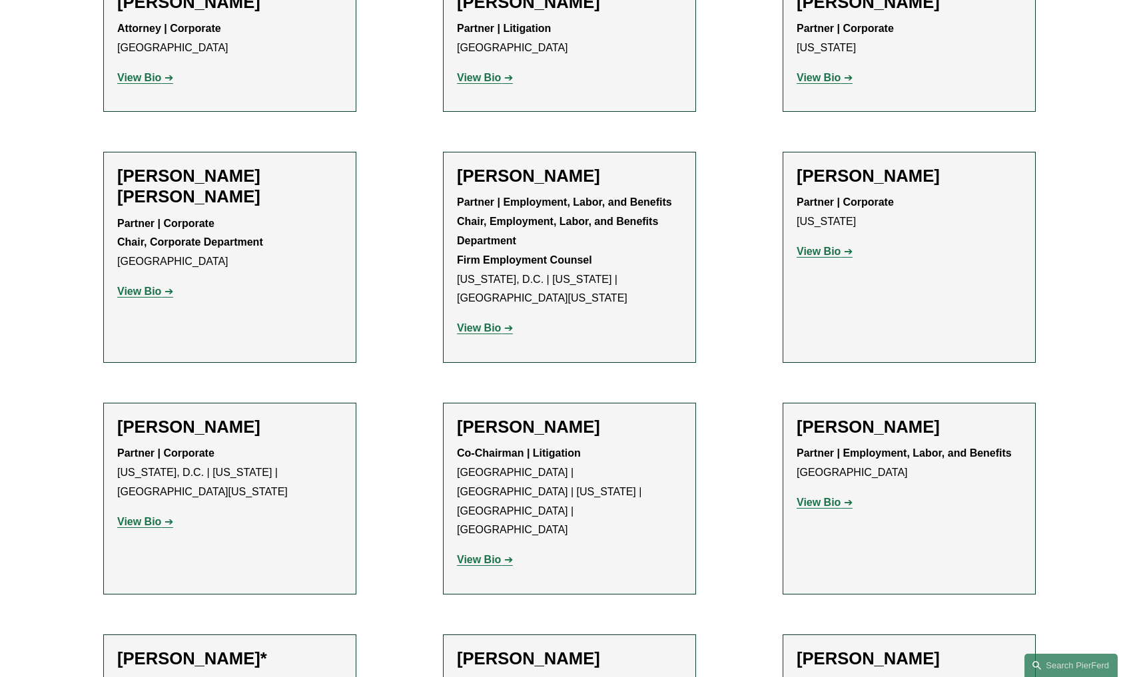
scroll to position [5076, 0]
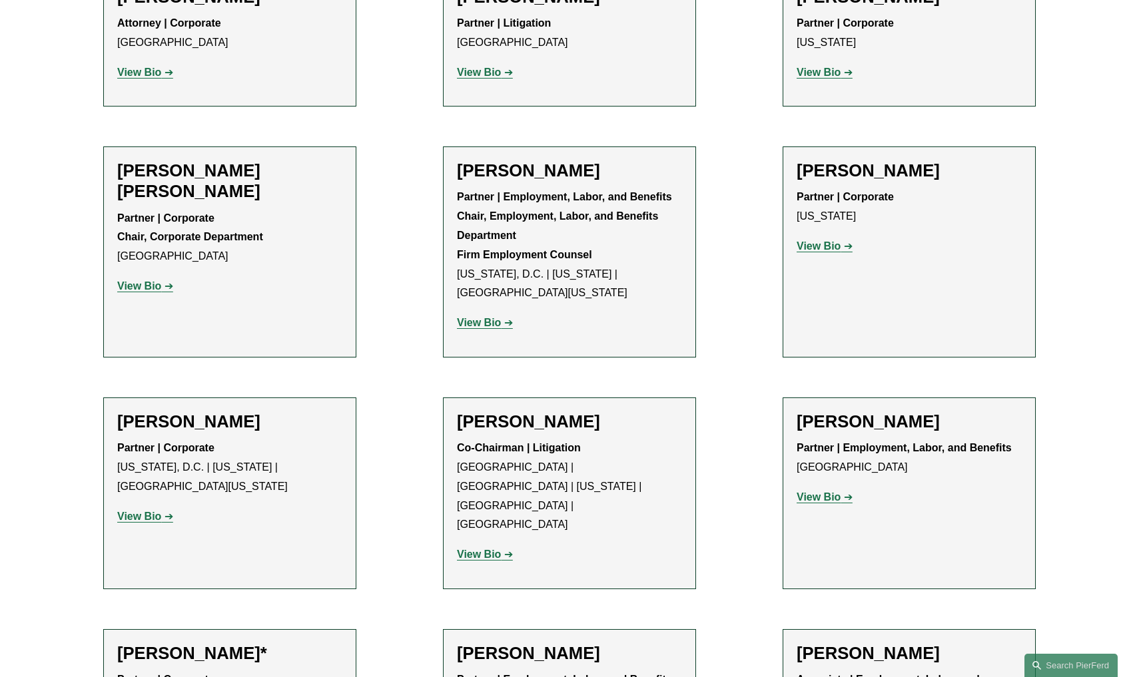
click at [479, 549] on strong "View Bio" at bounding box center [479, 554] width 44 height 11
click at [138, 511] on strong "View Bio" at bounding box center [139, 516] width 44 height 11
click at [829, 491] on strong "View Bio" at bounding box center [818, 496] width 44 height 11
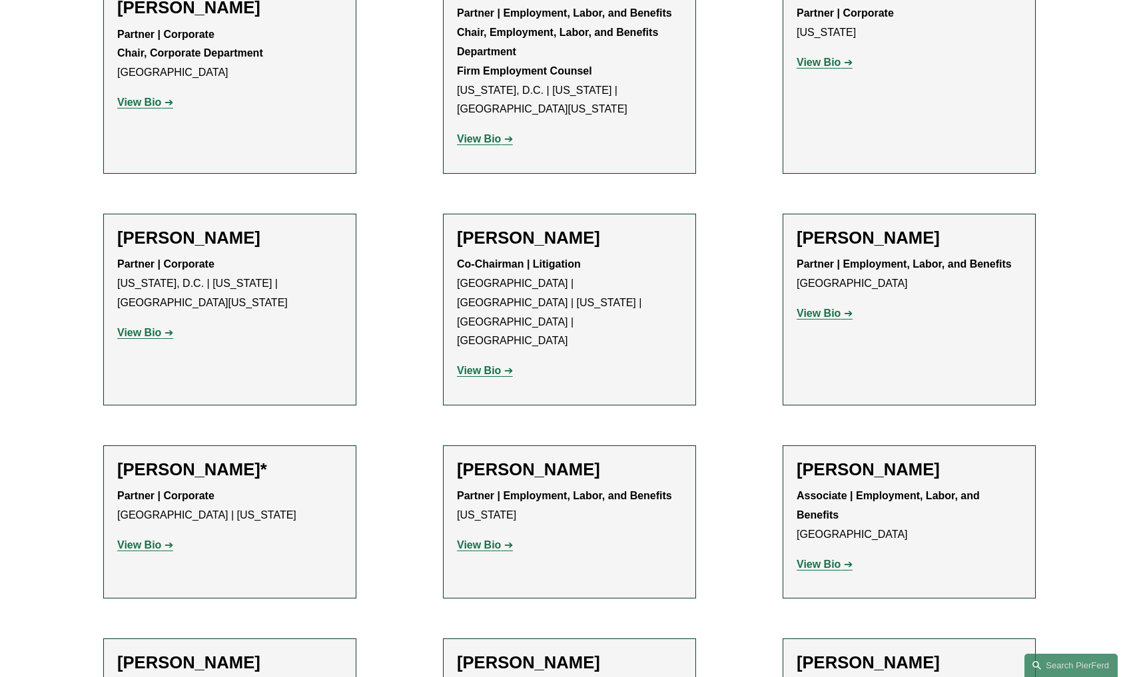
scroll to position [5264, 0]
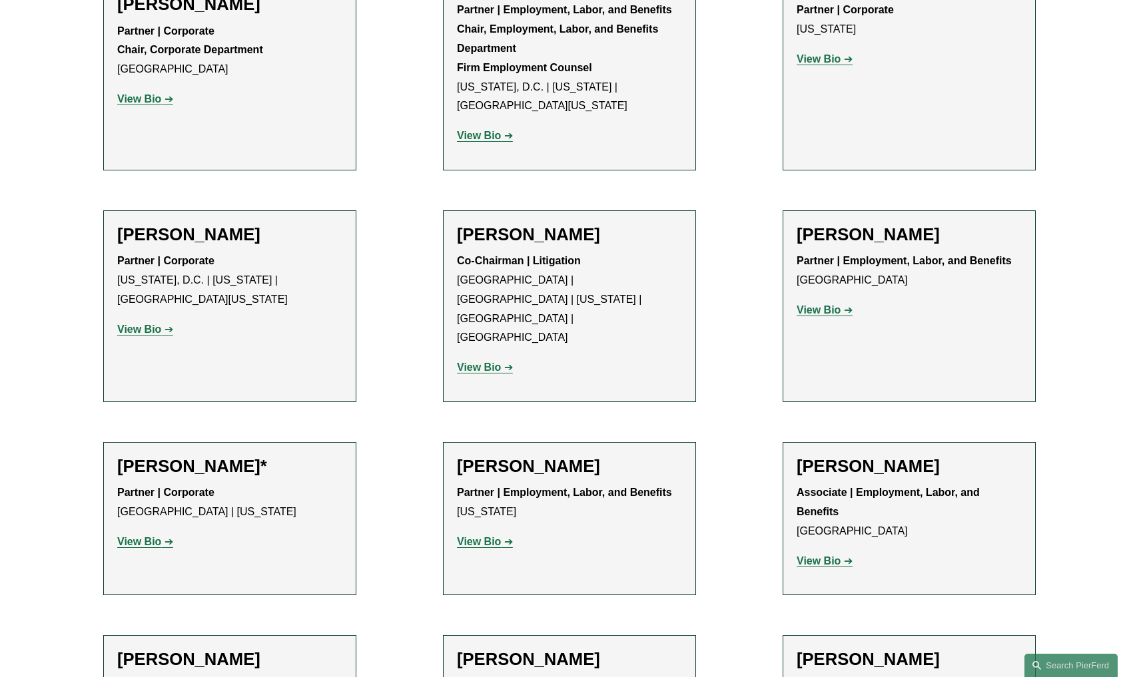
click at [486, 536] on strong "View Bio" at bounding box center [479, 541] width 44 height 11
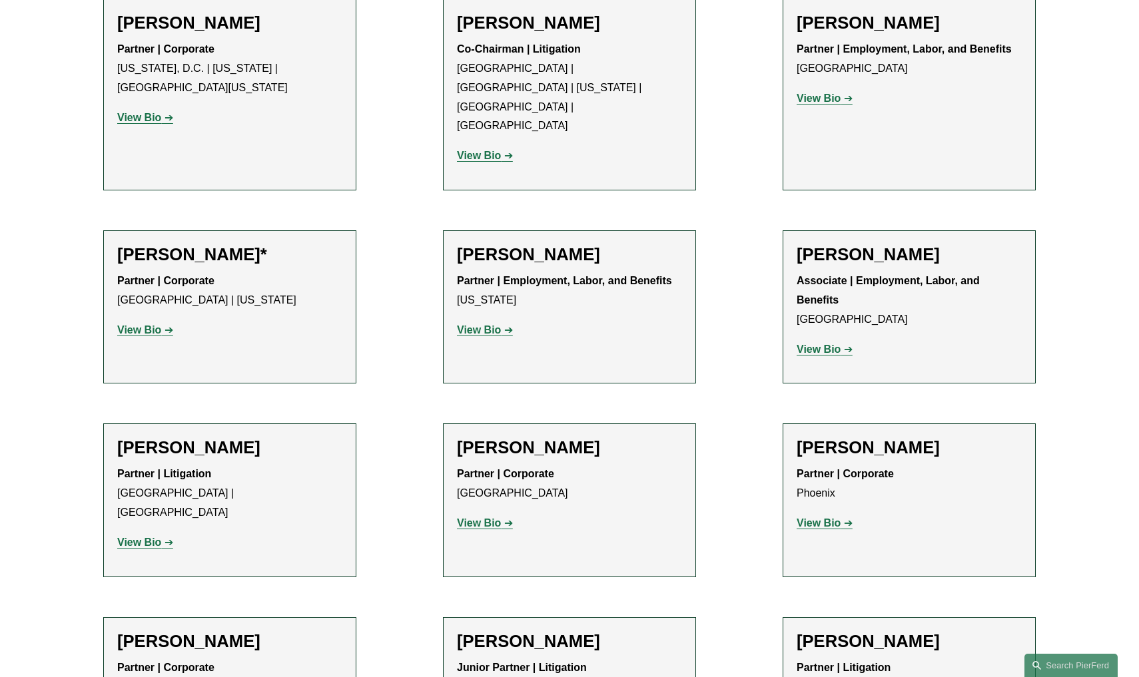
scroll to position [5479, 0]
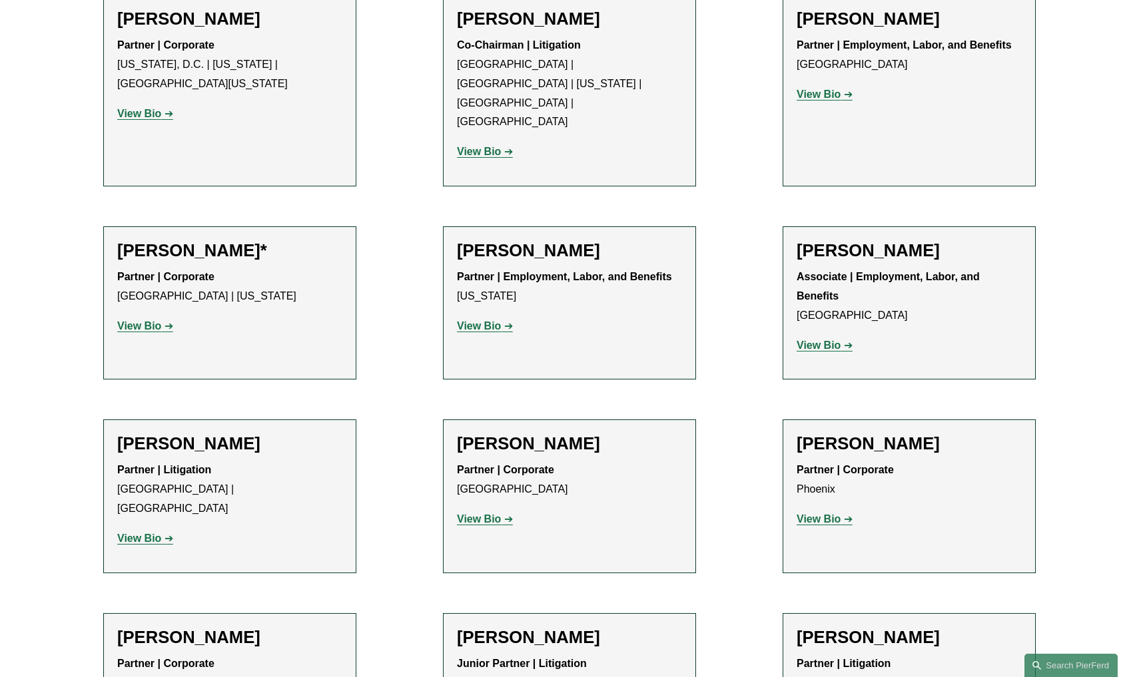
click at [828, 513] on strong "View Bio" at bounding box center [818, 518] width 44 height 11
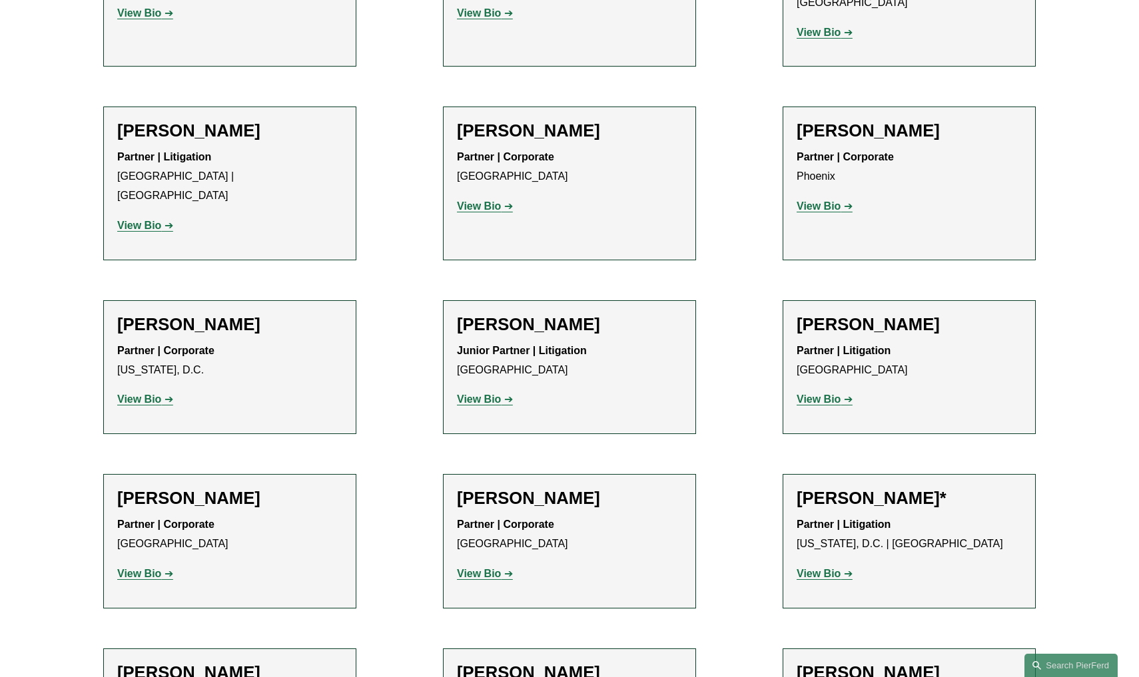
scroll to position [5828, 0]
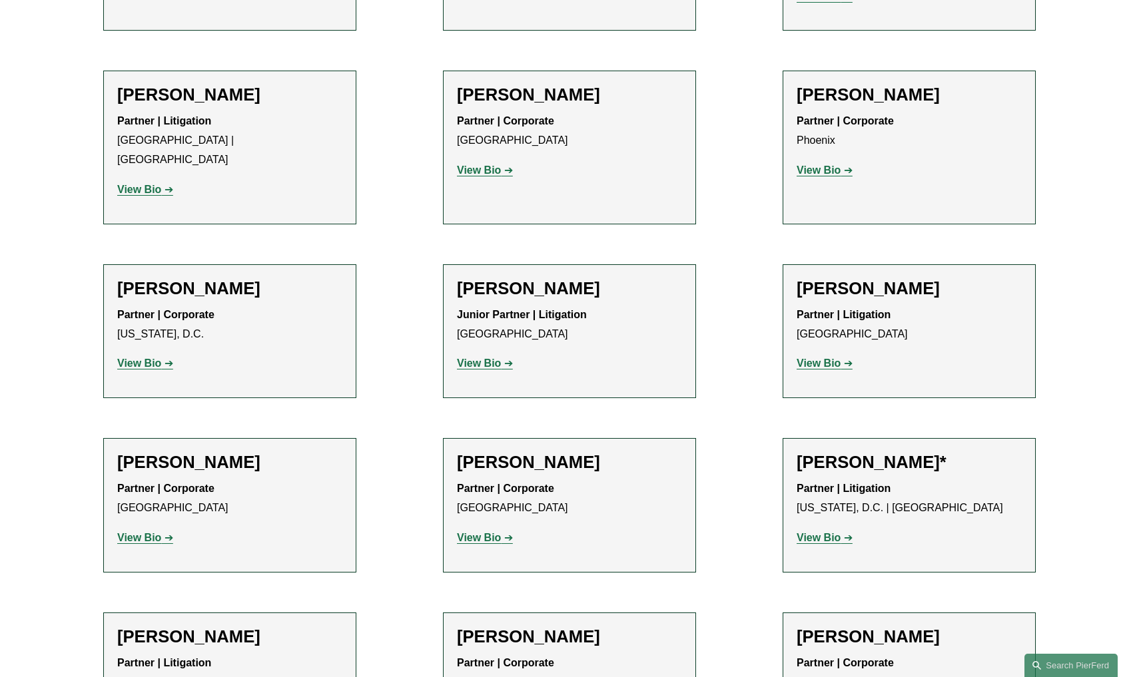
click at [149, 532] on strong "View Bio" at bounding box center [139, 537] width 44 height 11
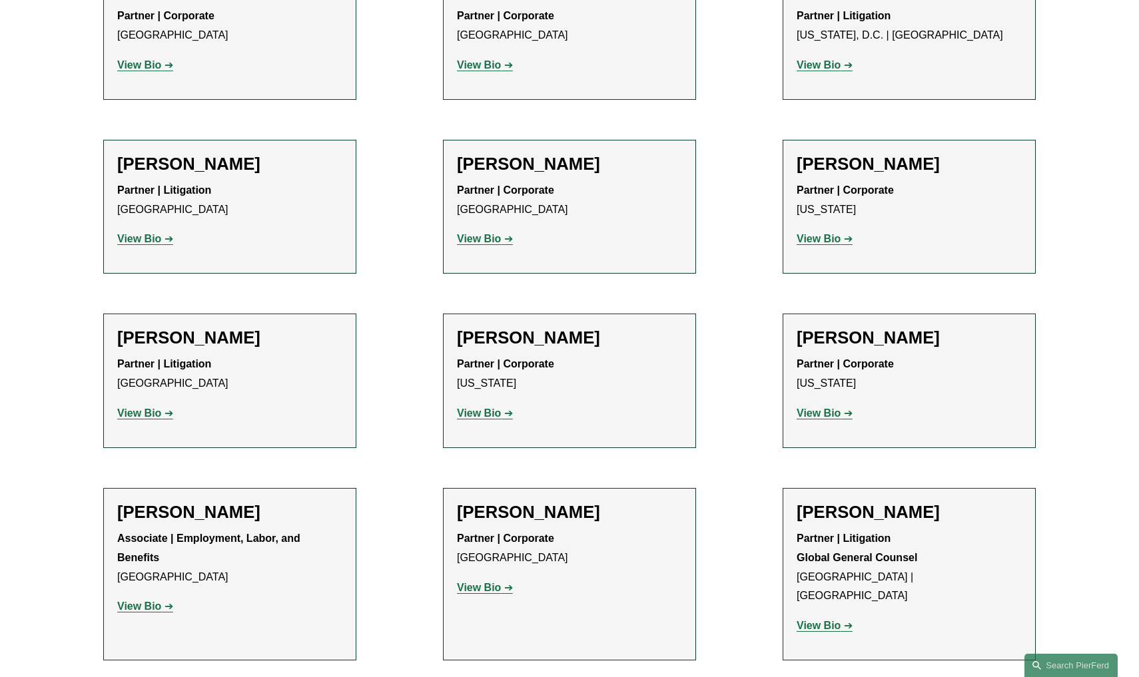
scroll to position [6302, 0]
click at [486, 581] on strong "View Bio" at bounding box center [479, 586] width 44 height 11
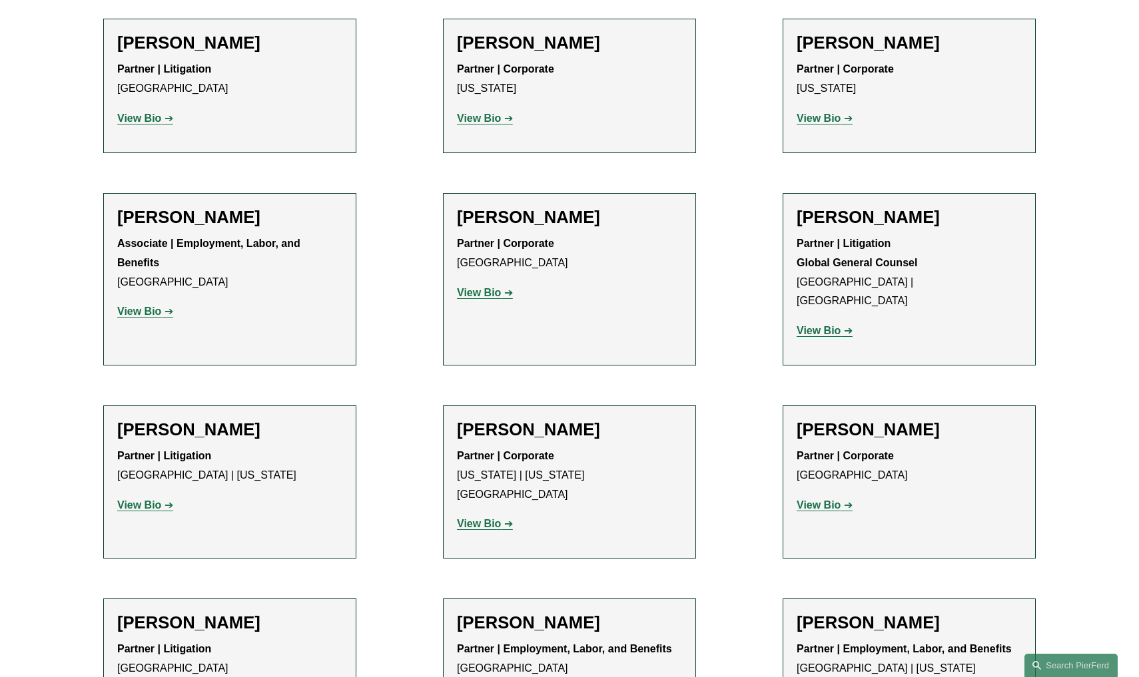
scroll to position [6594, 0]
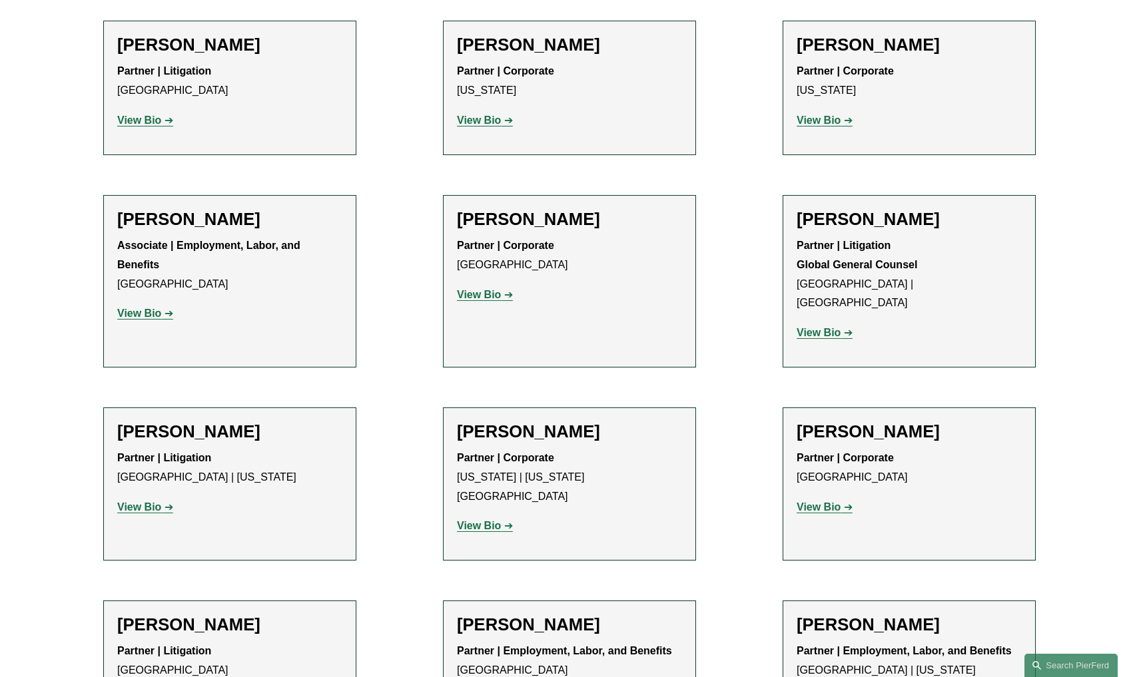
click at [828, 501] on strong "View Bio" at bounding box center [818, 506] width 44 height 11
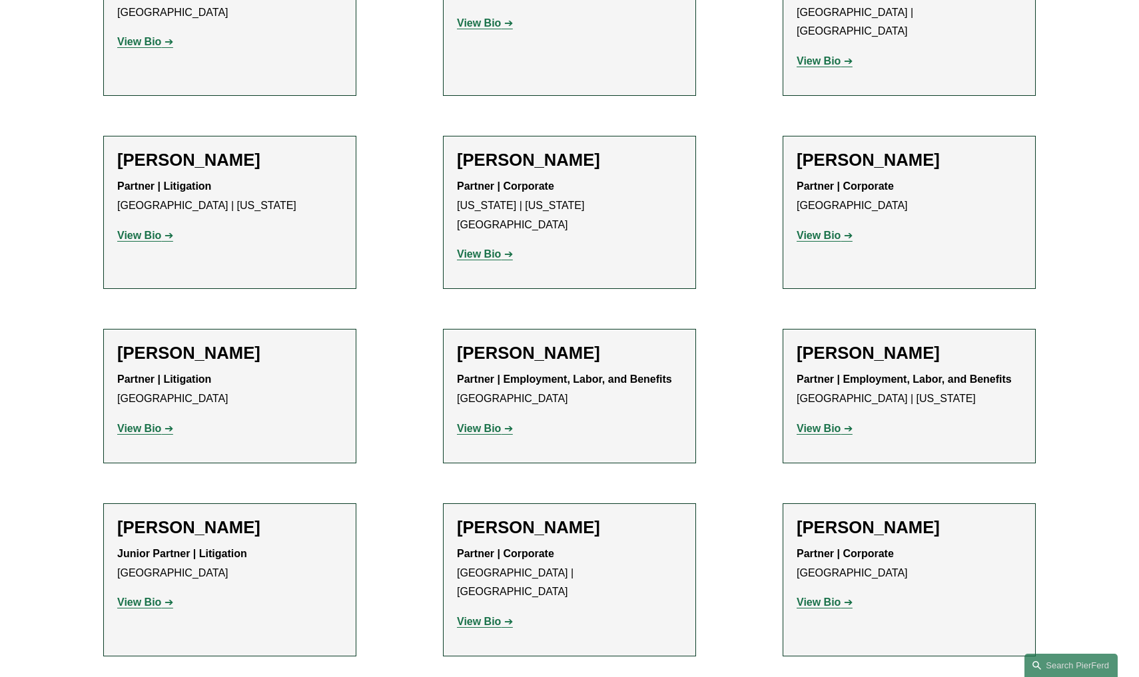
scroll to position [6864, 0]
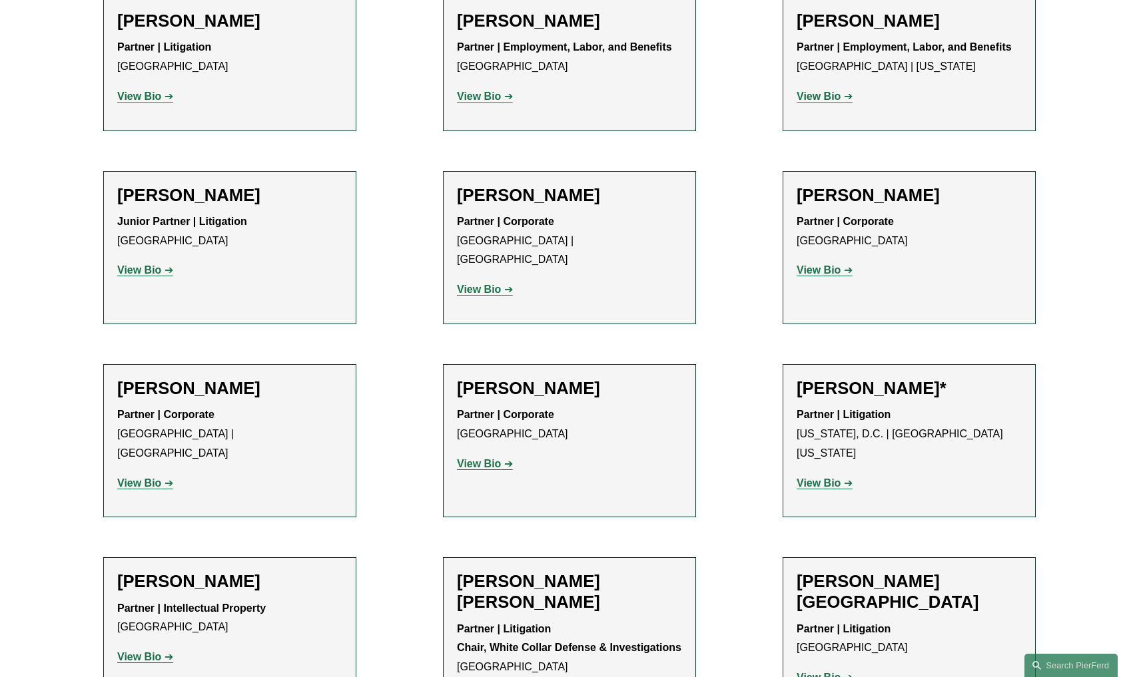
scroll to position [7199, 0]
click at [822, 671] on strong "View Bio" at bounding box center [818, 676] width 44 height 11
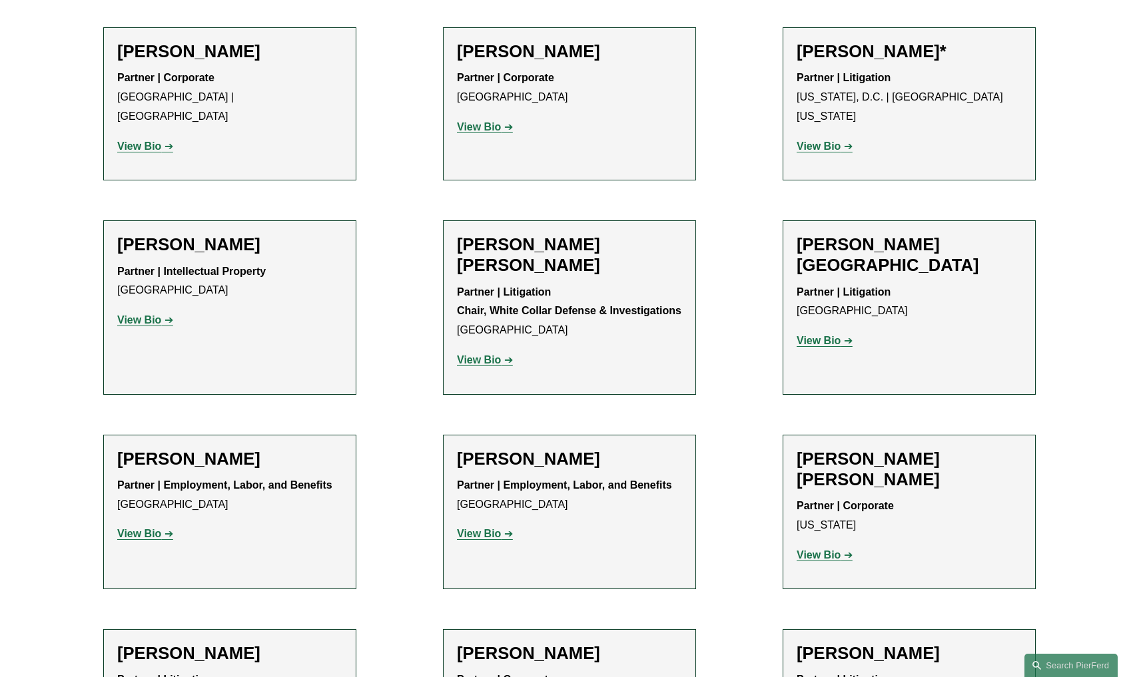
scroll to position [7538, 0]
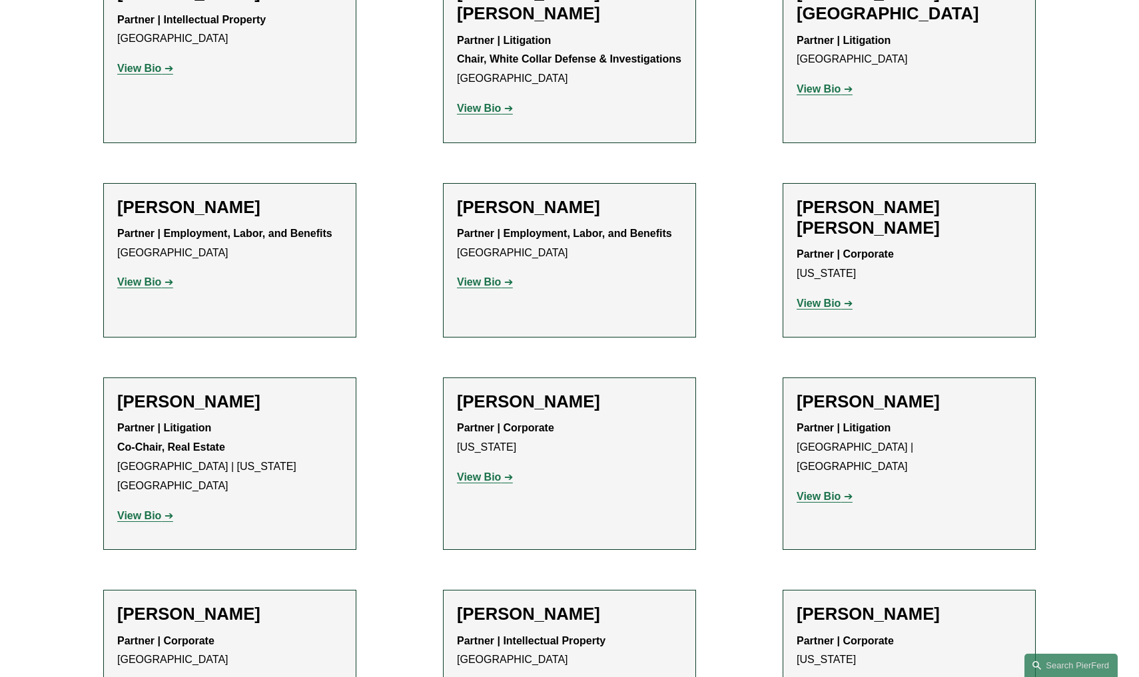
scroll to position [7794, 0]
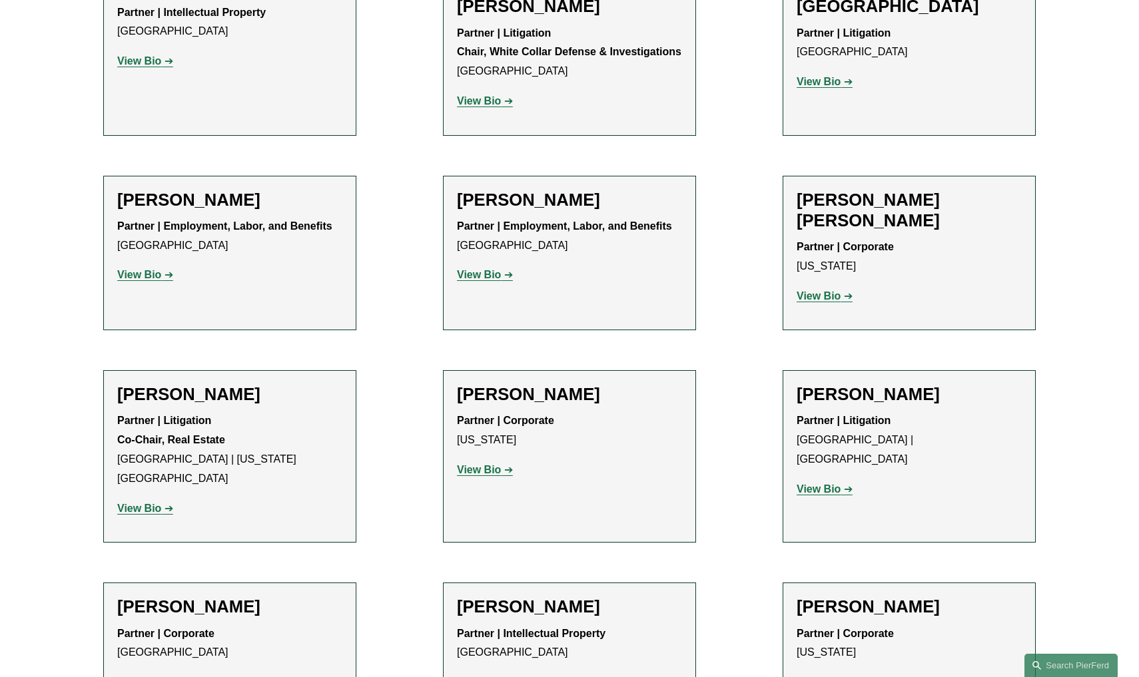
click at [819, 677] on strong "View Bio" at bounding box center [818, 682] width 44 height 11
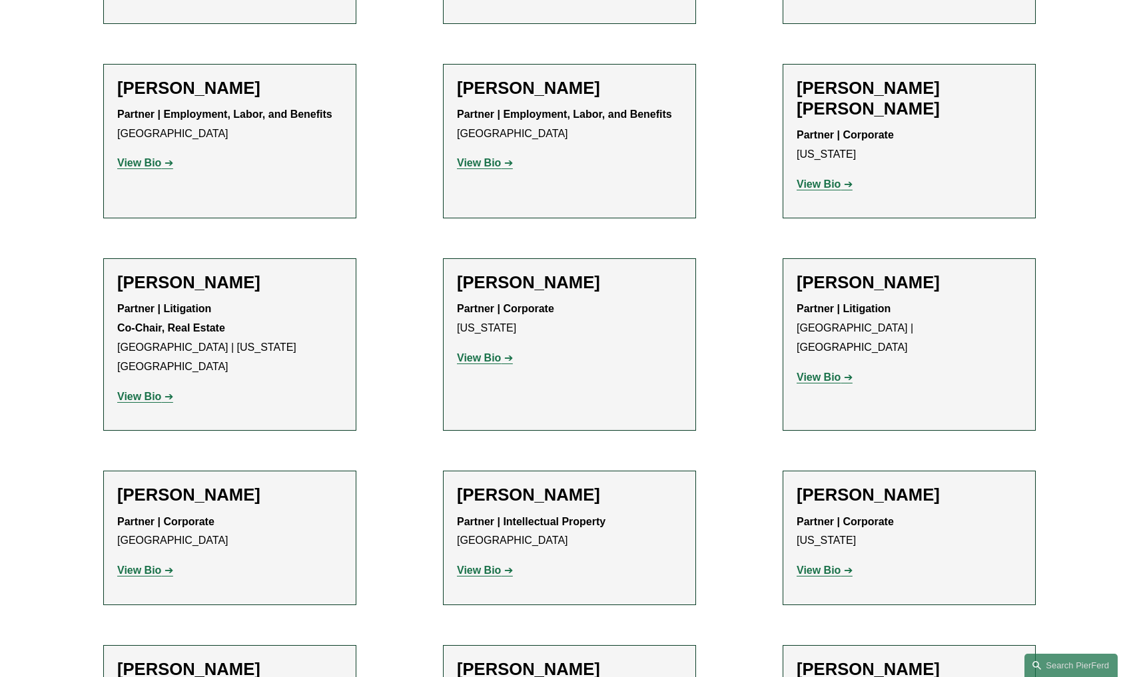
scroll to position [7891, 0]
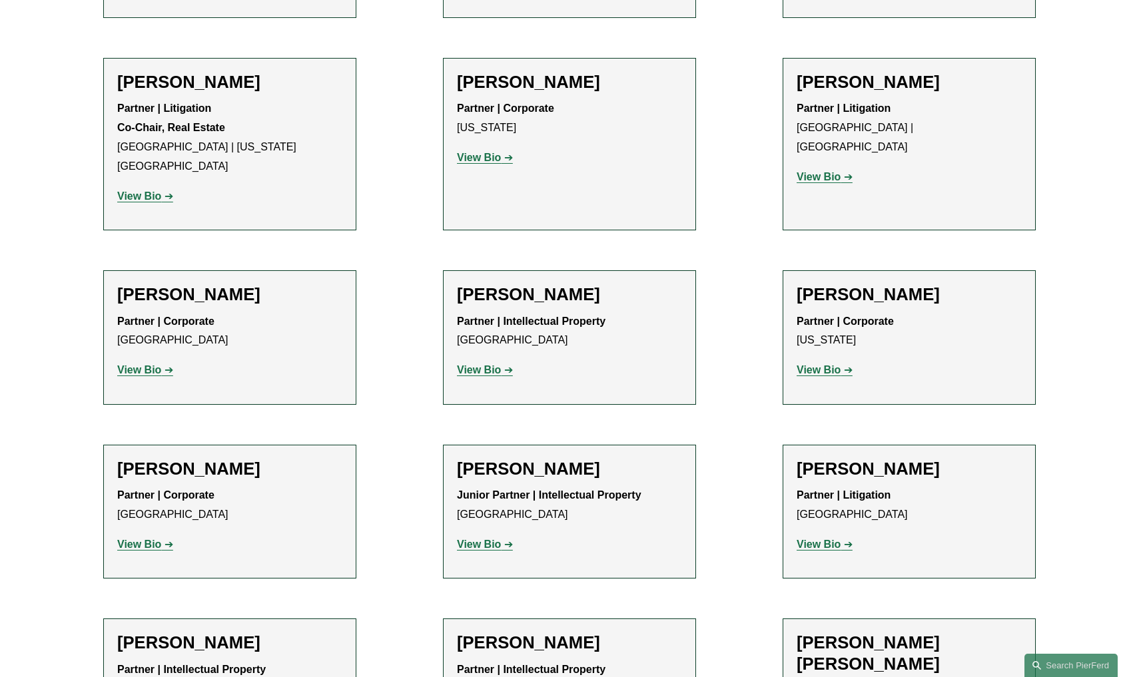
scroll to position [8118, 0]
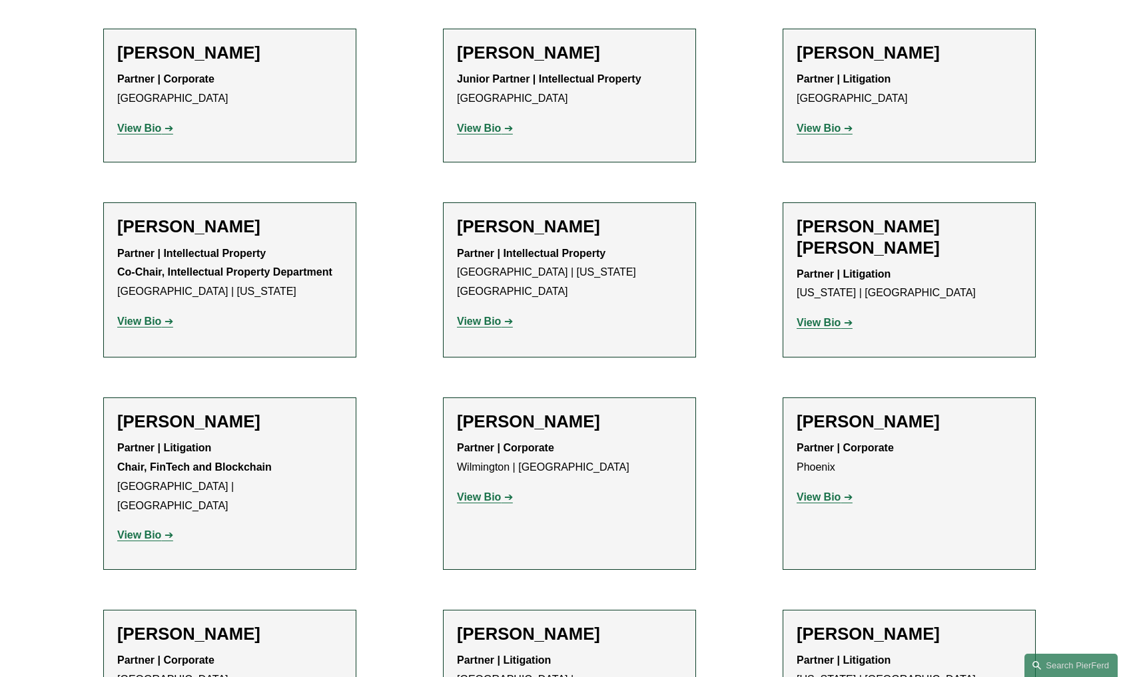
scroll to position [8524, 0]
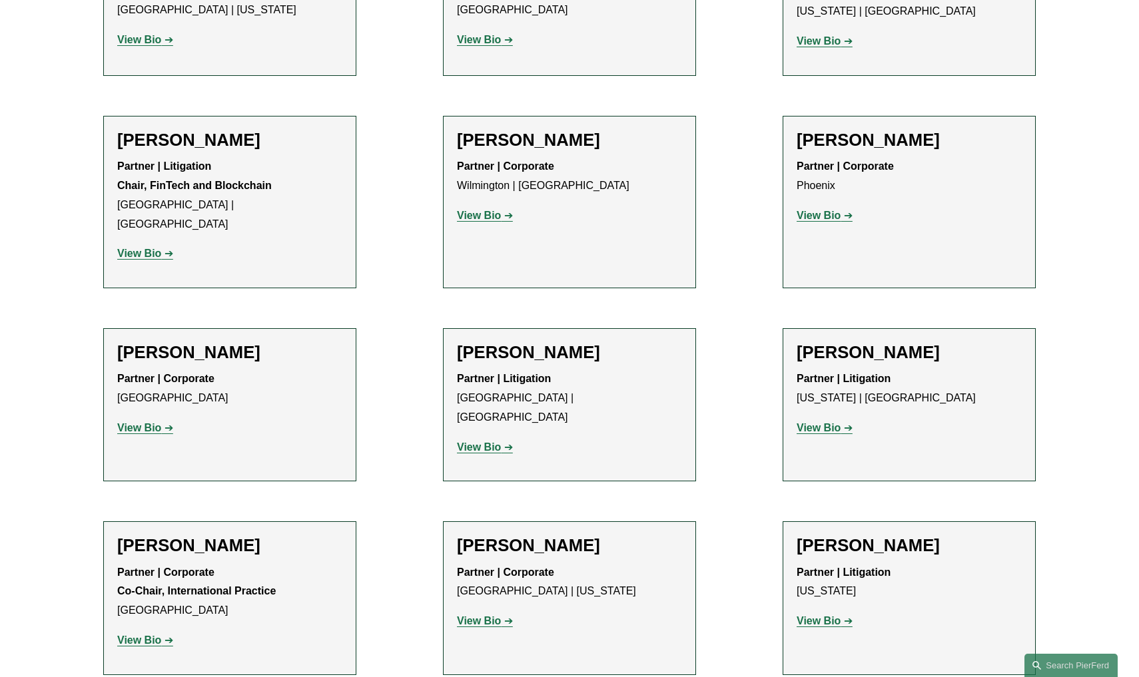
scroll to position [8812, 0]
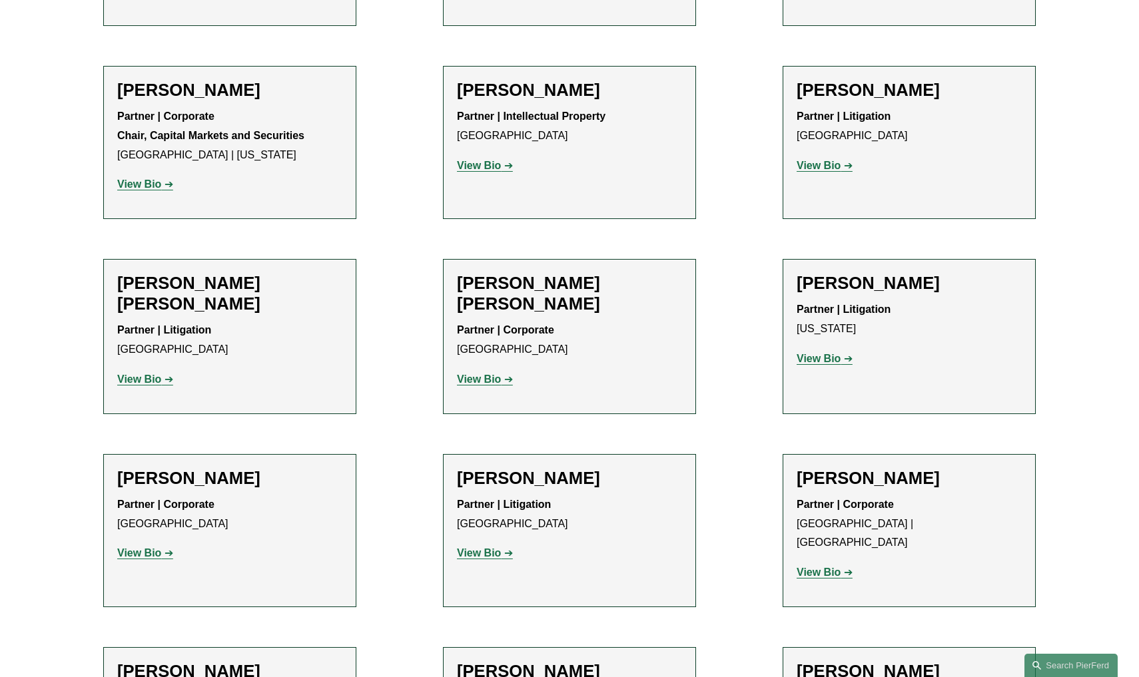
scroll to position [9456, 0]
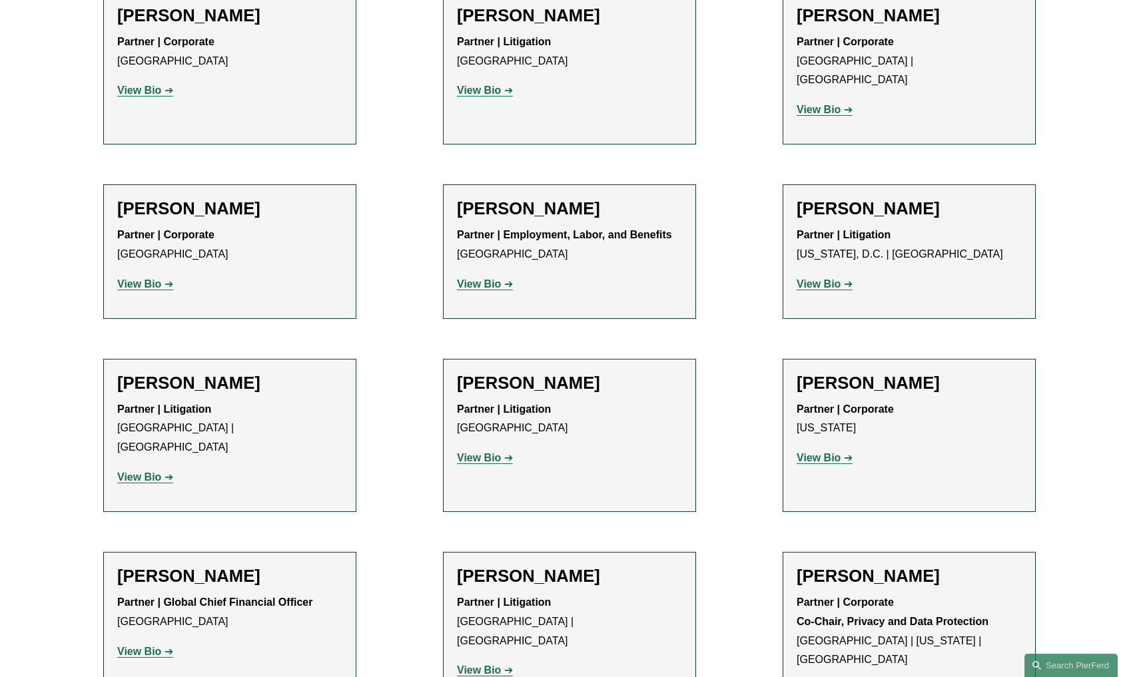
scroll to position [9927, 0]
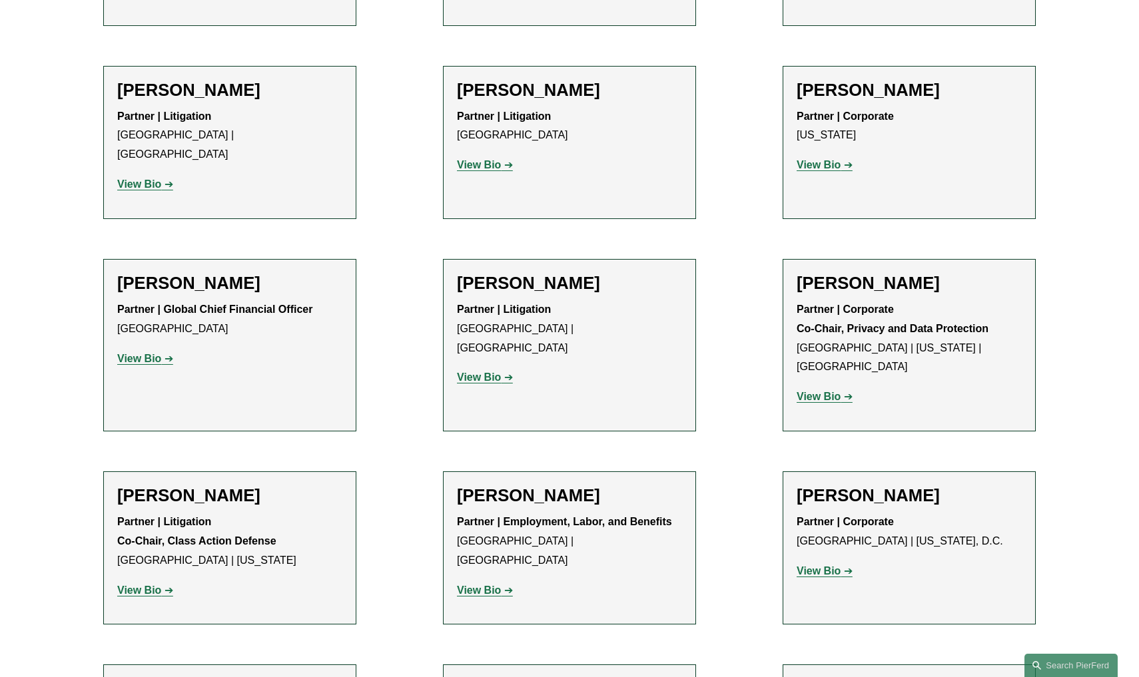
scroll to position [10211, 0]
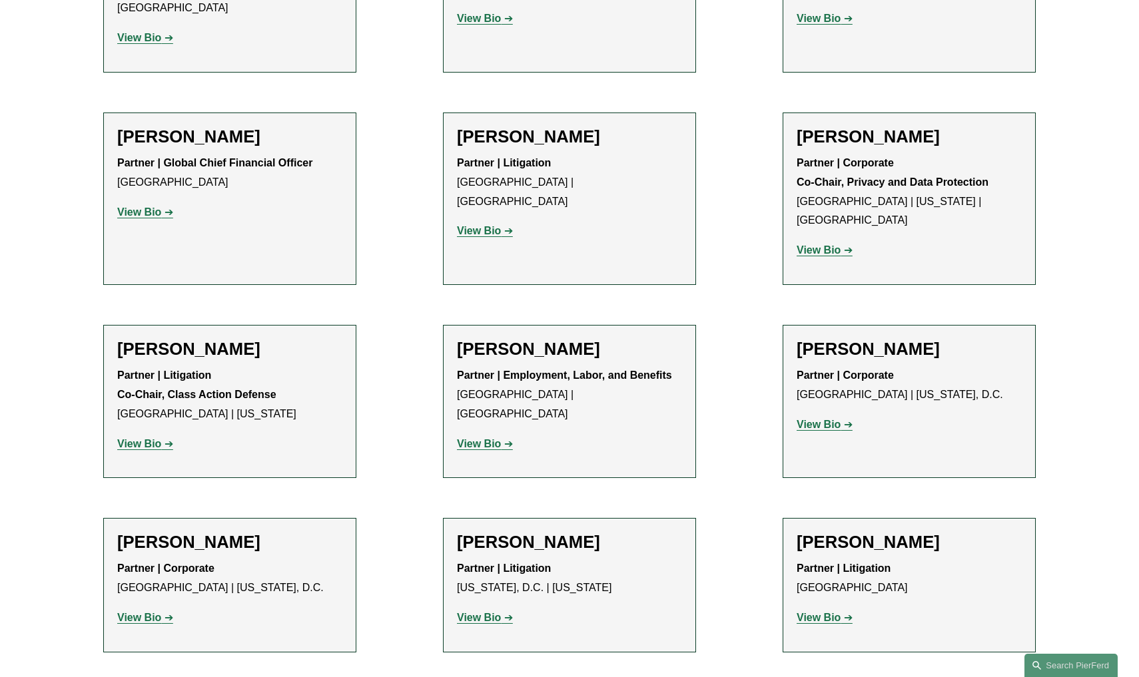
scroll to position [10366, 0]
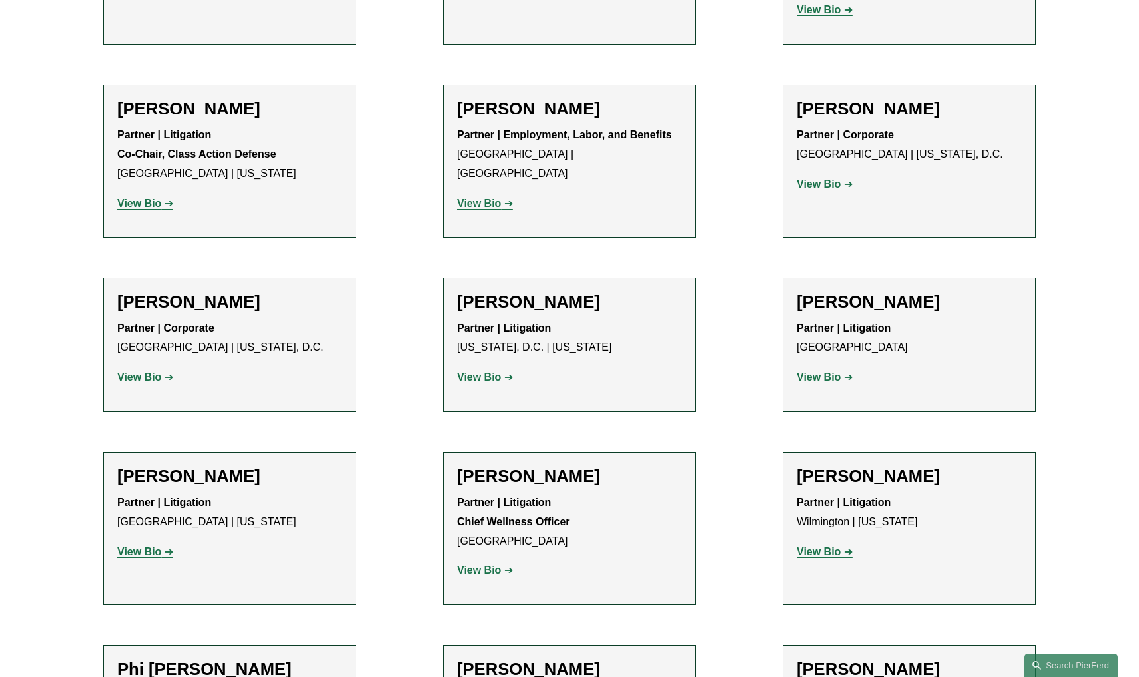
scroll to position [10706, 0]
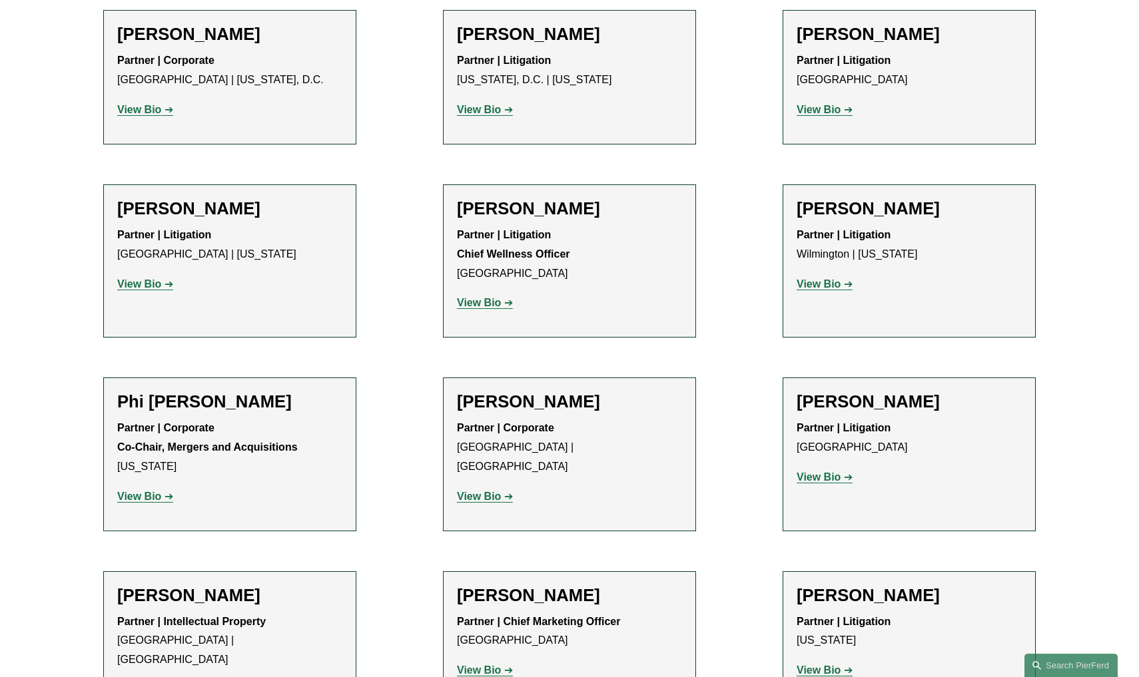
scroll to position [10865, 0]
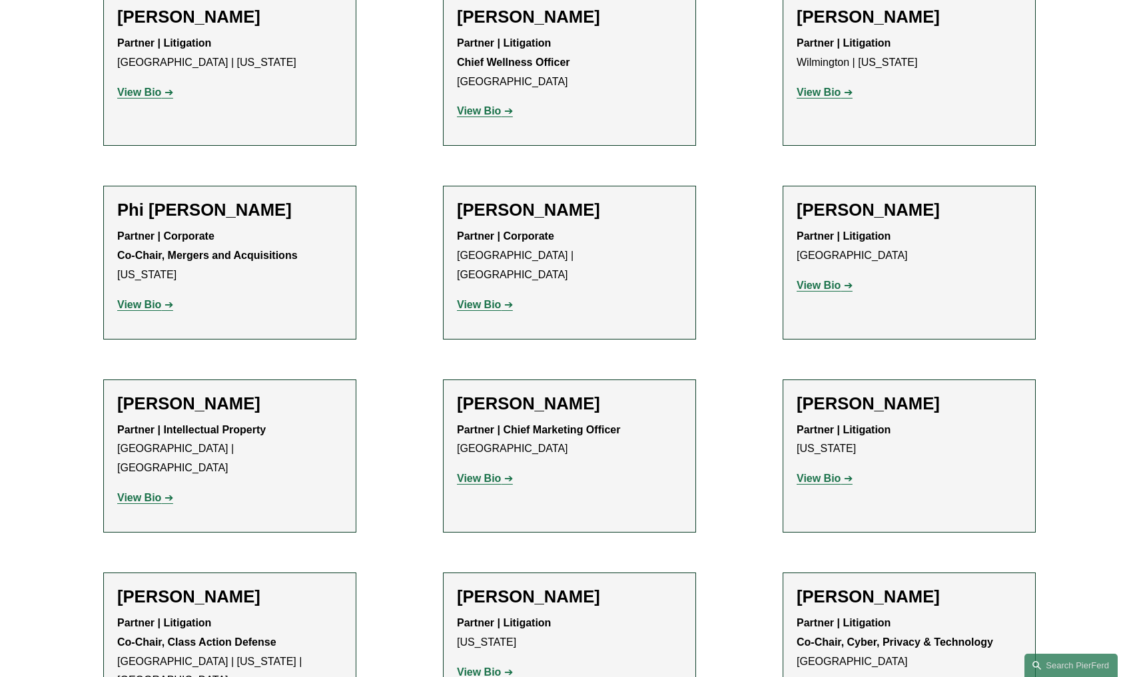
scroll to position [11056, 0]
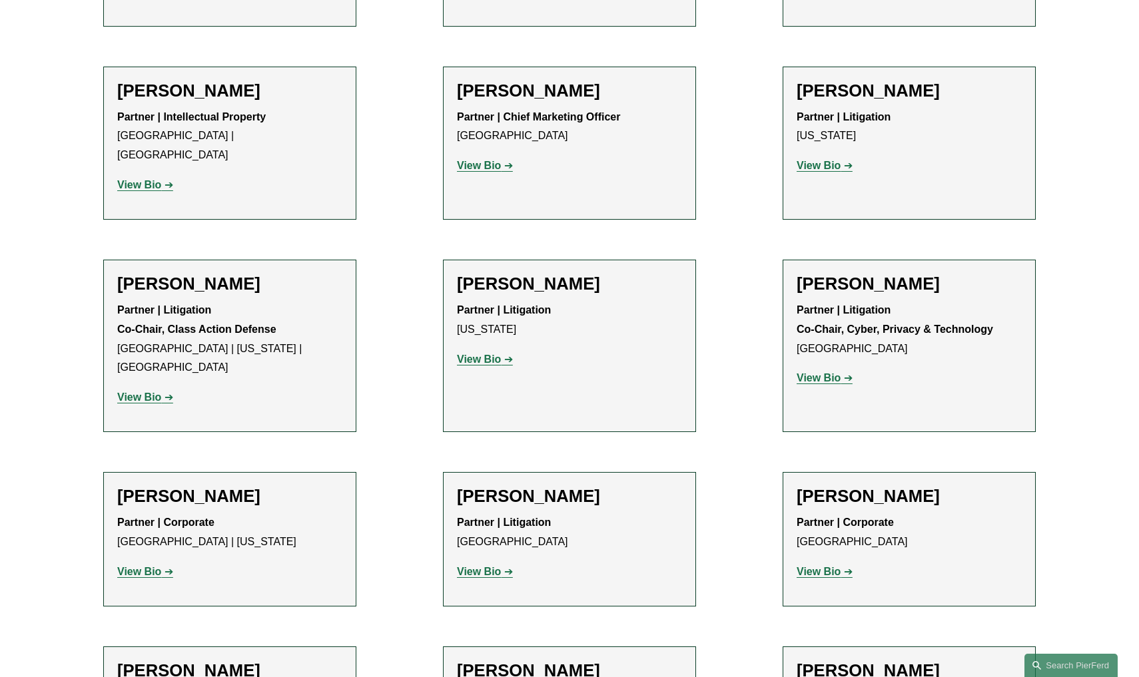
scroll to position [11371, 0]
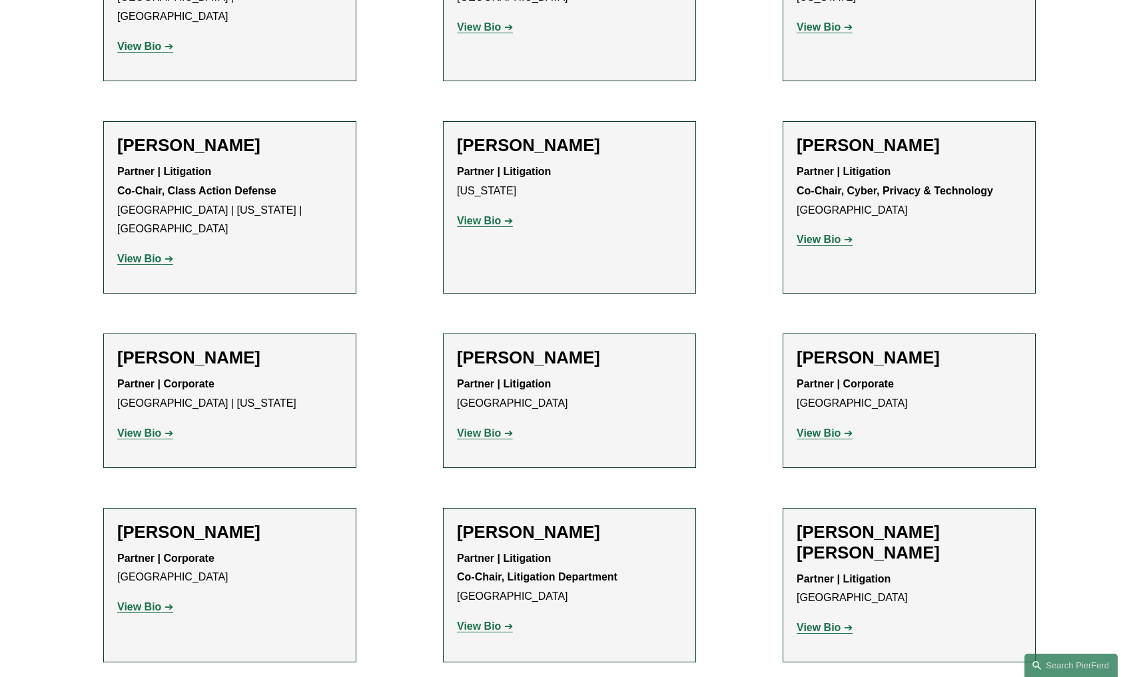
scroll to position [11514, 0]
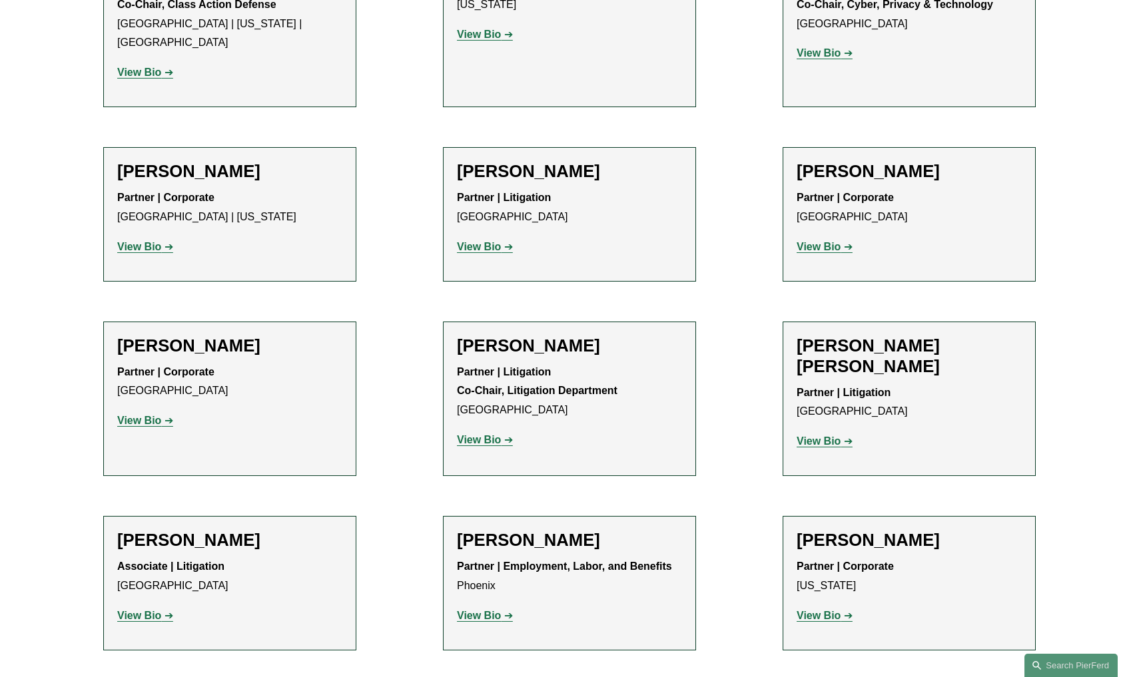
scroll to position [11692, 0]
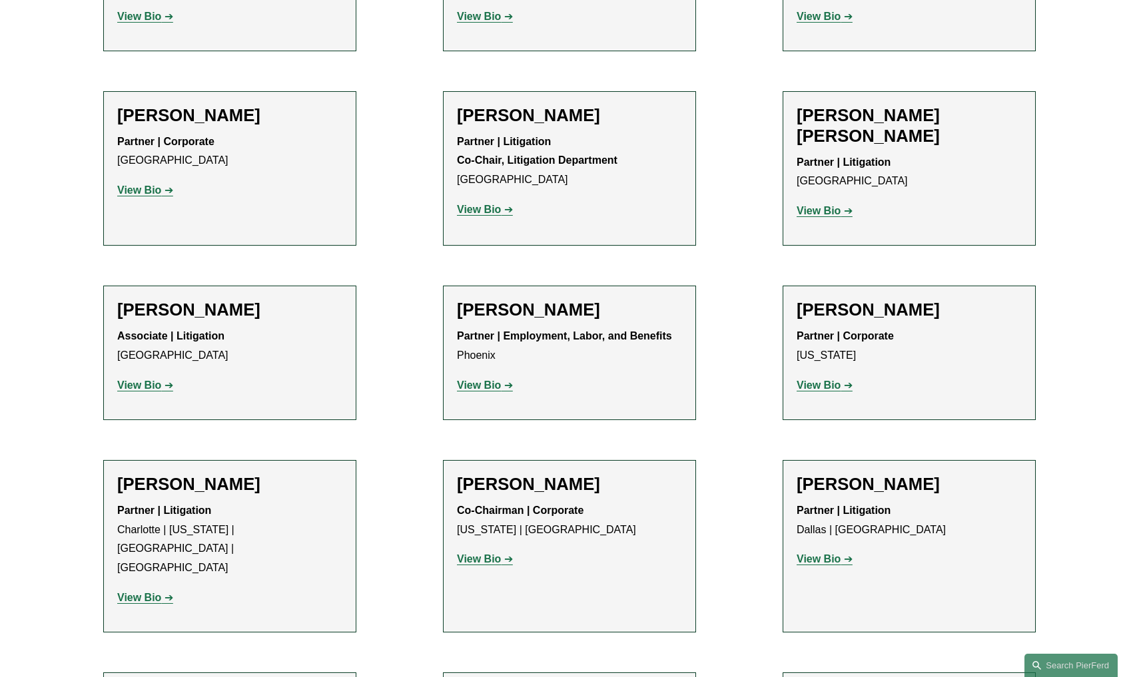
scroll to position [11967, 0]
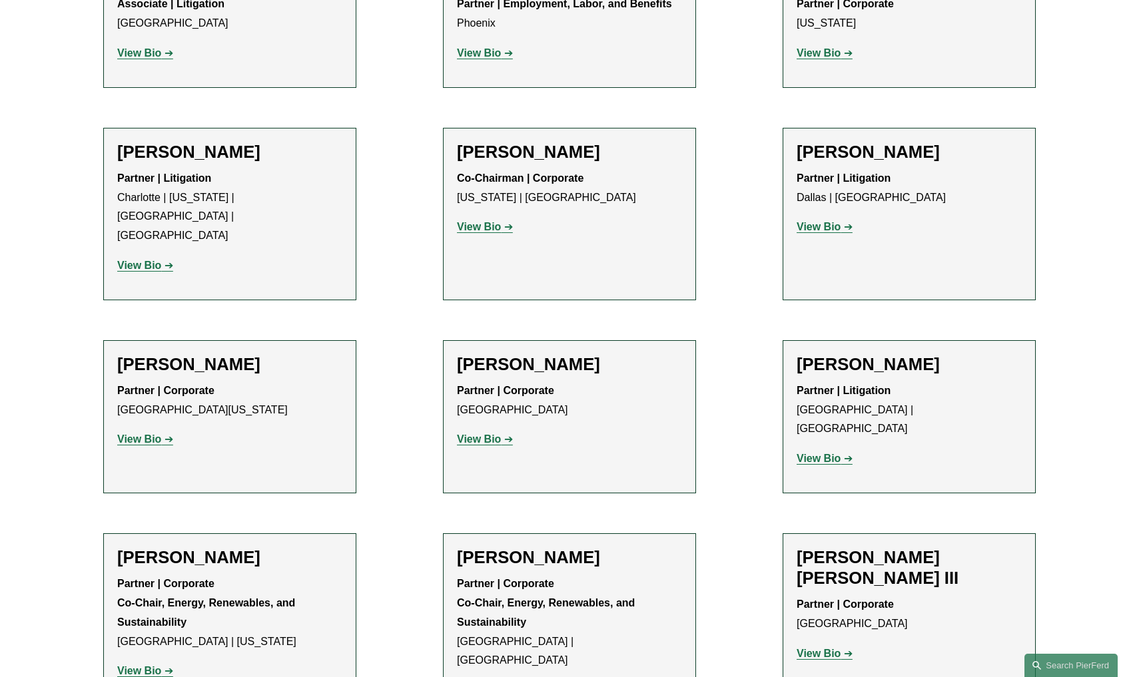
scroll to position [12300, 0]
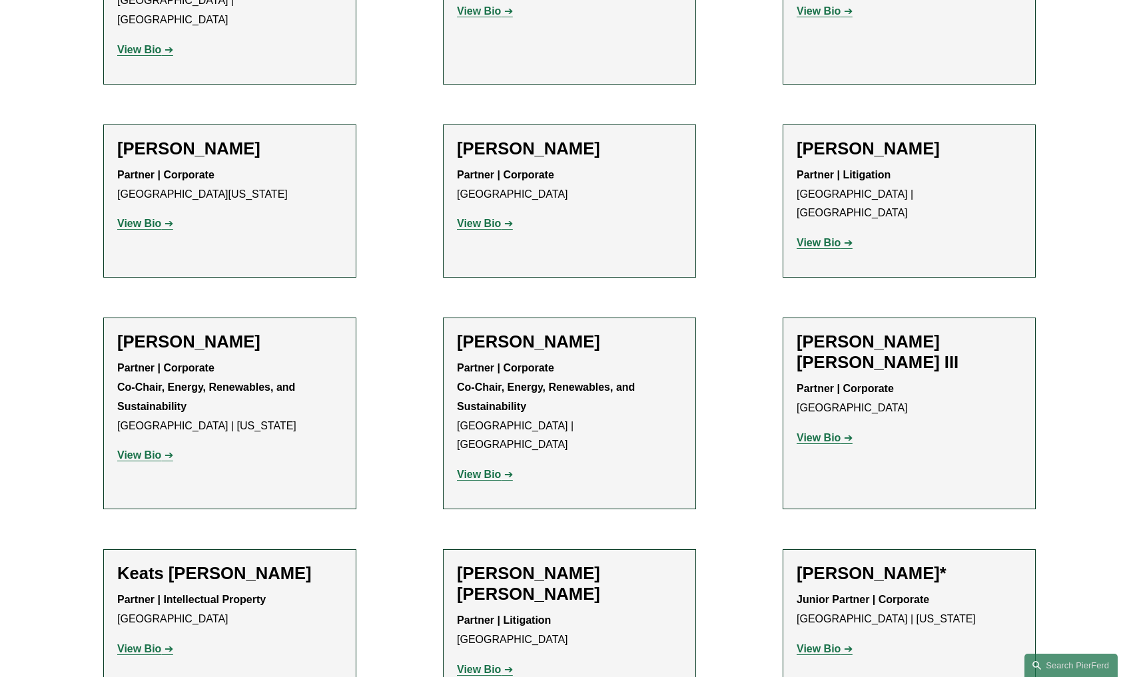
scroll to position [12481, 0]
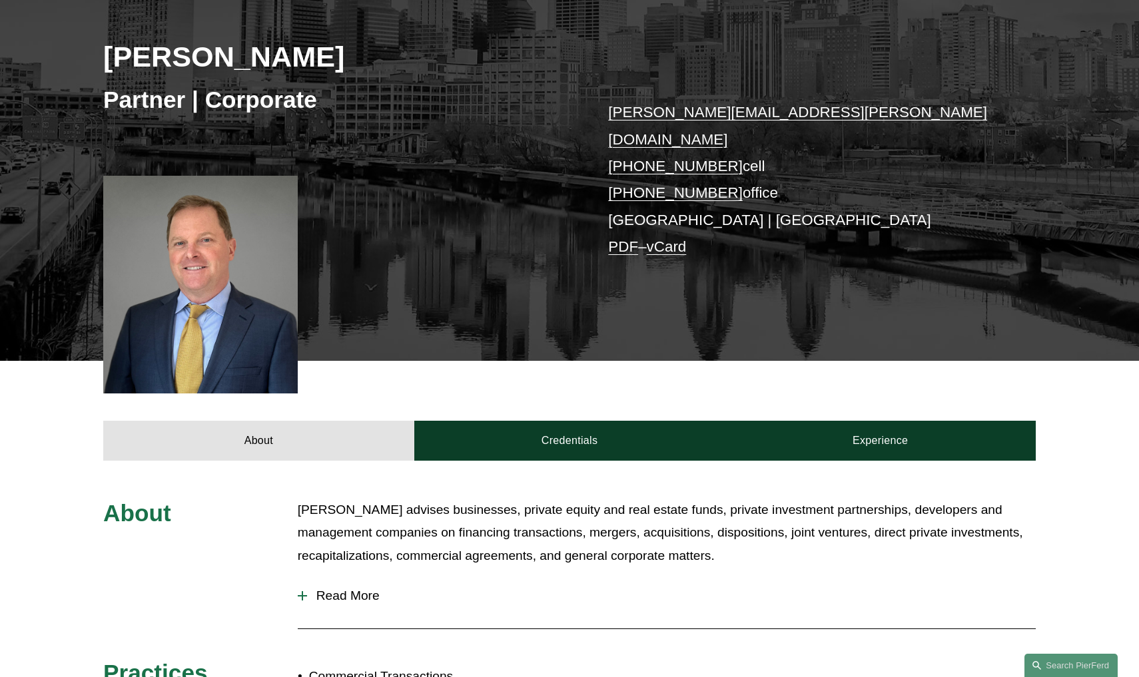
scroll to position [190, 0]
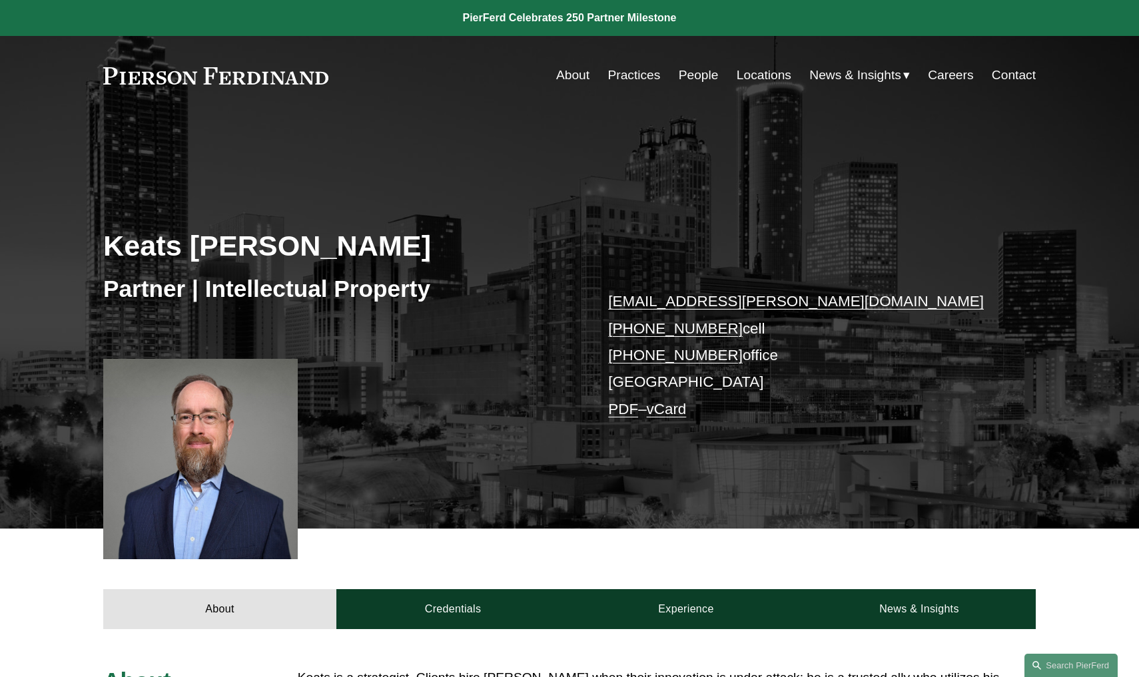
click at [158, 382] on div at bounding box center [200, 459] width 194 height 200
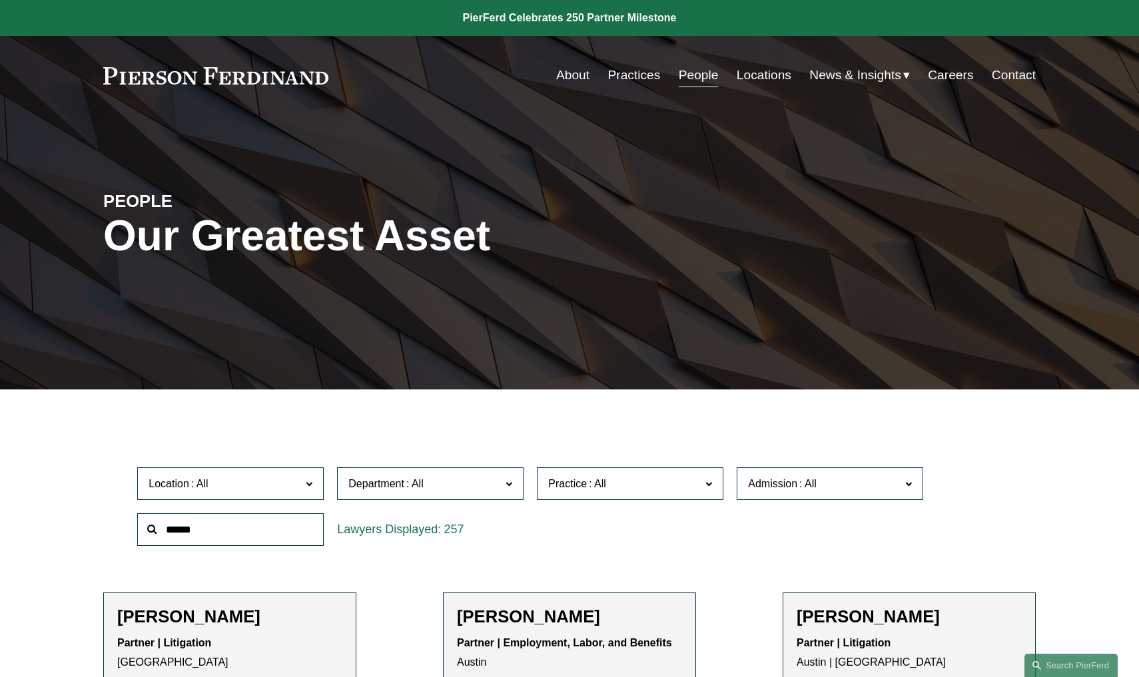
scroll to position [12481, 0]
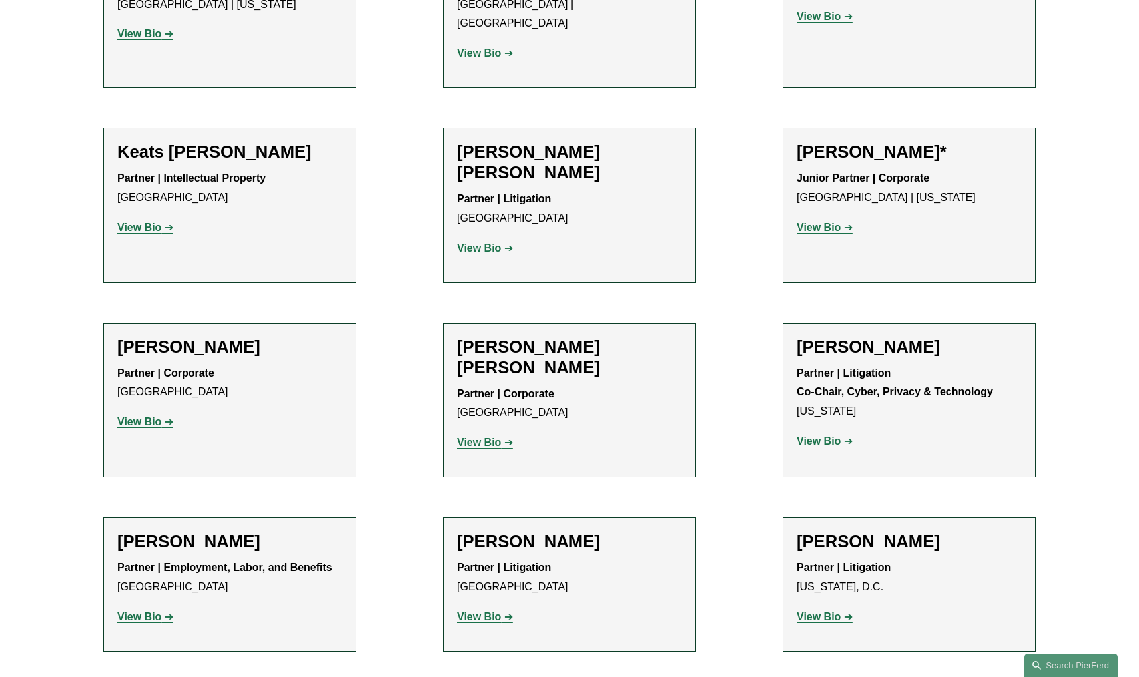
scroll to position [12912, 0]
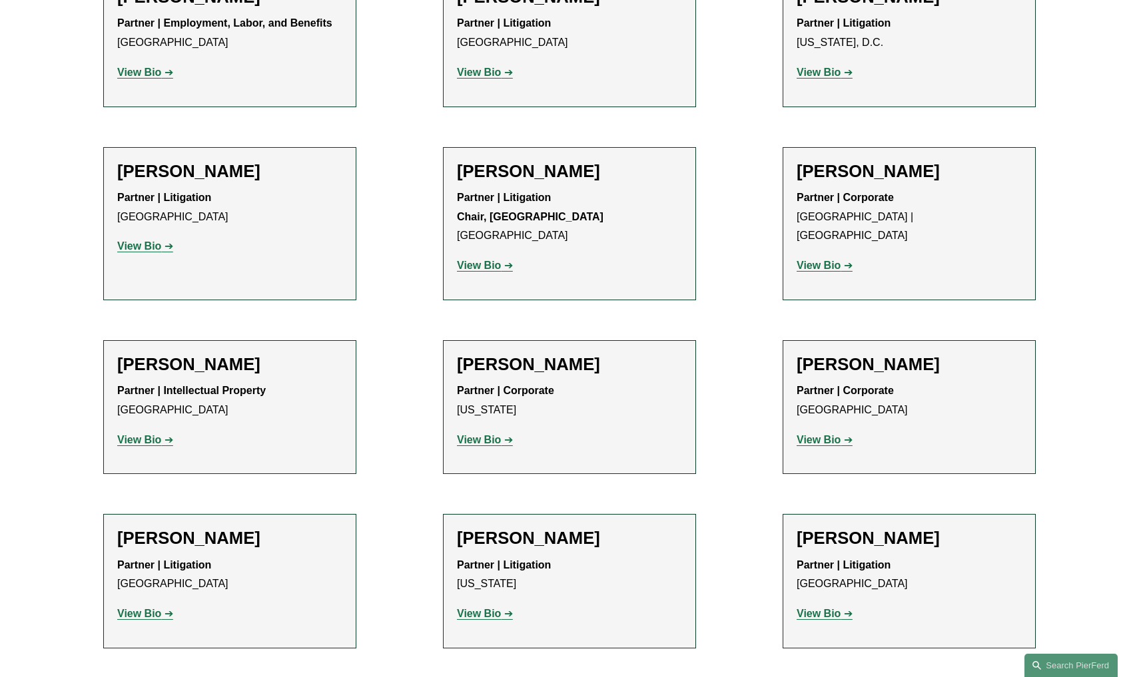
scroll to position [13440, 0]
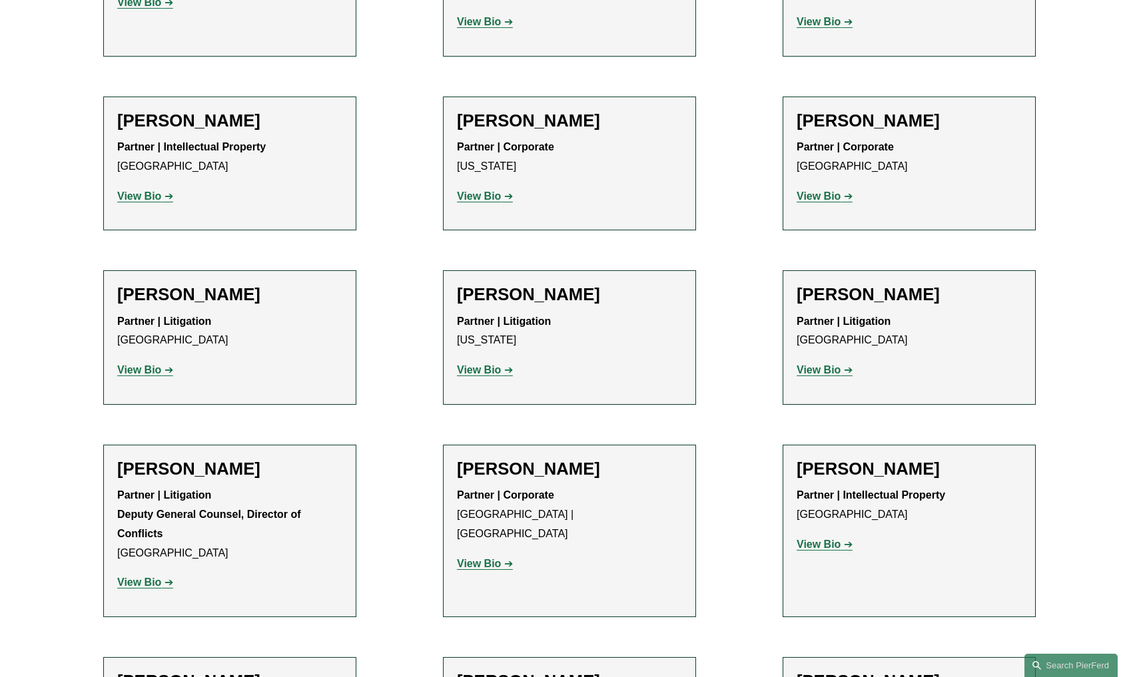
scroll to position [13682, 0]
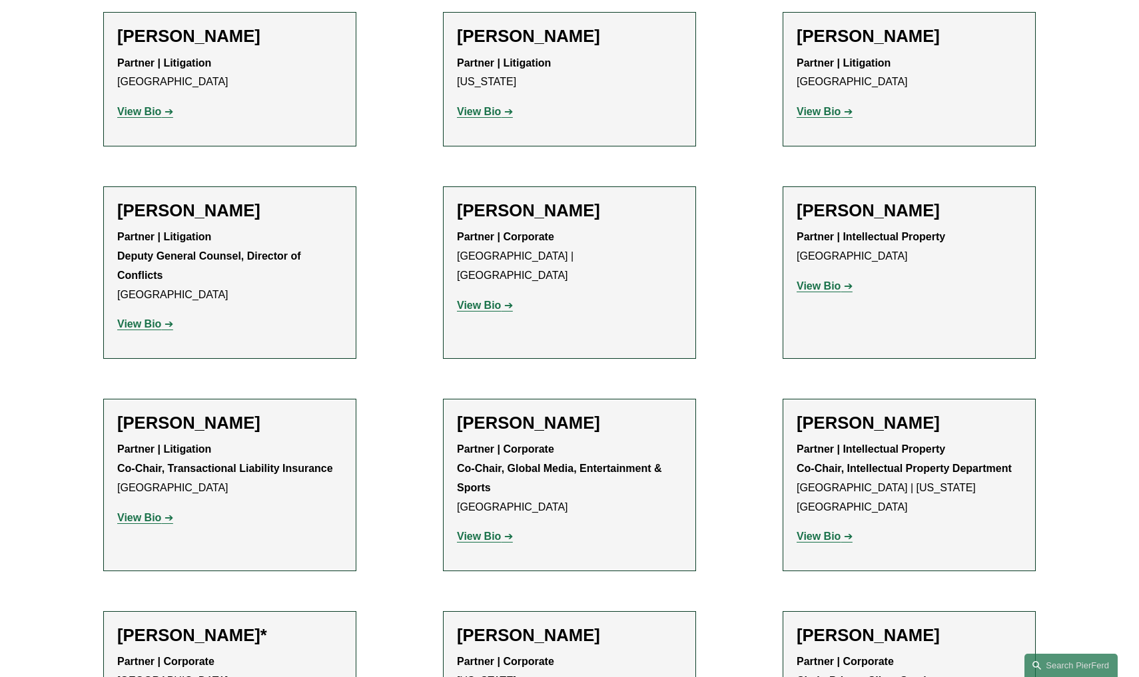
scroll to position [13941, 0]
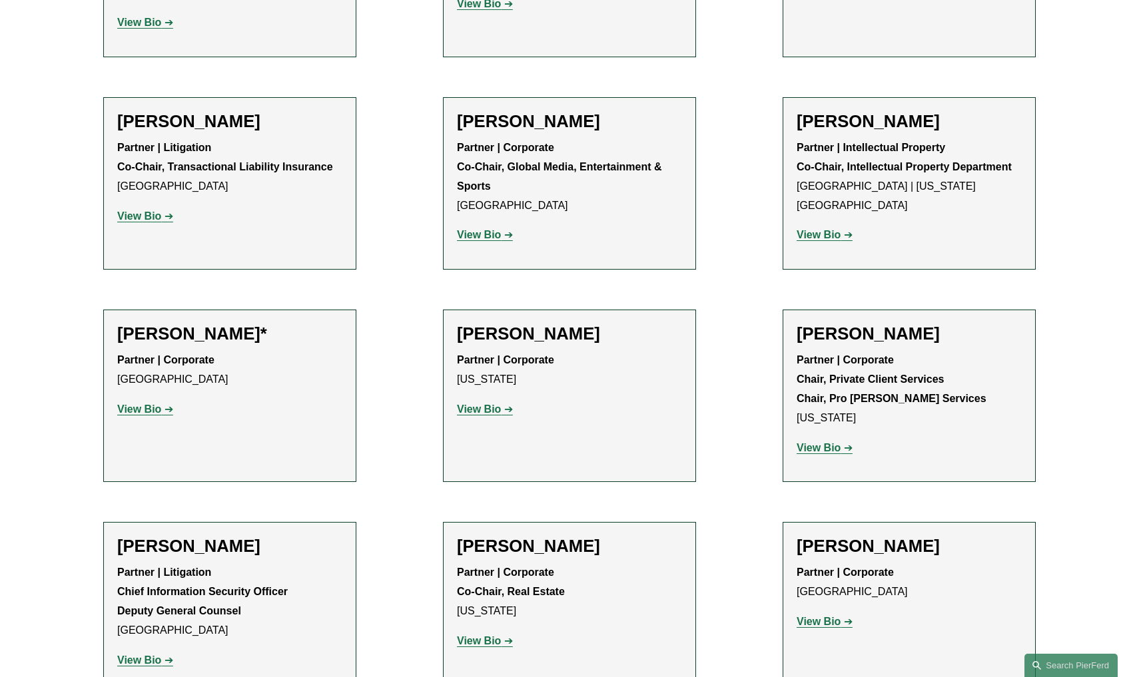
scroll to position [14242, 0]
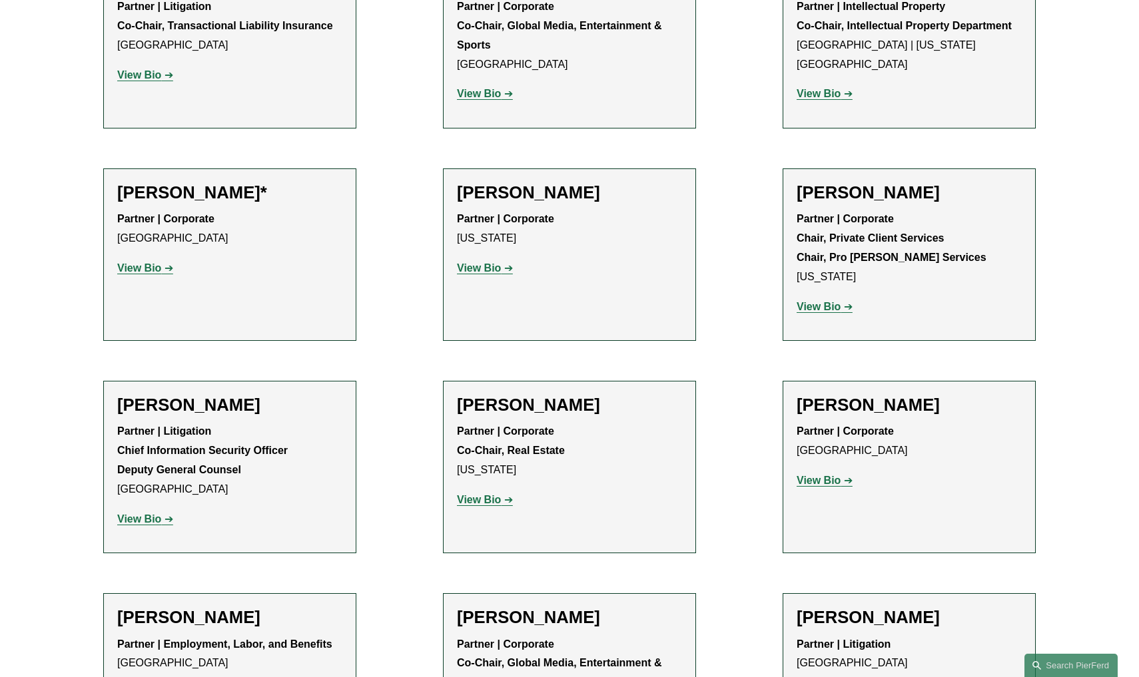
scroll to position [14401, 0]
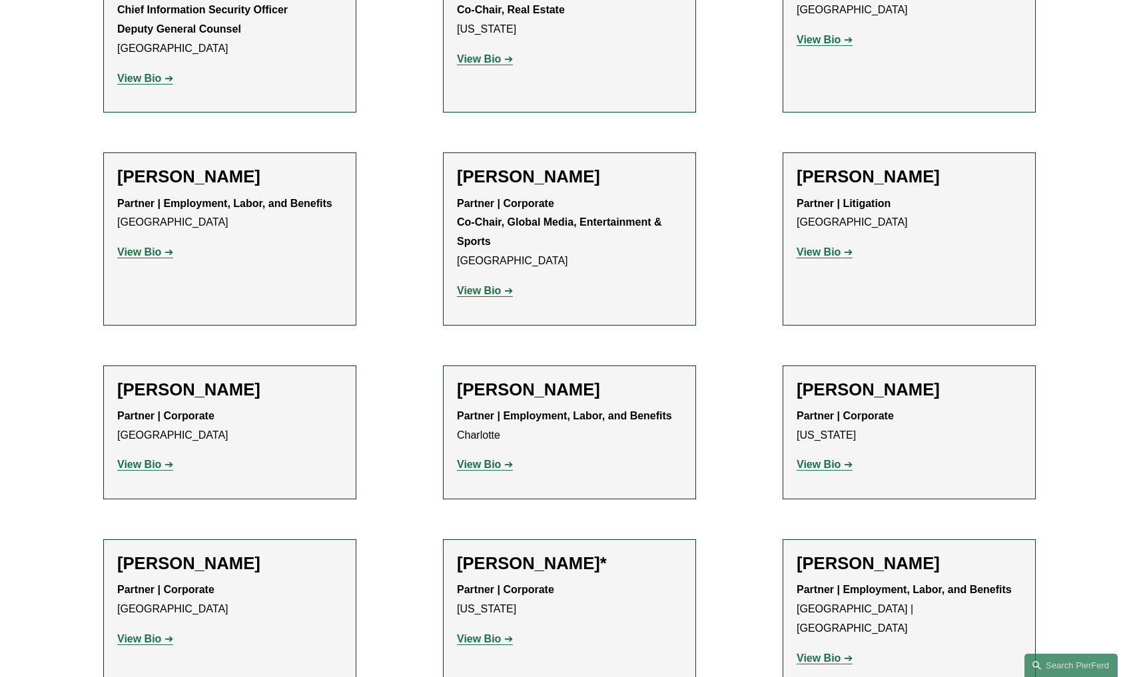
scroll to position [14824, 0]
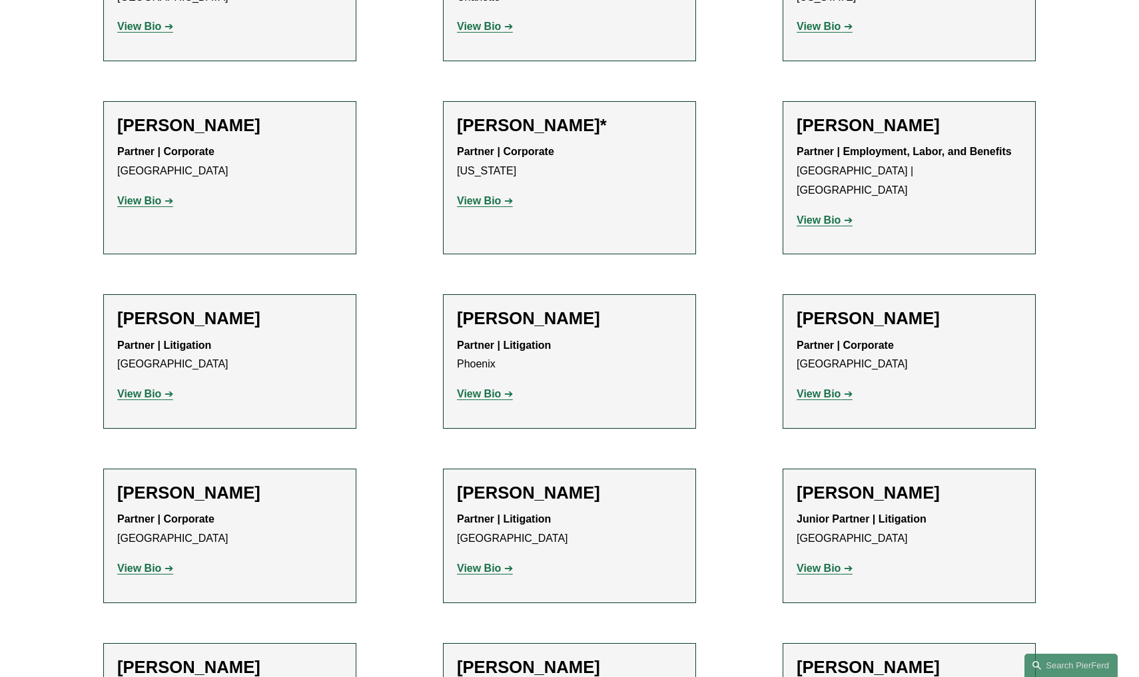
scroll to position [15263, 0]
